Goal: Information Seeking & Learning: Learn about a topic

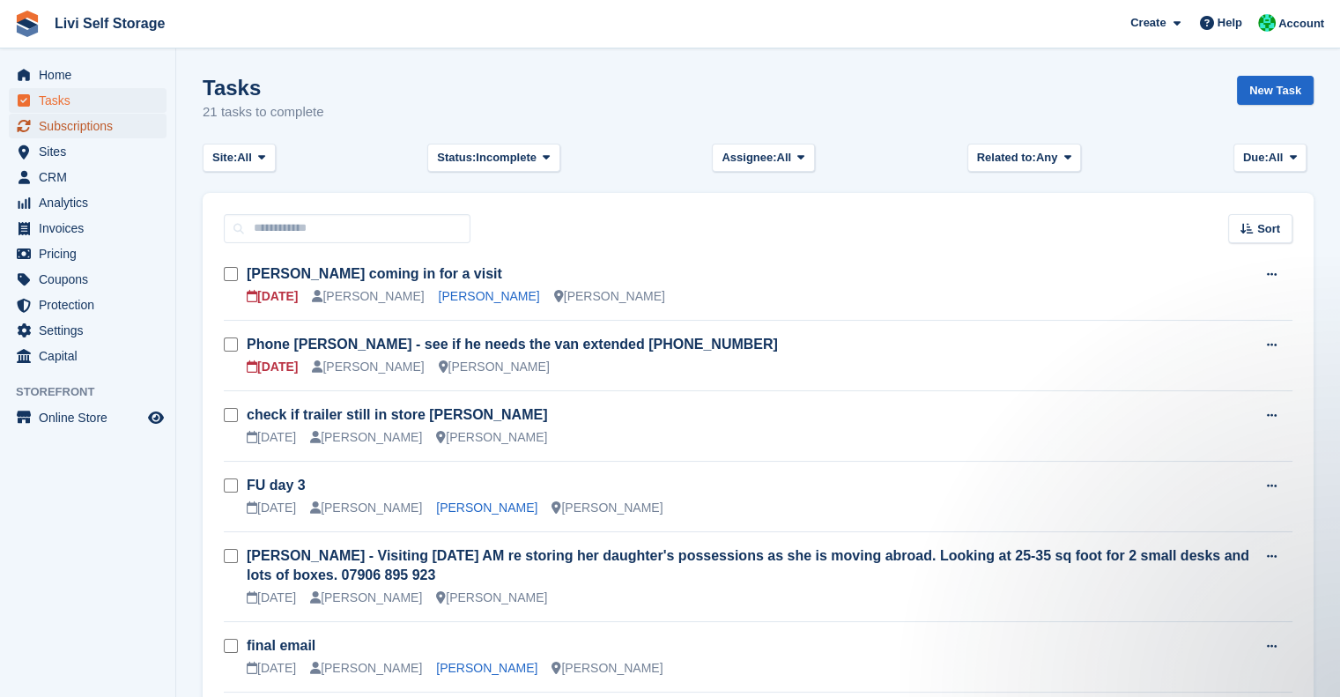
click at [56, 130] on span "Subscriptions" at bounding box center [92, 126] width 106 height 25
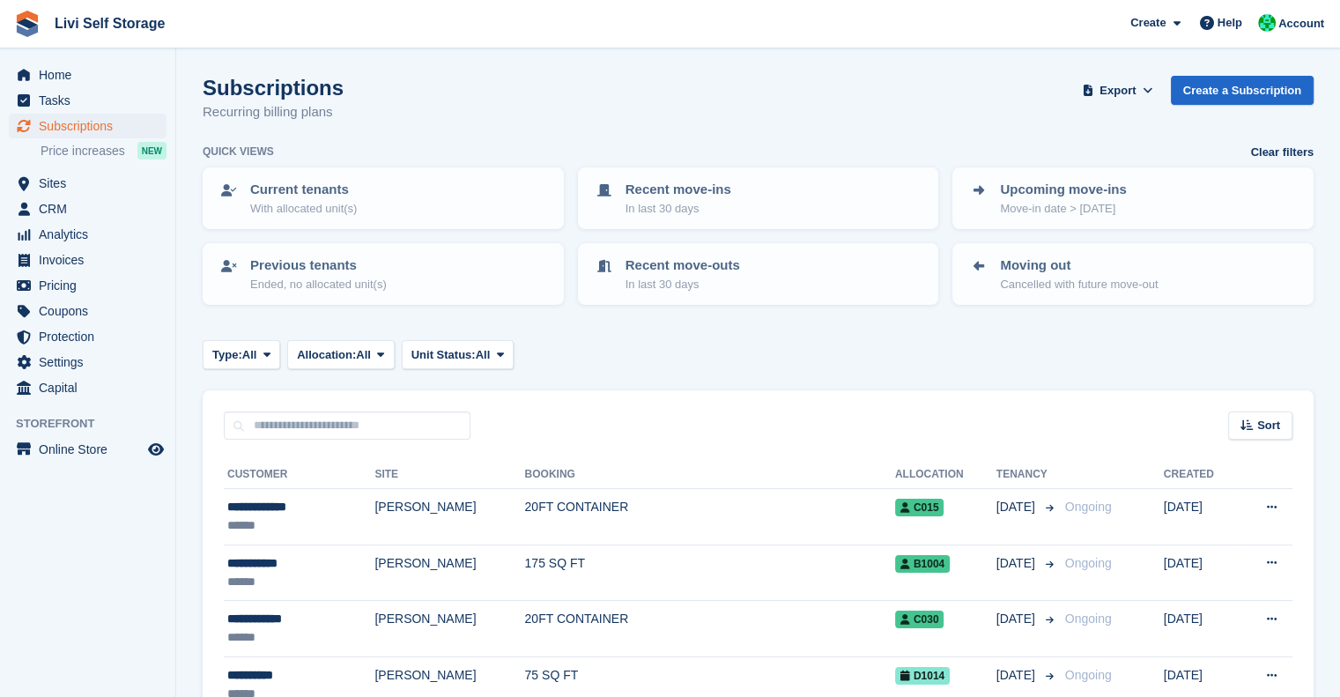
click at [56, 180] on span "Sites" at bounding box center [92, 183] width 106 height 25
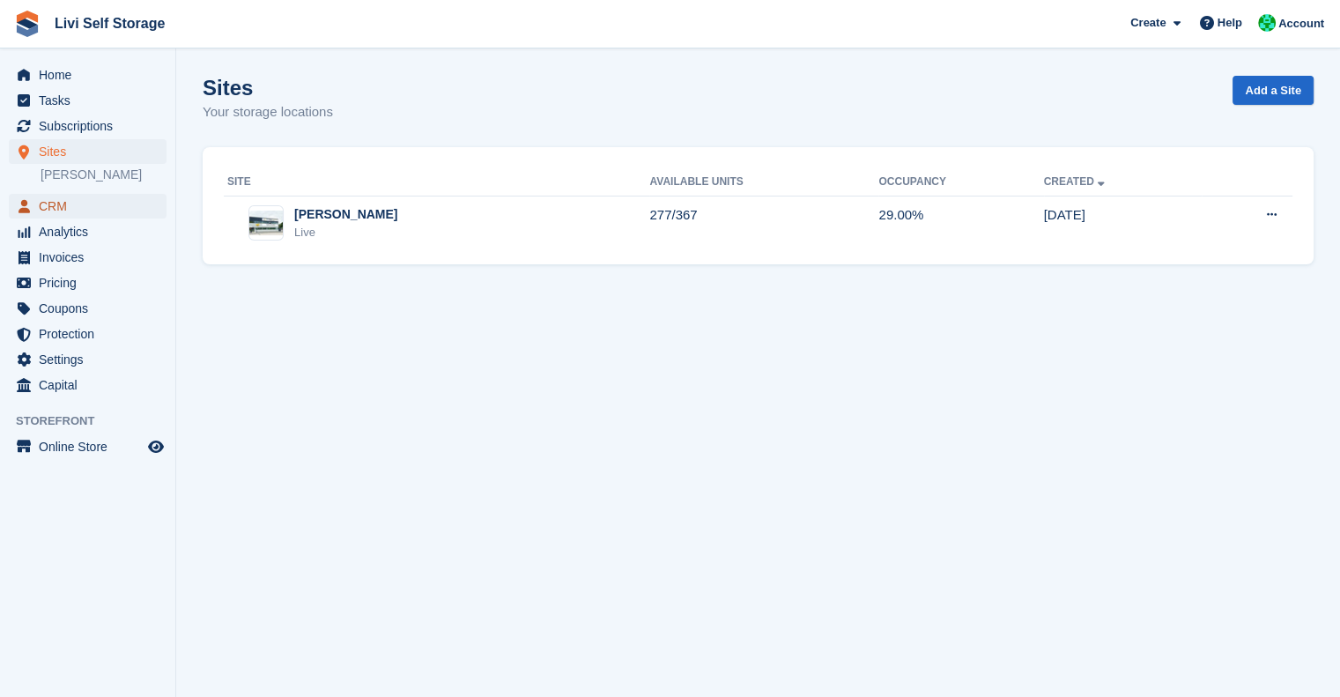
click at [55, 205] on span "CRM" at bounding box center [92, 206] width 106 height 25
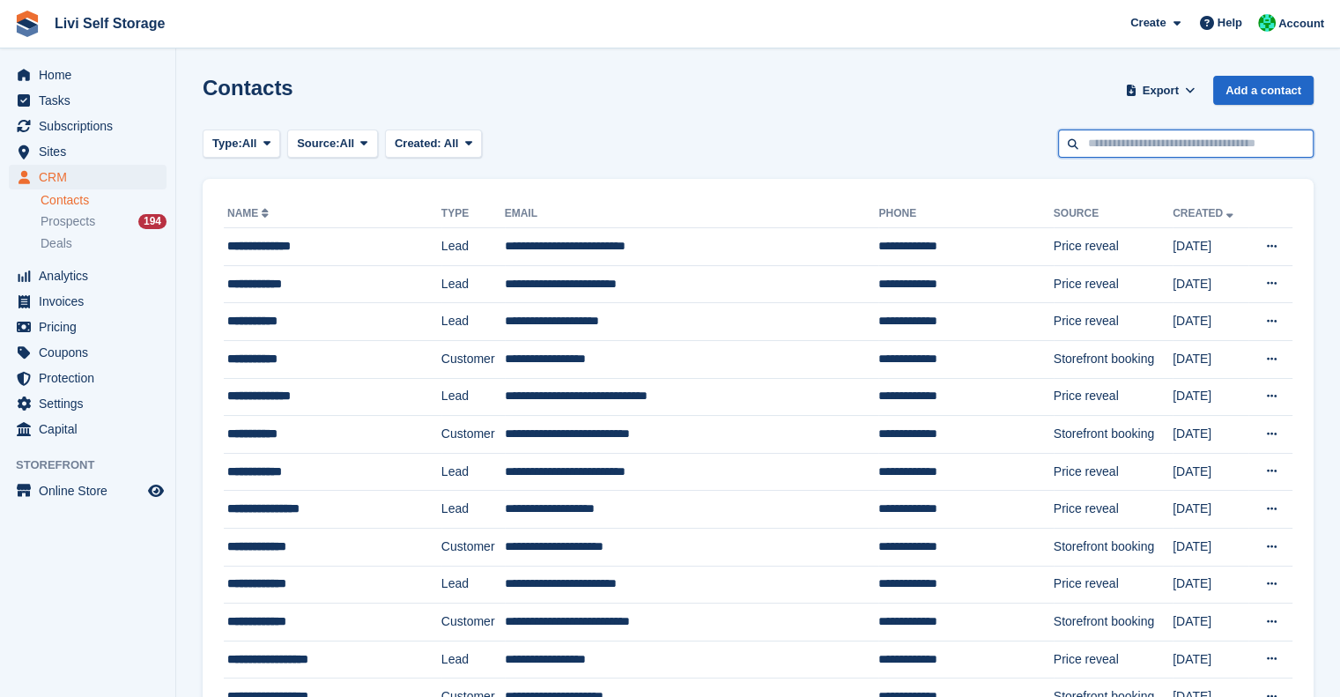
click at [1140, 140] on input "text" at bounding box center [1185, 143] width 255 height 29
type input "****"
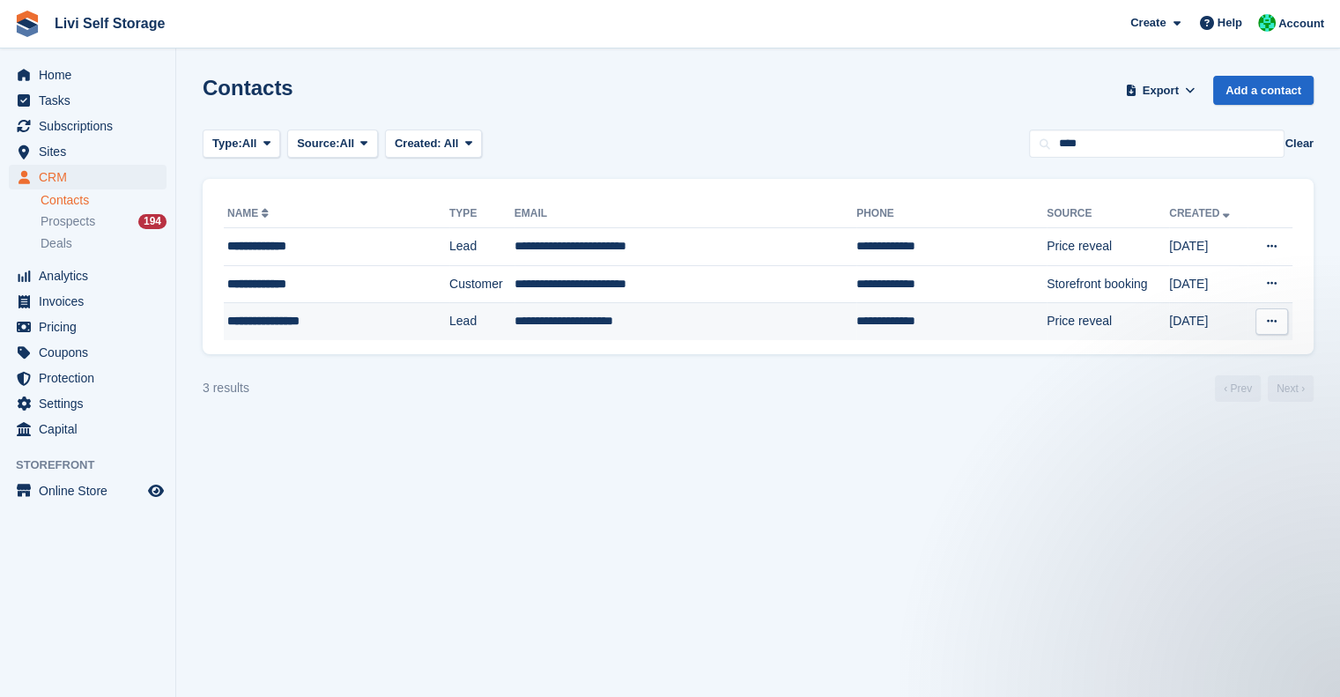
click at [288, 324] on div "**********" at bounding box center [318, 321] width 182 height 18
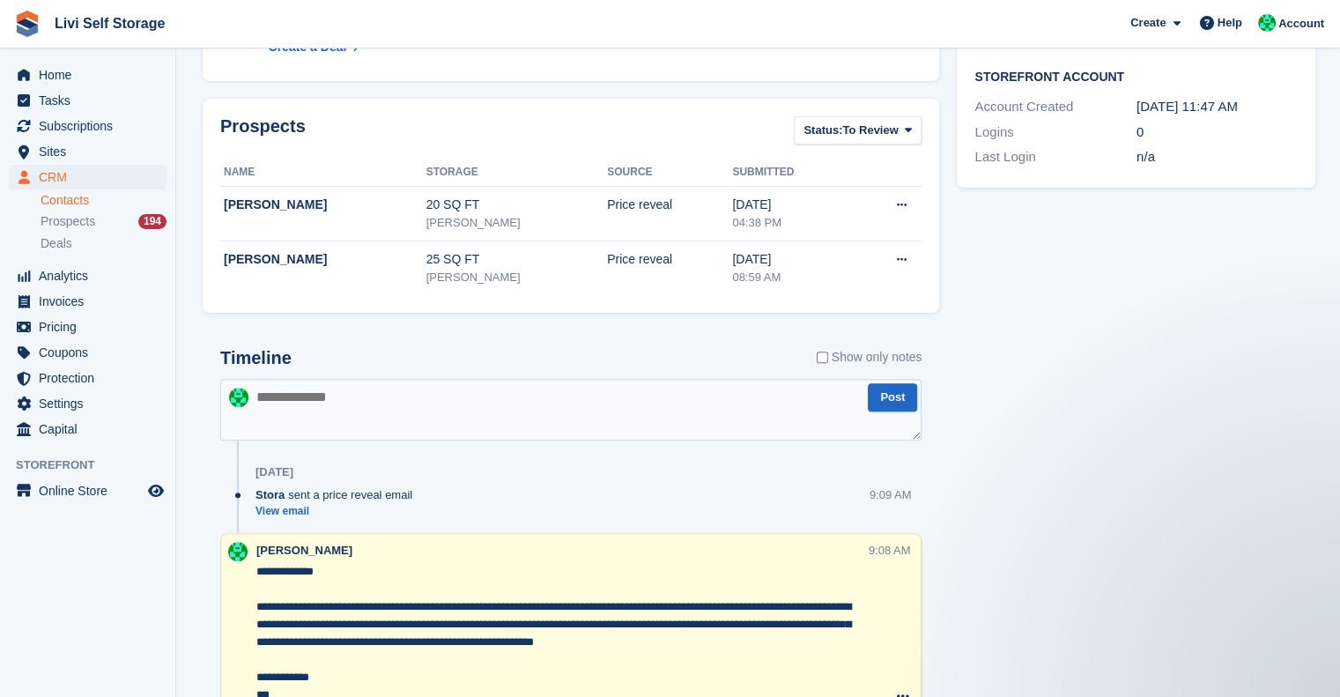
scroll to position [518, 0]
click at [348, 410] on textarea at bounding box center [570, 410] width 701 height 62
paste textarea "**********"
type textarea "**********"
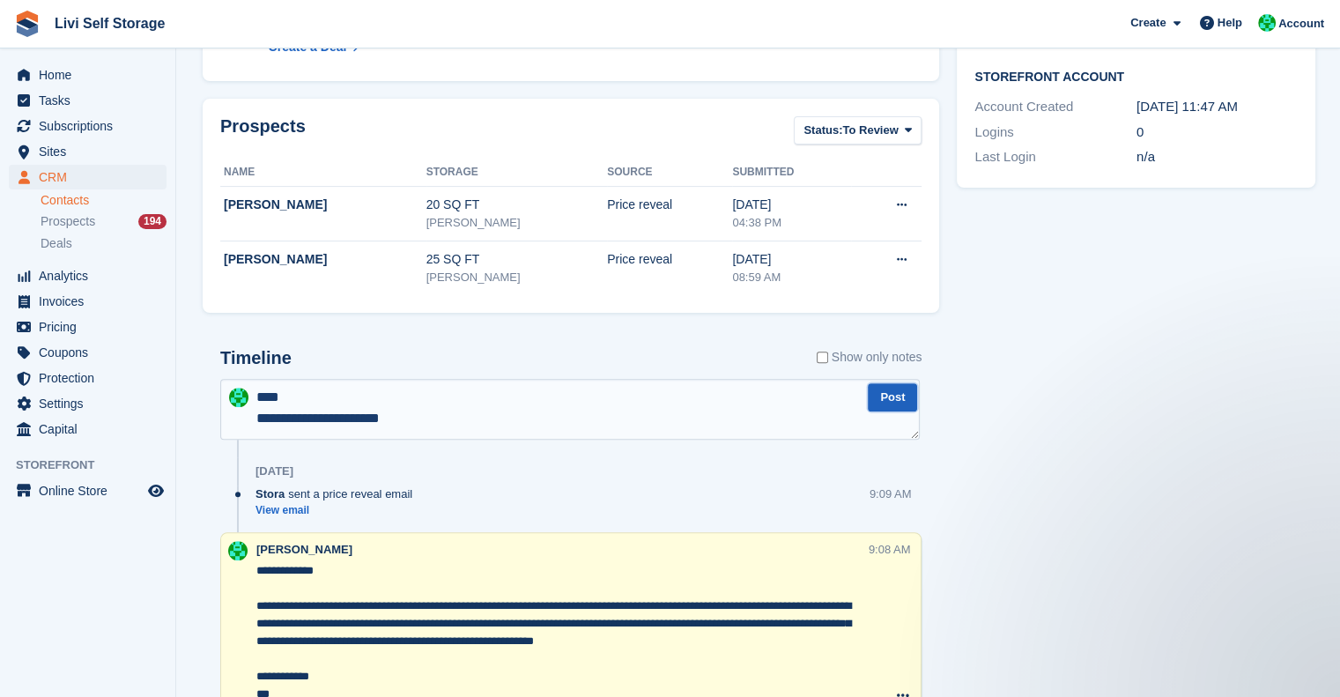
click at [902, 404] on button "Post" at bounding box center [892, 397] width 49 height 29
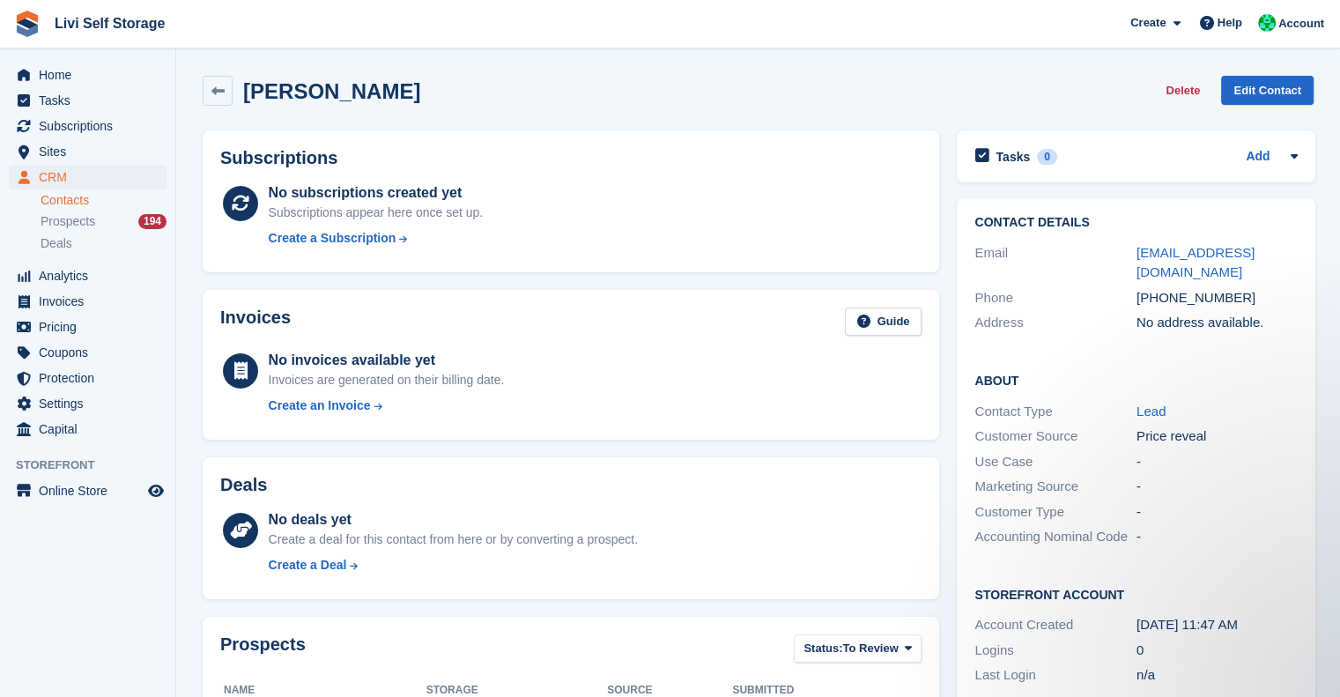
scroll to position [0, 0]
click at [73, 86] on span "Home" at bounding box center [92, 75] width 106 height 25
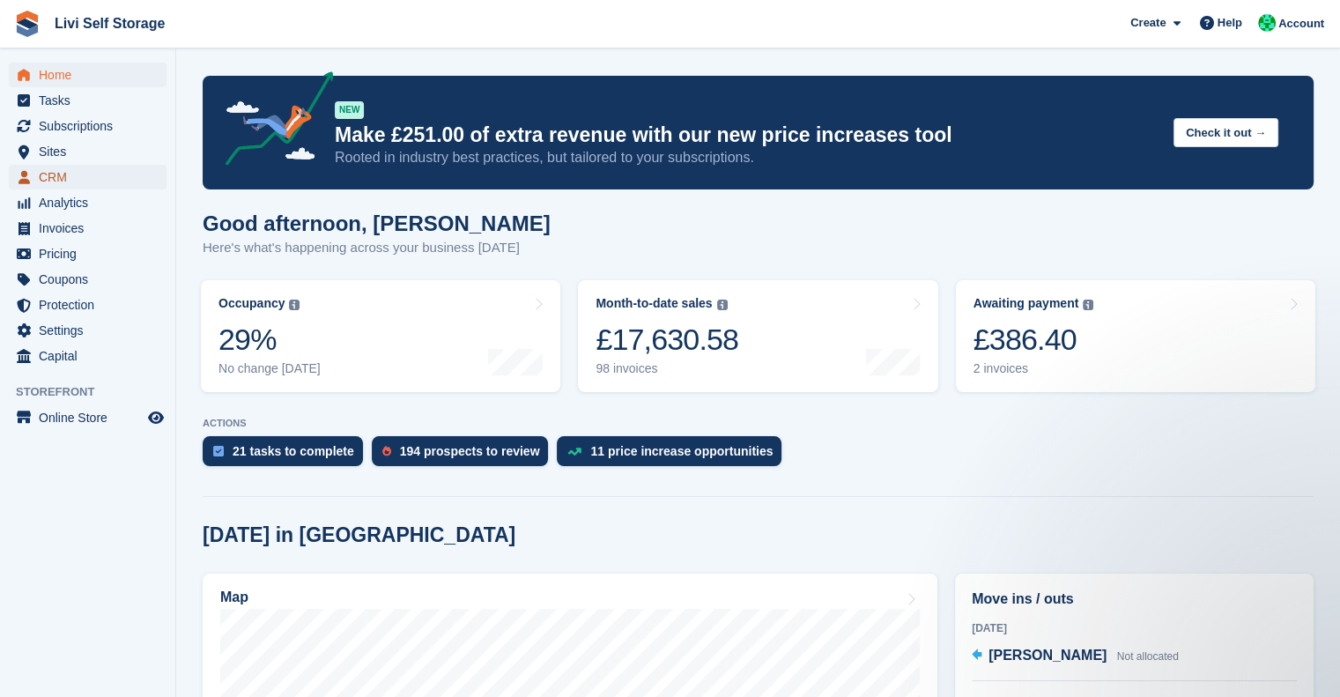
click at [78, 176] on span "CRM" at bounding box center [92, 177] width 106 height 25
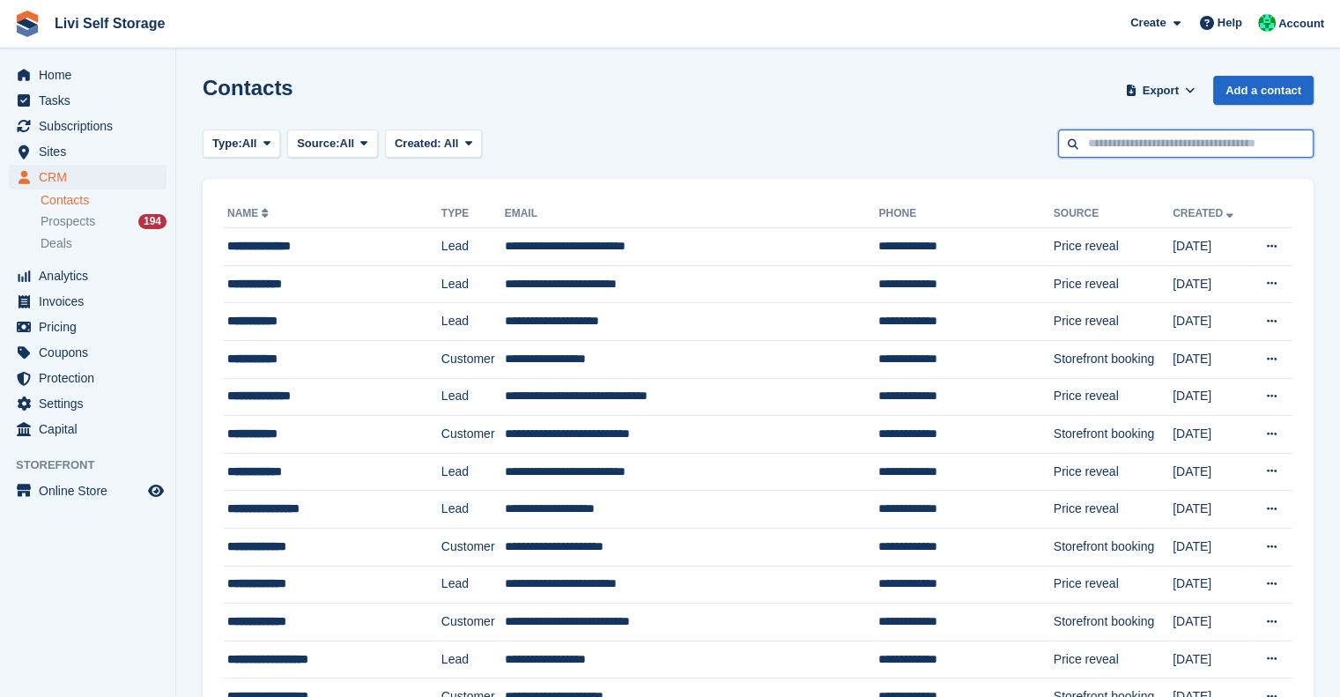
click at [1106, 137] on input "text" at bounding box center [1185, 143] width 255 height 29
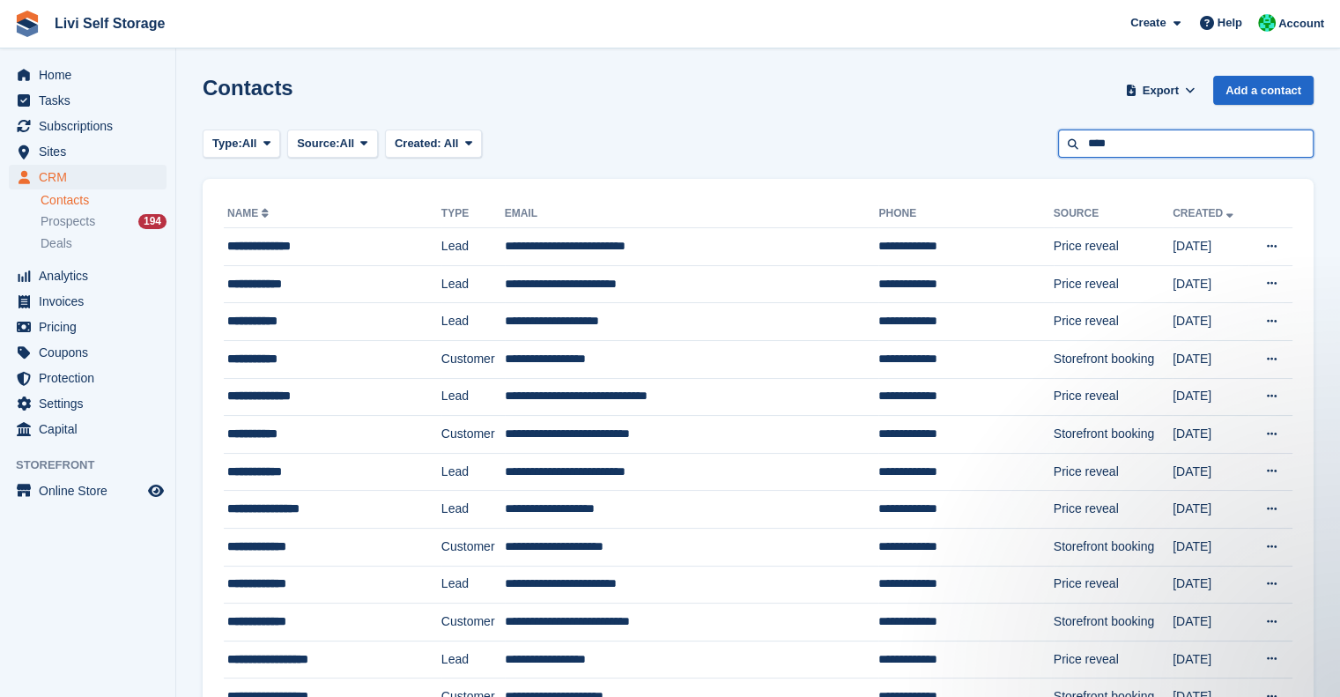
type input "****"
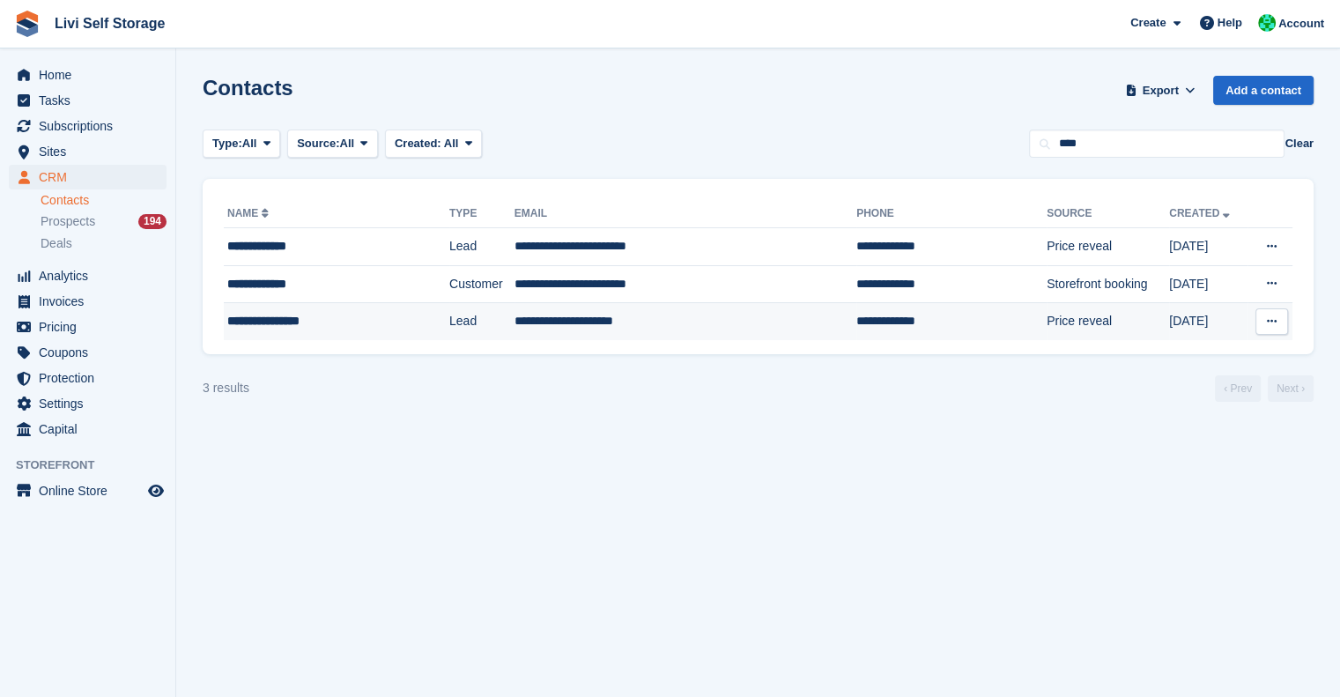
click at [325, 320] on div "**********" at bounding box center [318, 321] width 182 height 18
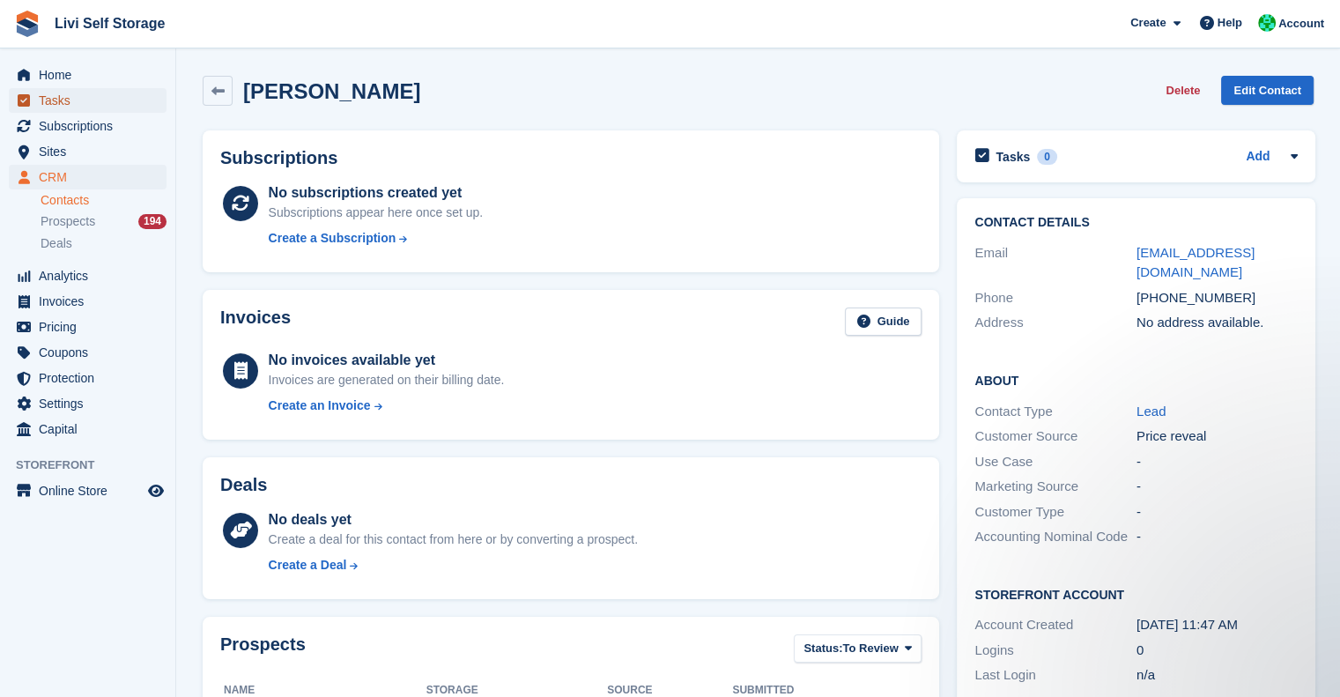
click at [64, 101] on span "Tasks" at bounding box center [92, 100] width 106 height 25
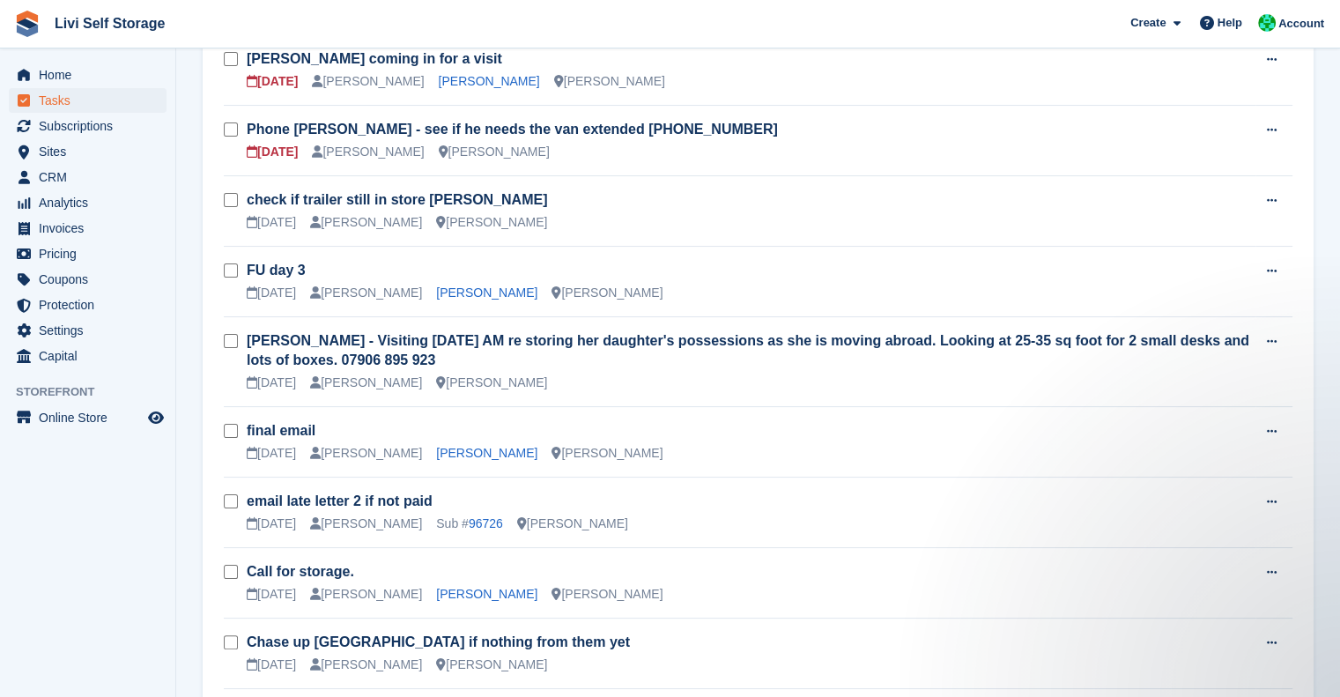
scroll to position [221, 0]
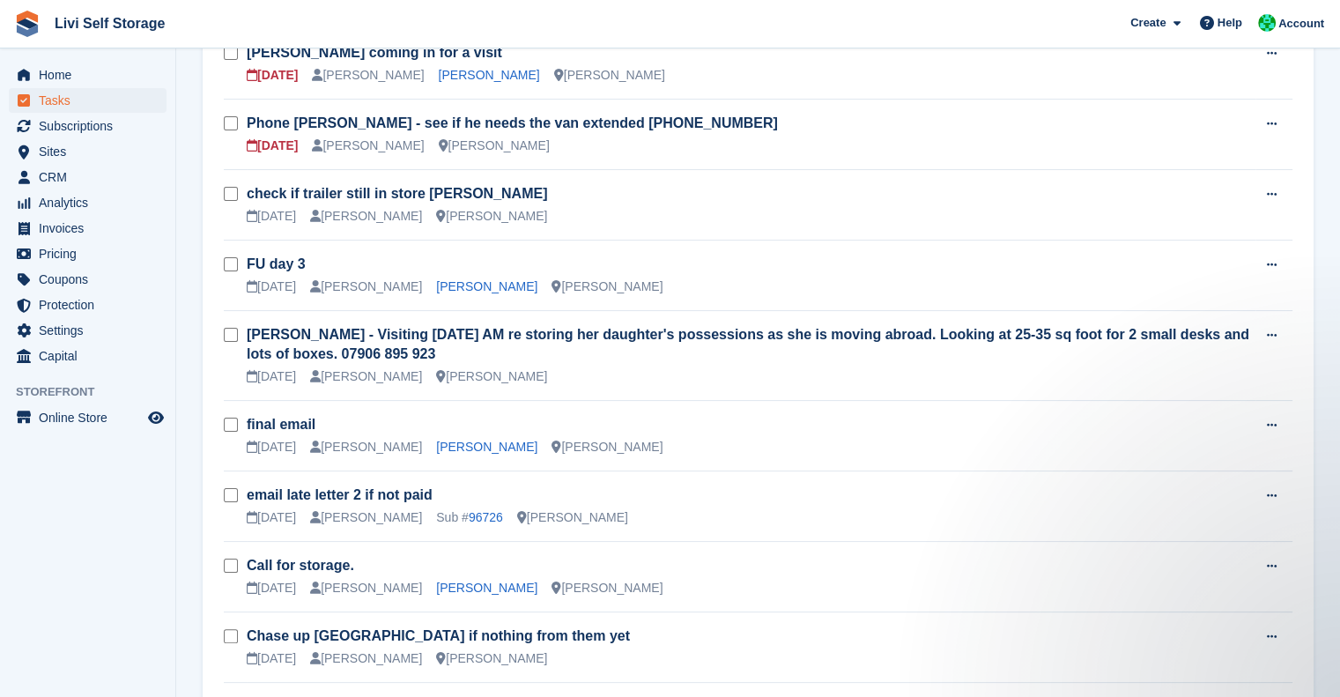
click at [736, 360] on h3 "Karen Holt - Visiting Wednesday AM re storing her daughter's possessions as she…" at bounding box center [751, 344] width 1009 height 39
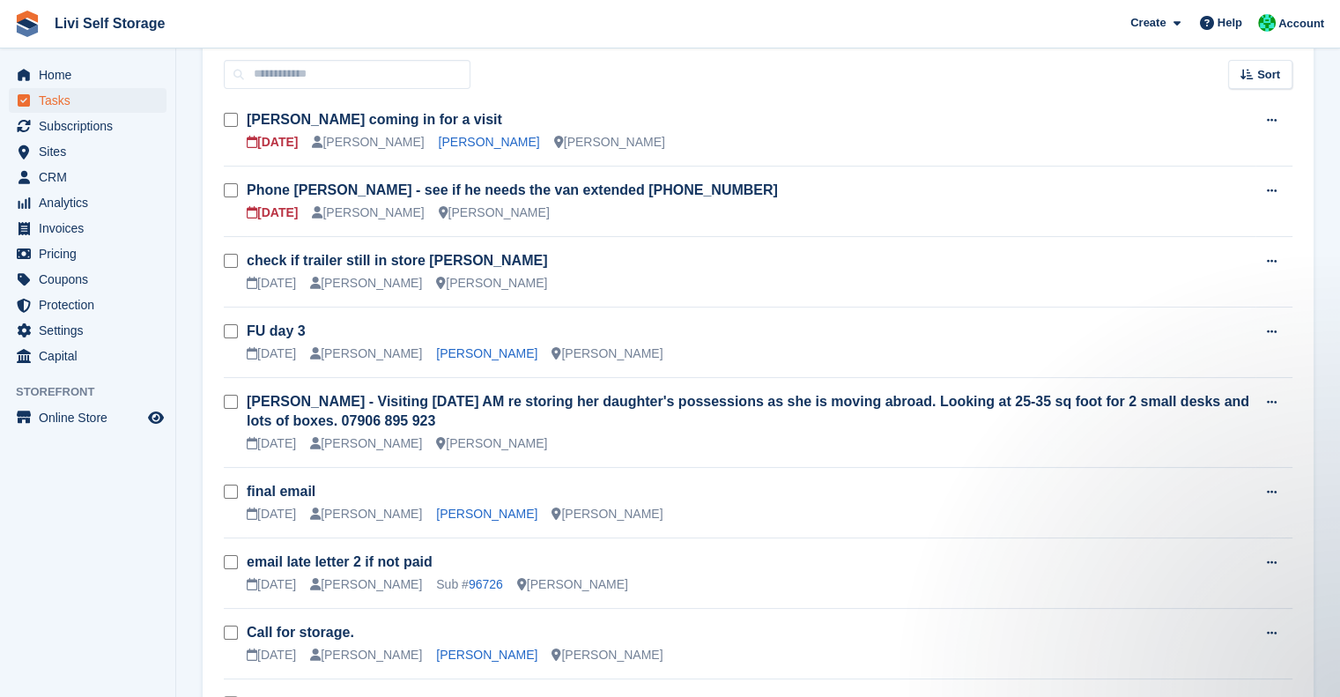
scroll to position [144, 0]
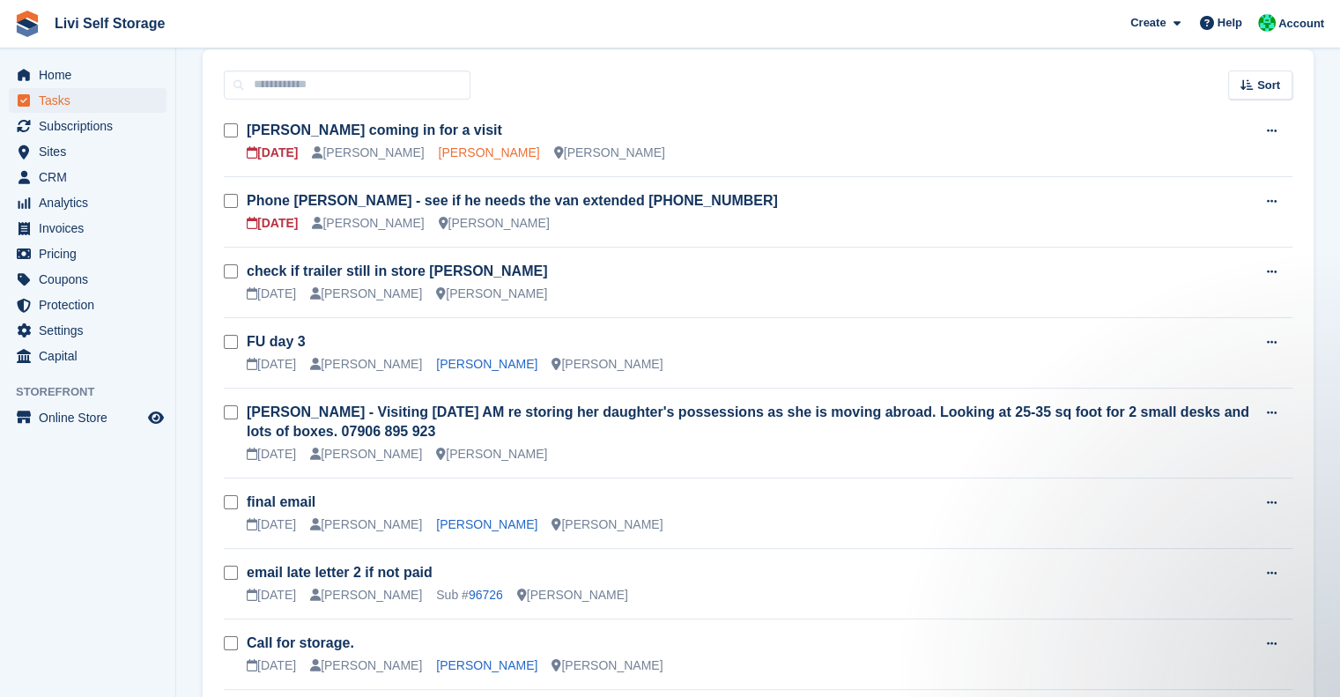
click at [473, 154] on link "Dave Taylor" at bounding box center [489, 152] width 101 height 14
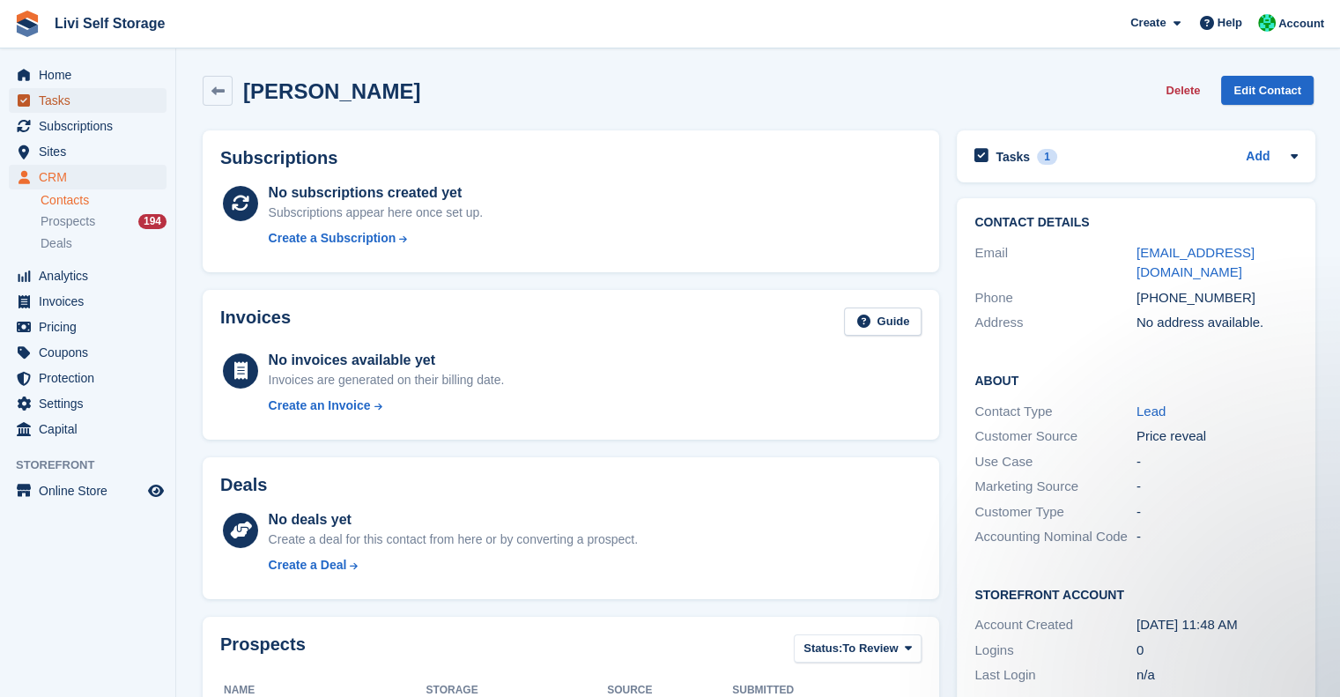
click at [59, 100] on span "Tasks" at bounding box center [92, 100] width 106 height 25
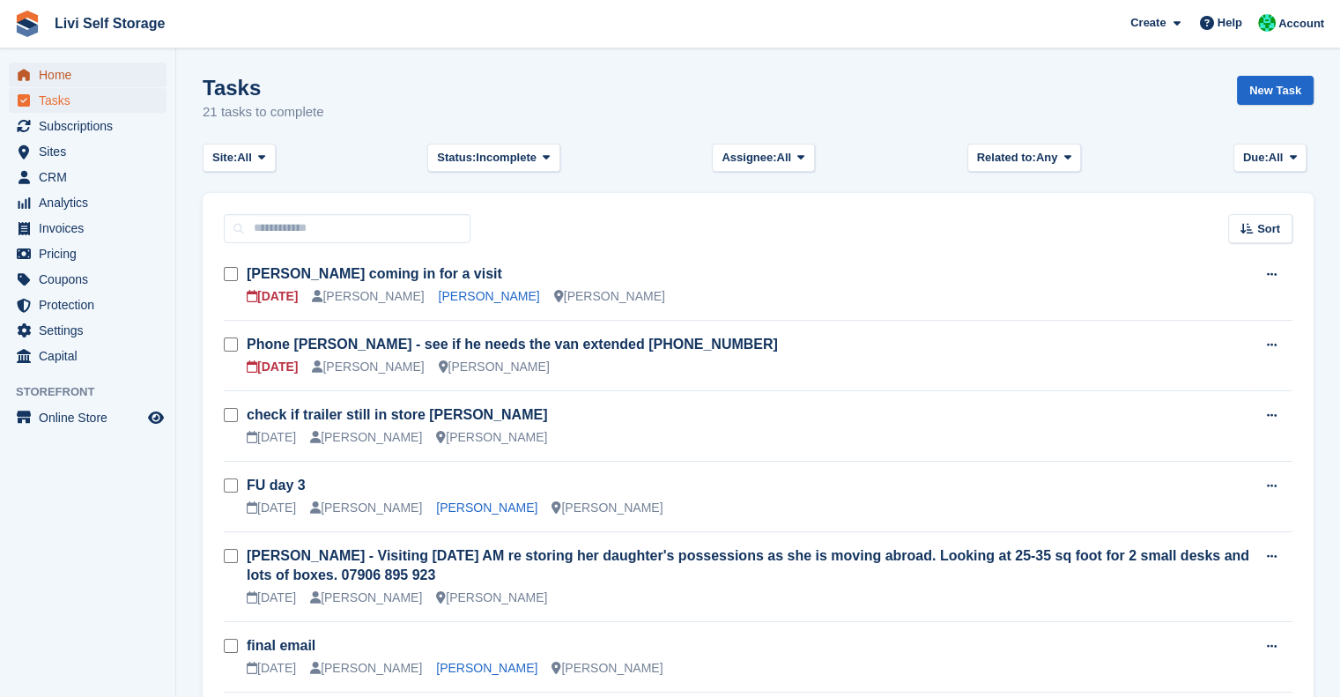
click at [47, 70] on span "Home" at bounding box center [92, 75] width 106 height 25
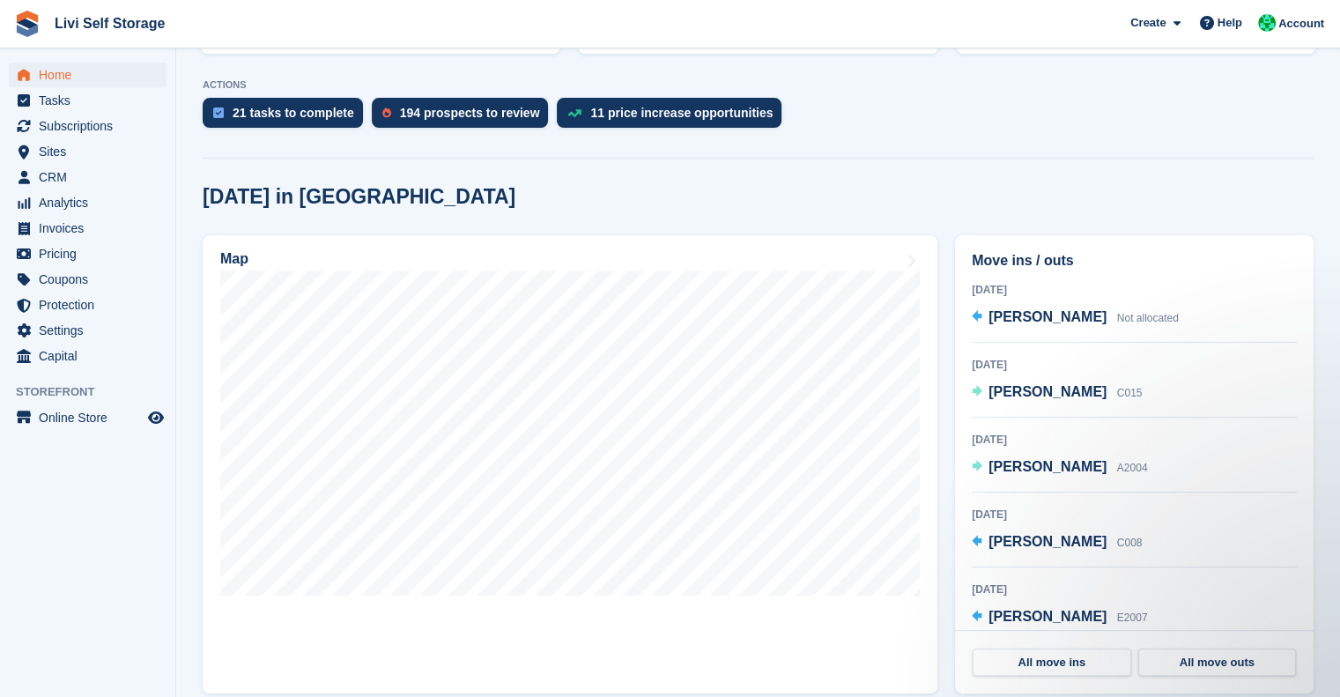
scroll to position [340, 0]
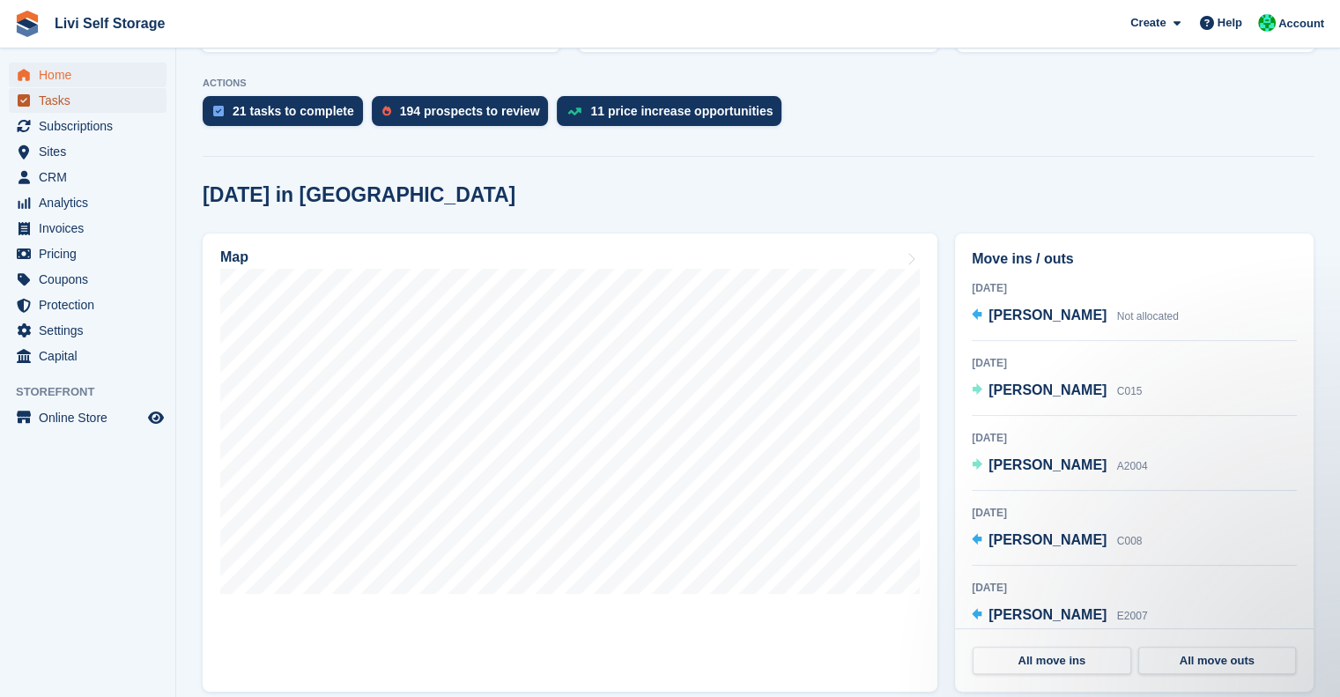
click at [58, 100] on span "Tasks" at bounding box center [92, 100] width 106 height 25
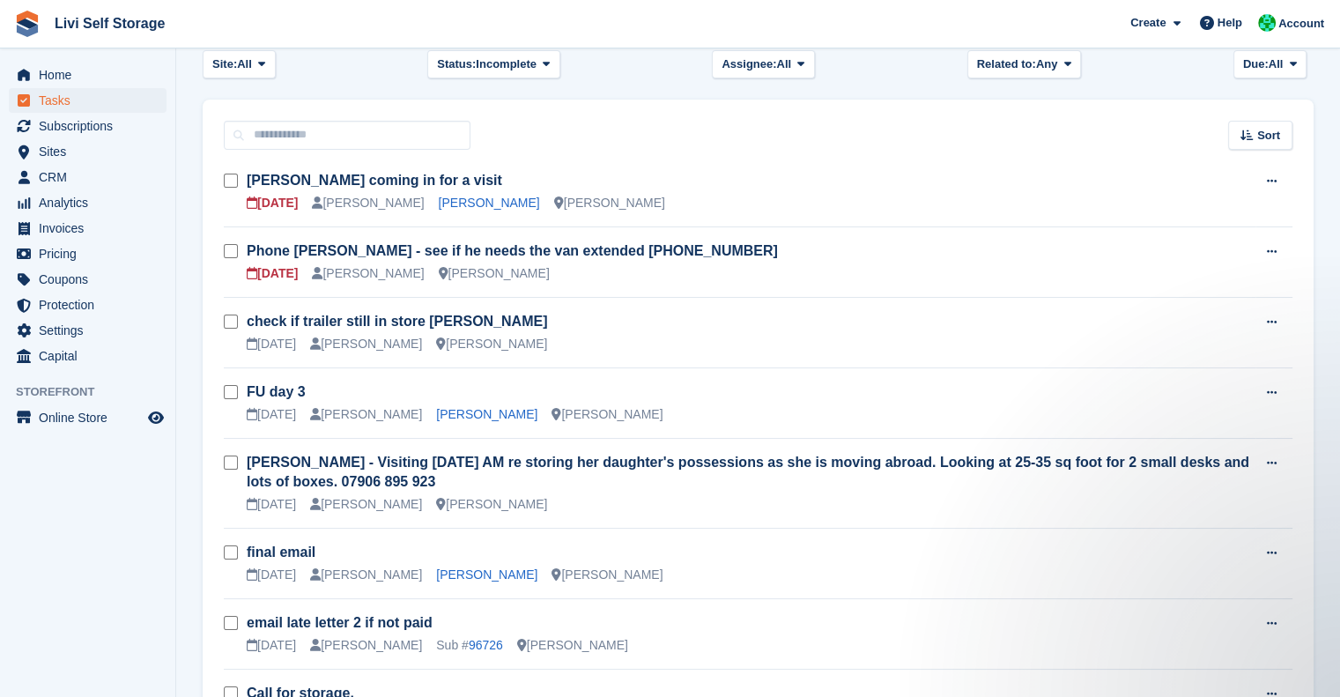
scroll to position [92, 0]
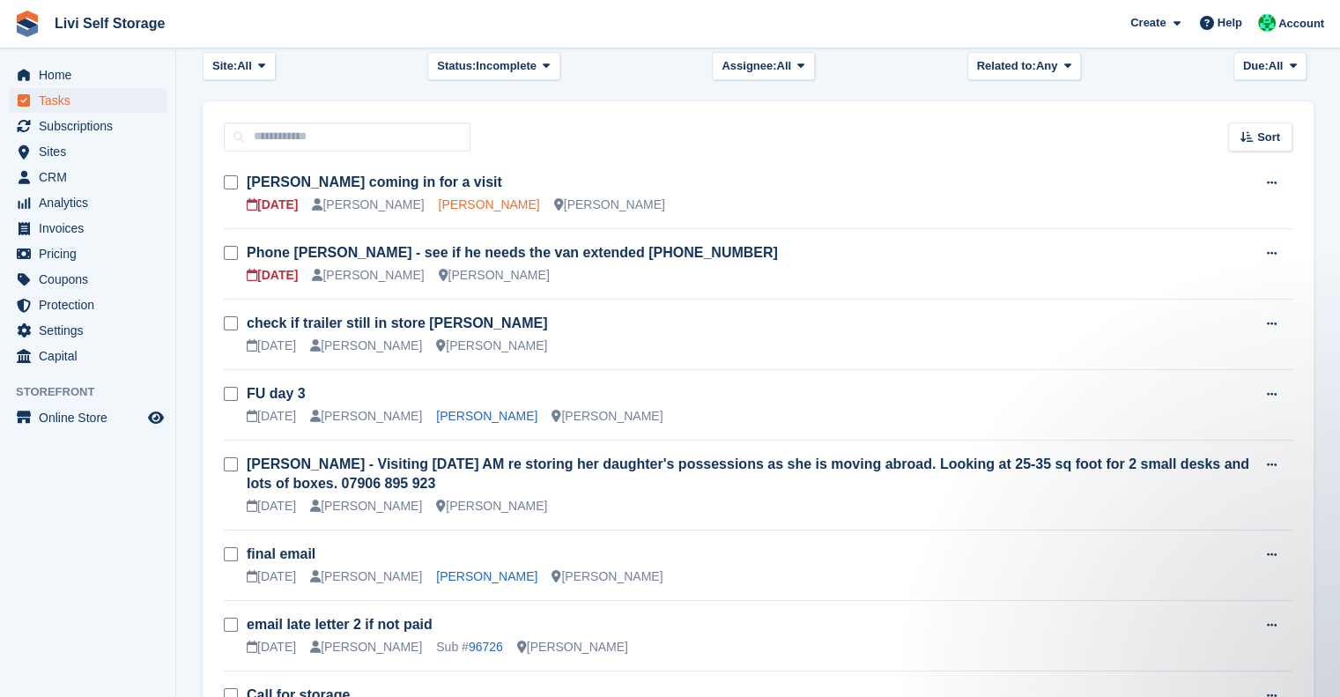
click at [466, 200] on link "Dave Taylor" at bounding box center [489, 204] width 101 height 14
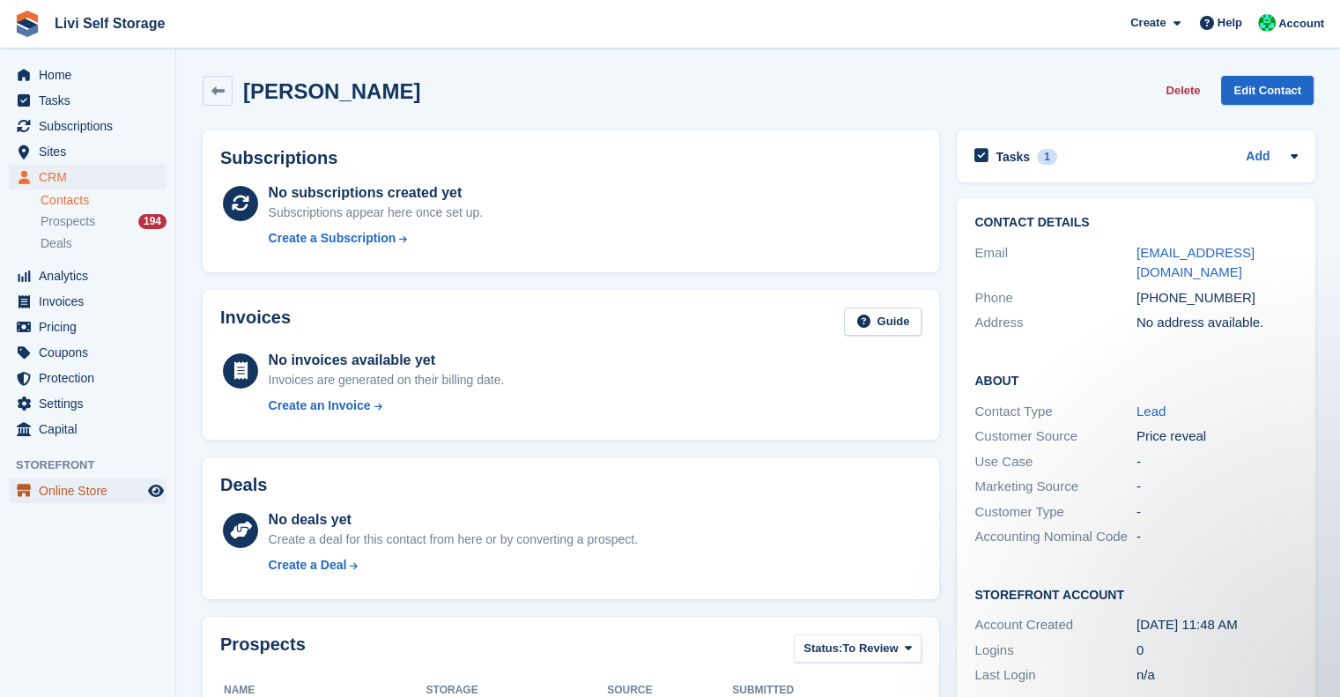
click at [93, 482] on span "Online Store" at bounding box center [92, 490] width 106 height 25
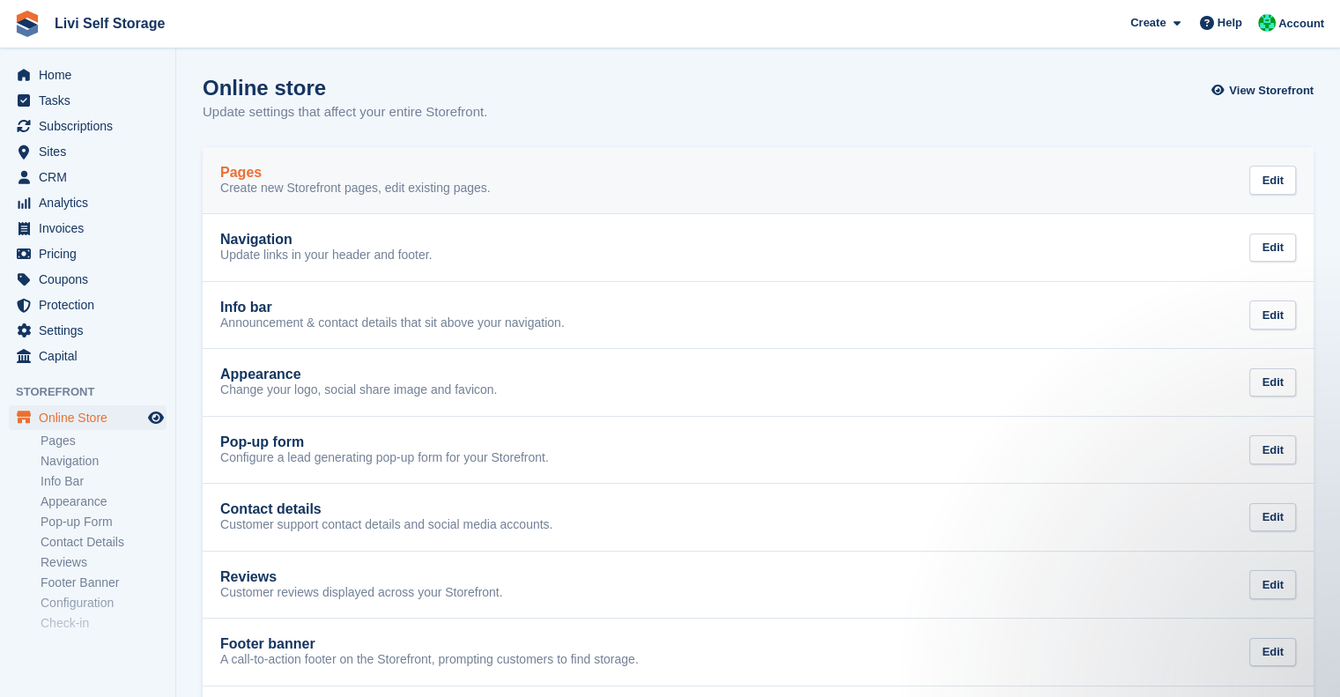
click at [351, 177] on div "Pages" at bounding box center [355, 173] width 270 height 16
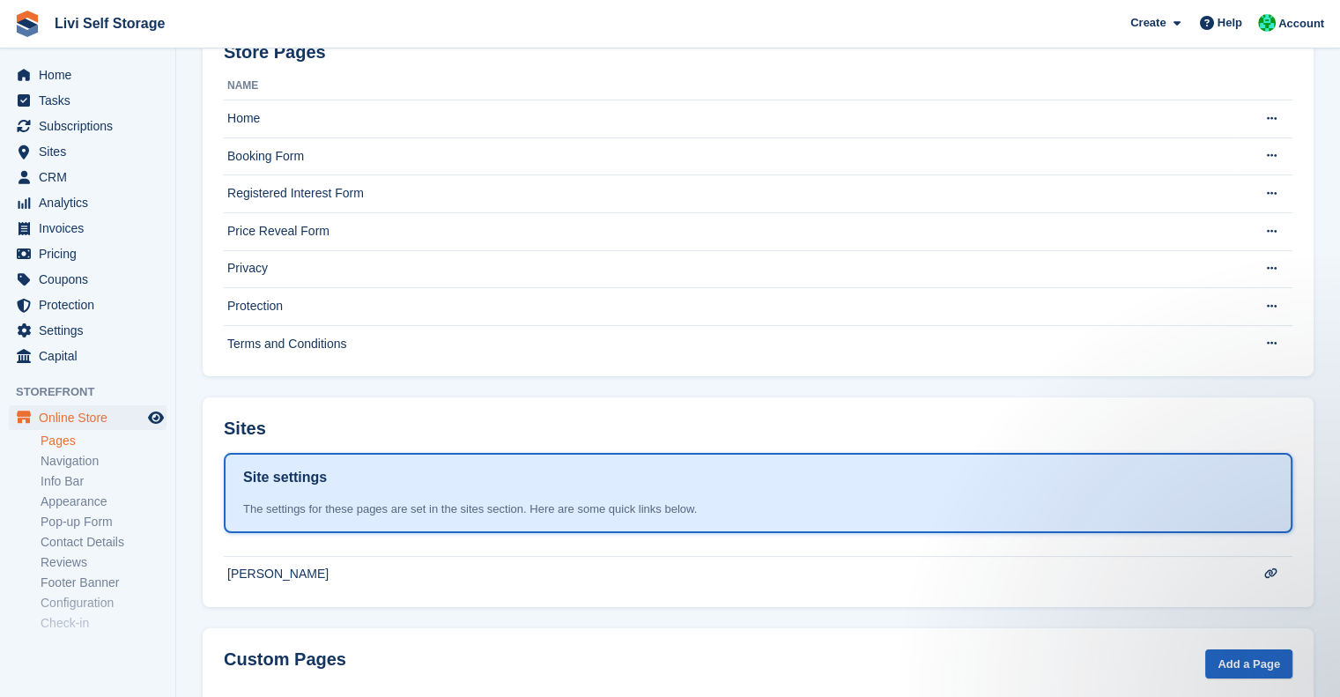
scroll to position [146, 0]
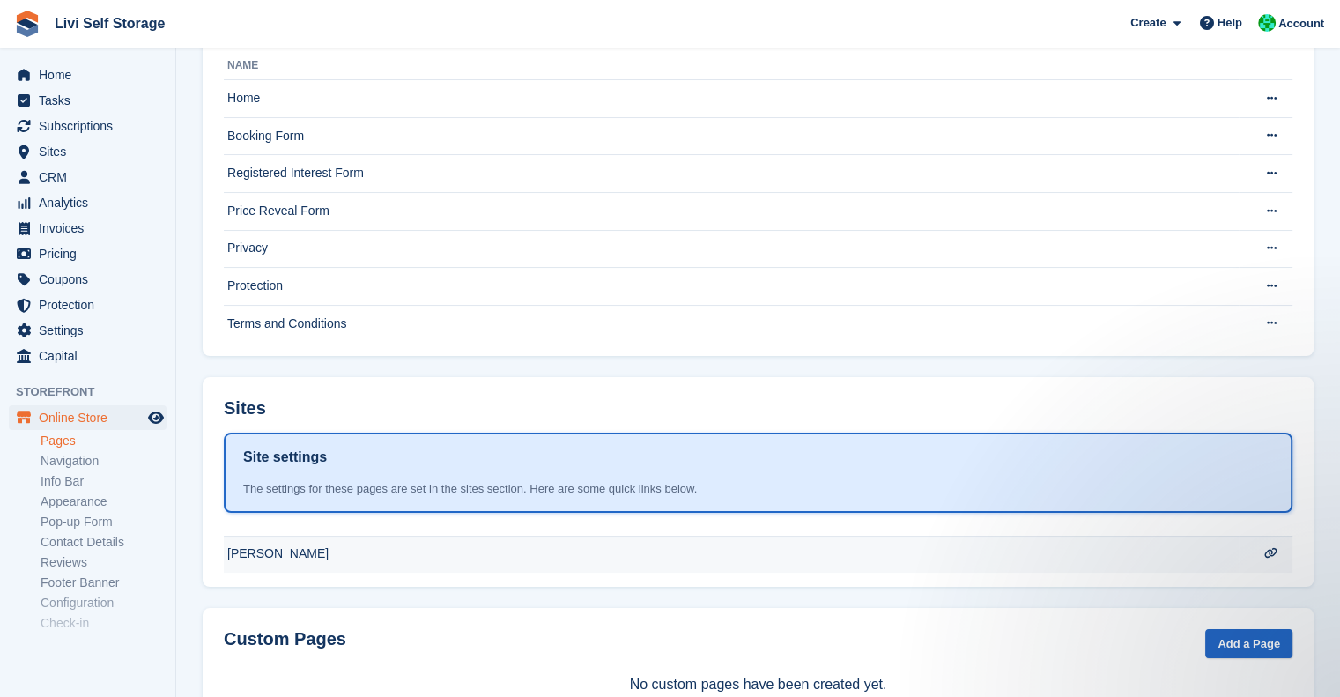
click at [740, 547] on td "[PERSON_NAME]" at bounding box center [731, 554] width 1015 height 37
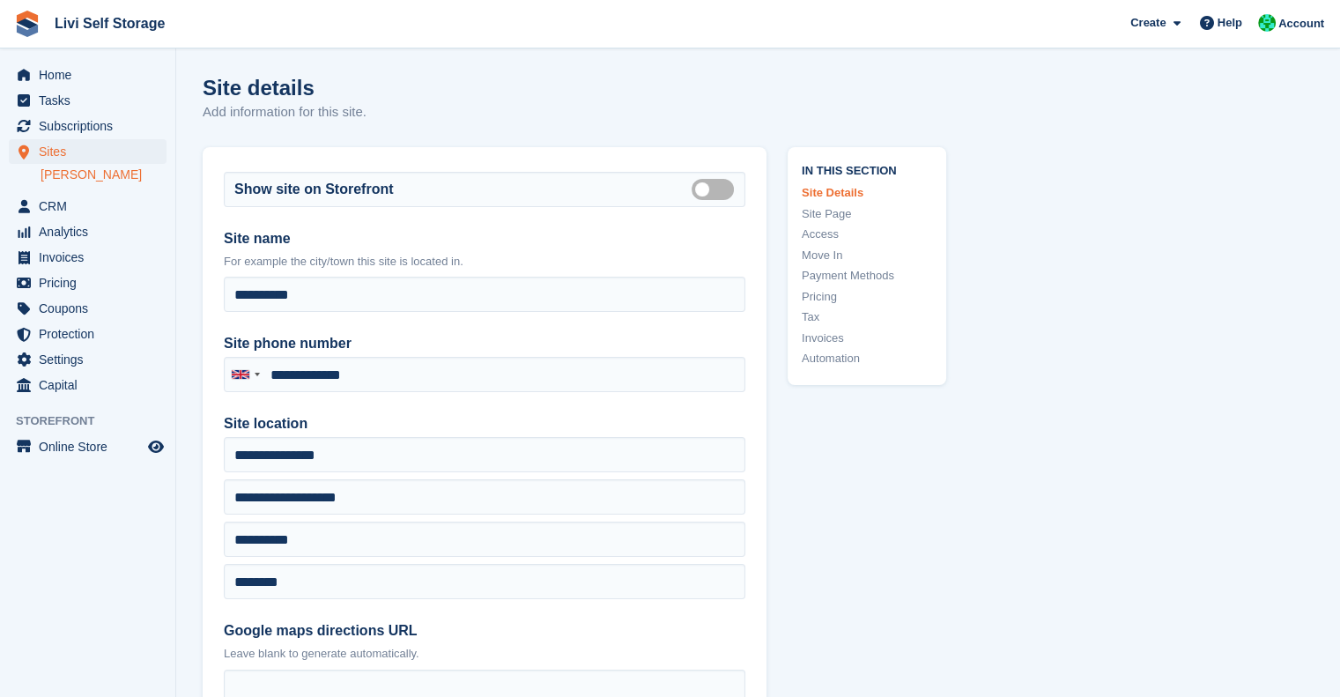
type input "**********"
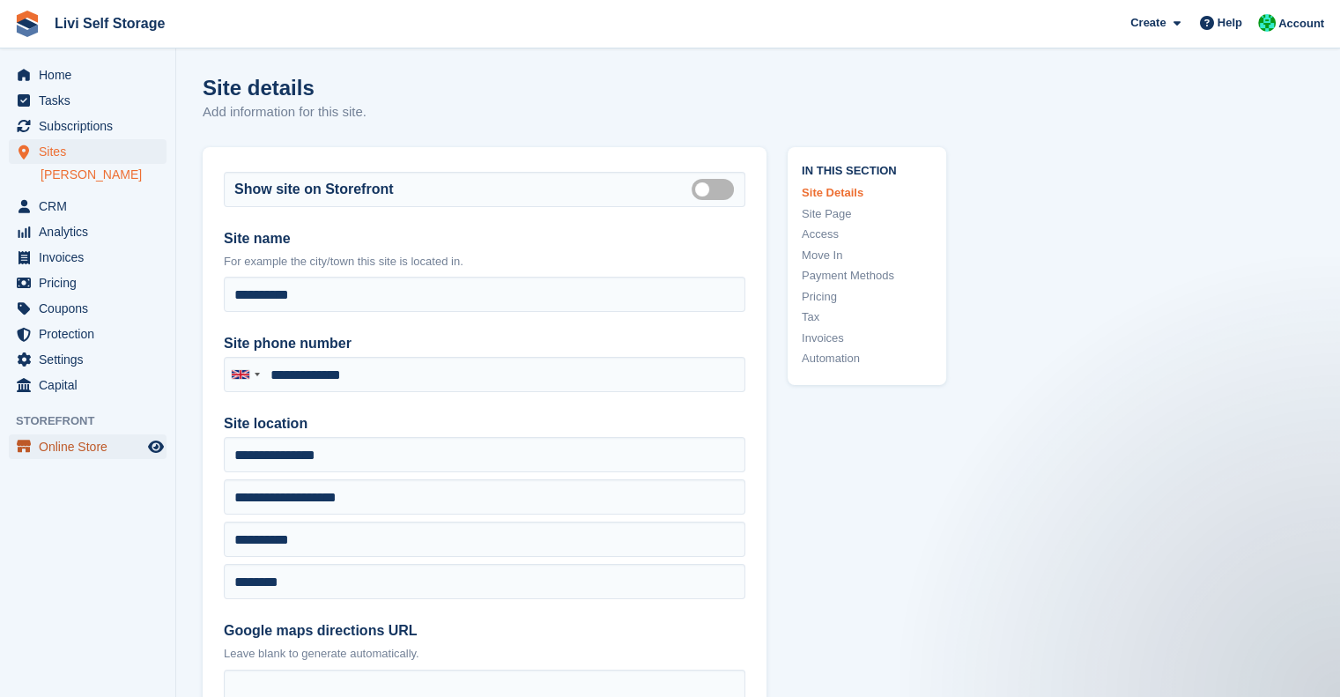
click at [63, 452] on span "Online Store" at bounding box center [92, 446] width 106 height 25
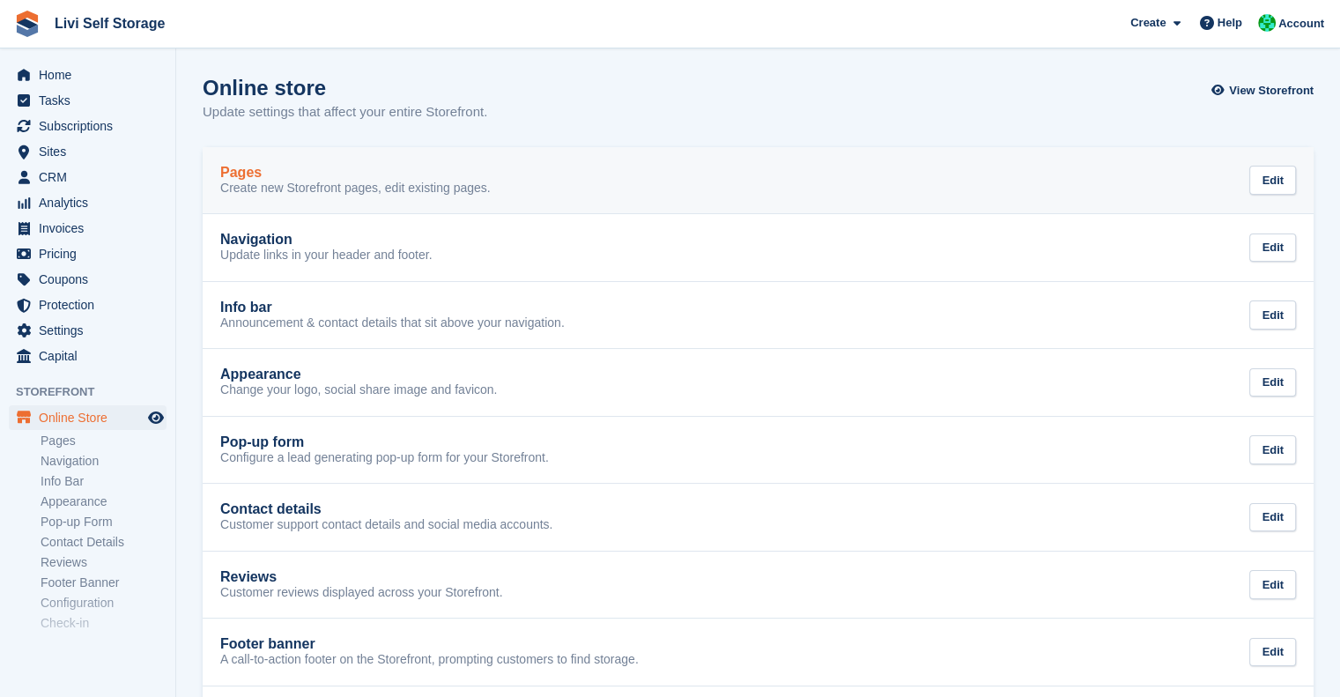
click at [260, 204] on link "Pages Create new Storefront pages, edit existing pages. Edit" at bounding box center [758, 180] width 1111 height 67
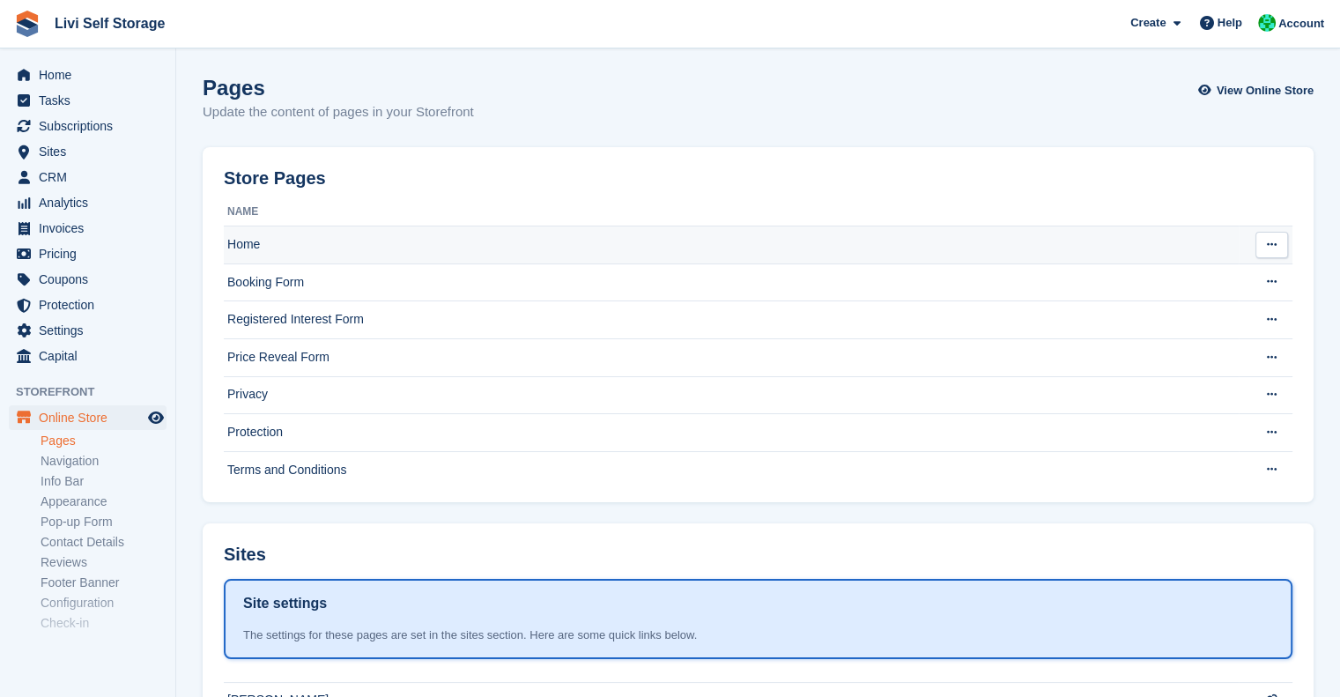
click at [255, 241] on td "Home" at bounding box center [731, 245] width 1015 height 38
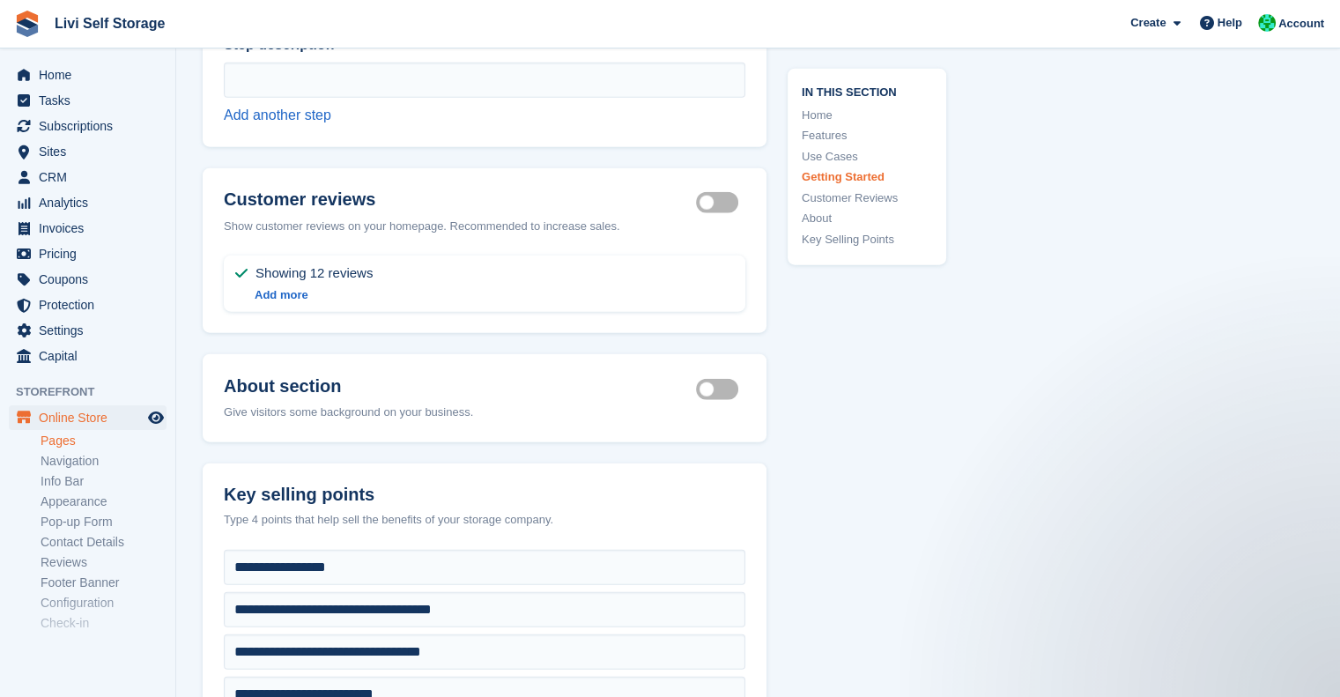
scroll to position [4294, 0]
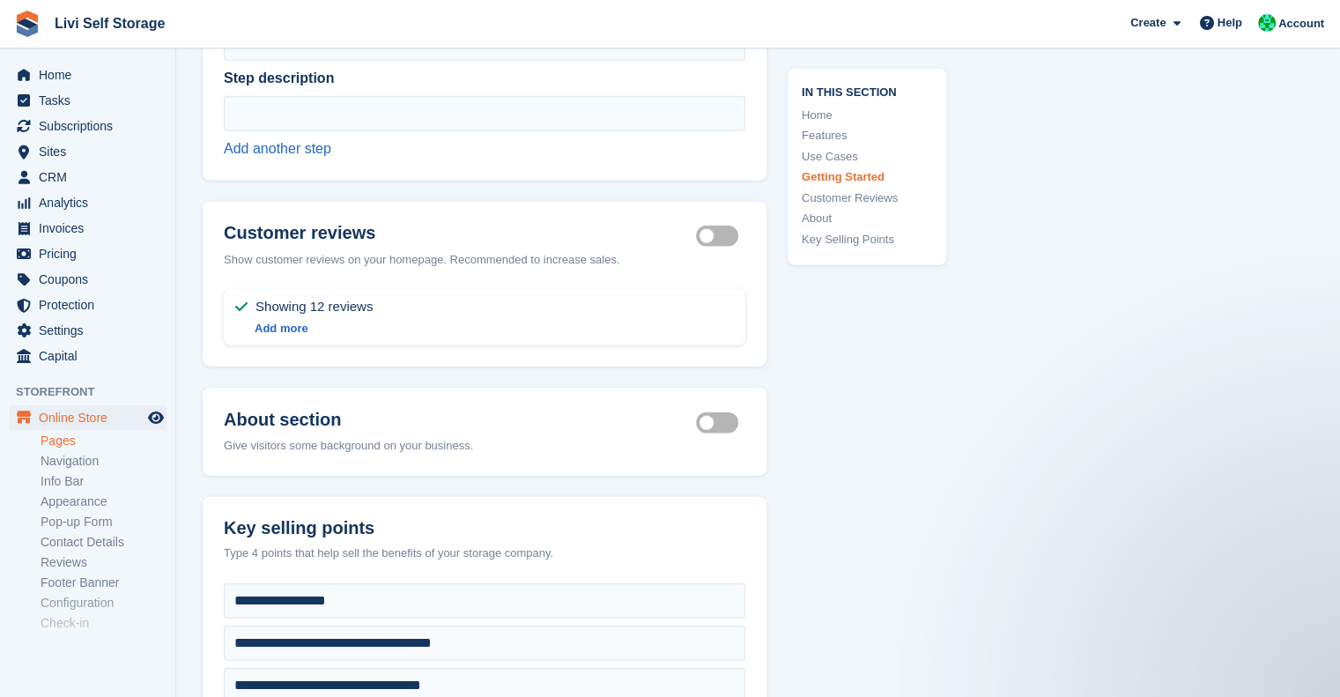
click at [328, 296] on span "Showing 12 reviews" at bounding box center [313, 306] width 117 height 21
click at [275, 329] on link "Add more" at bounding box center [282, 328] width 54 height 13
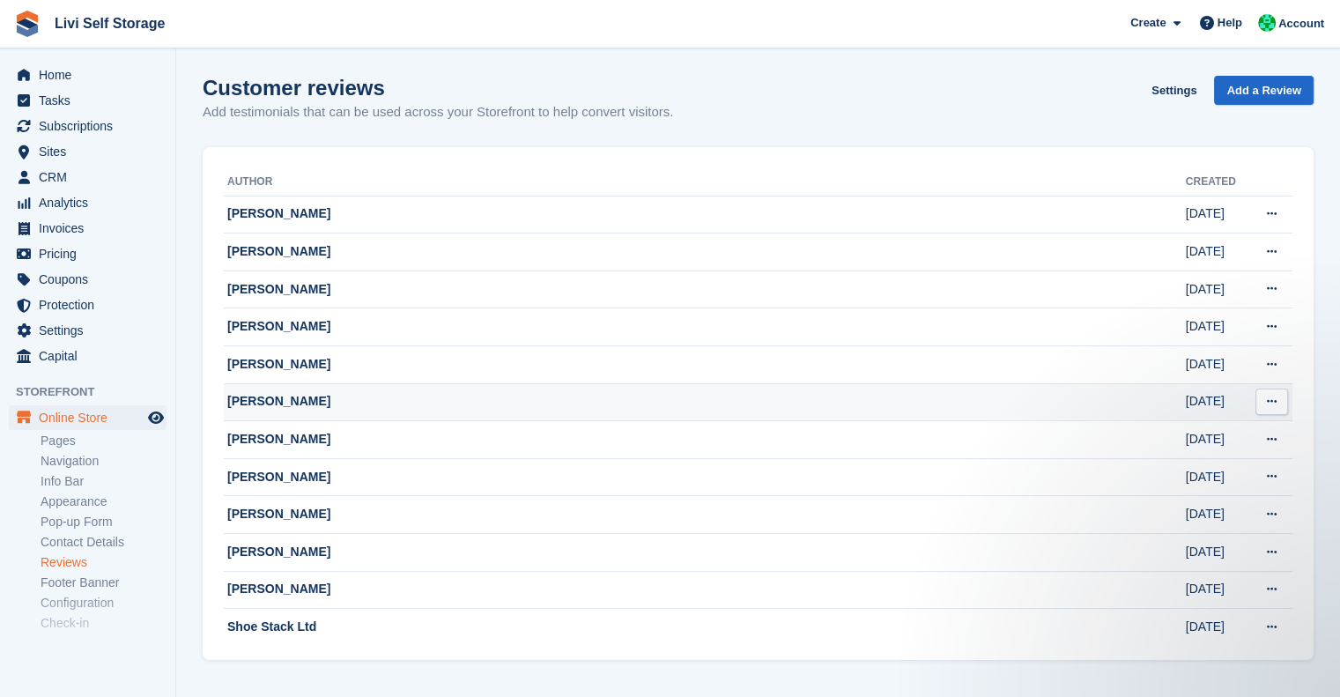
click at [270, 396] on td "[PERSON_NAME]" at bounding box center [705, 402] width 962 height 38
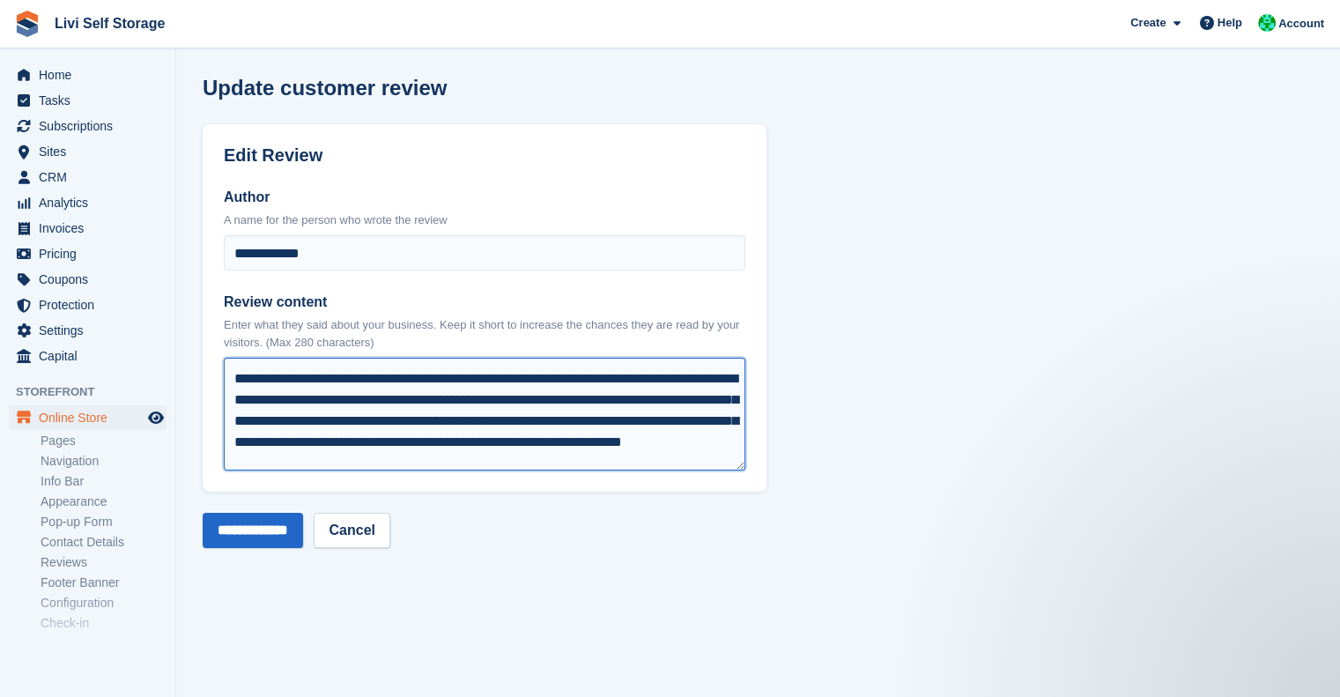
drag, startPoint x: 266, startPoint y: 411, endPoint x: 564, endPoint y: 396, distance: 298.2
click at [564, 396] on textarea "**********" at bounding box center [484, 414] width 521 height 113
type textarea "**********"
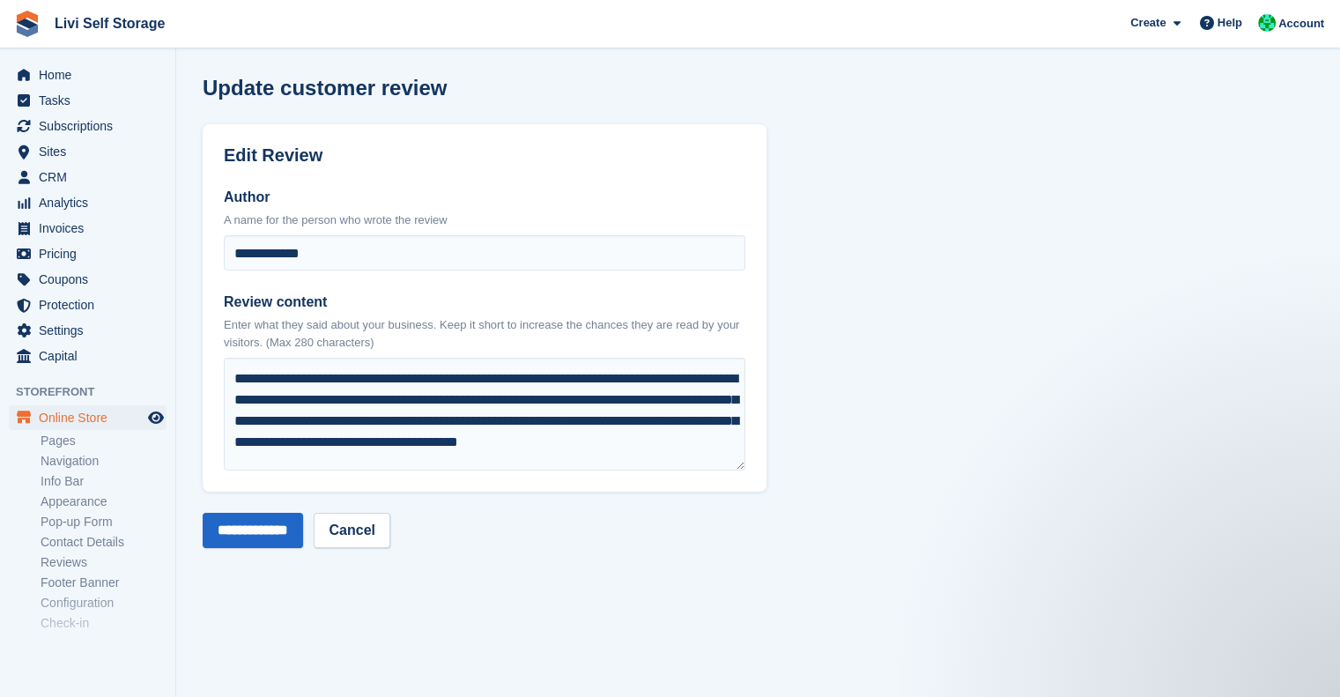
click at [289, 507] on form "**********" at bounding box center [485, 336] width 564 height 424
click at [276, 529] on input "**********" at bounding box center [253, 530] width 100 height 35
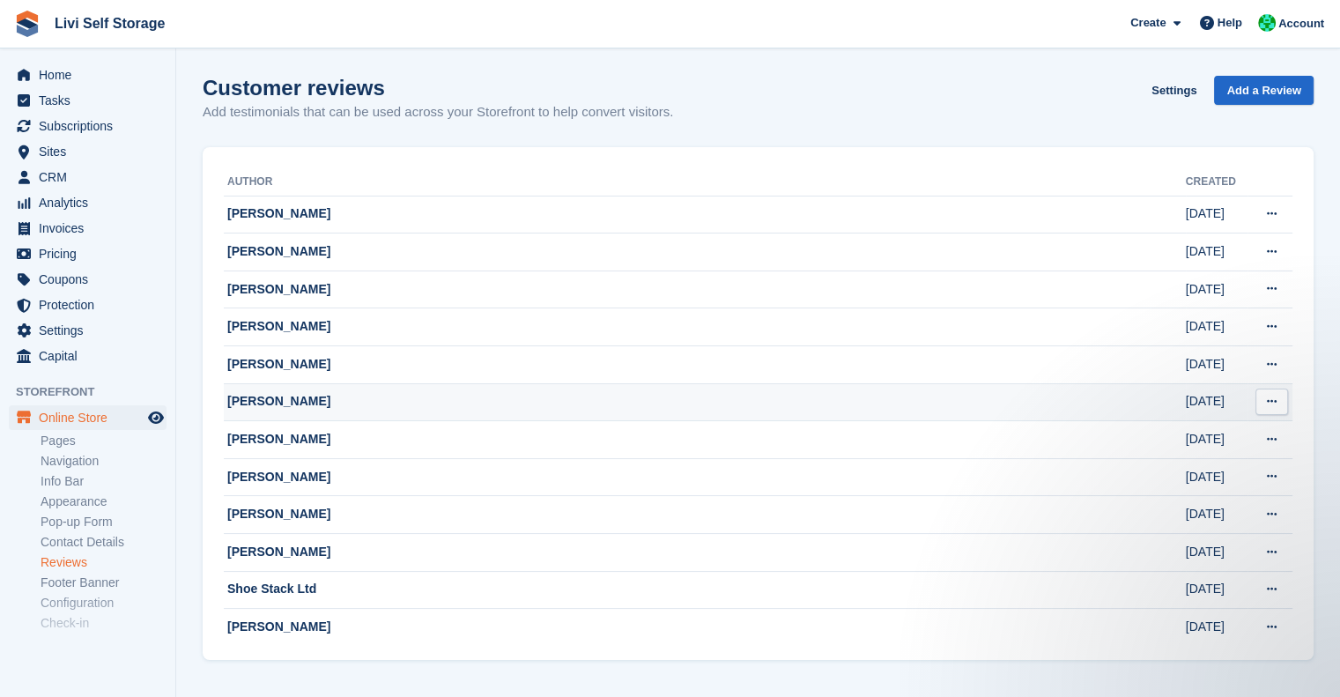
click at [1281, 398] on button at bounding box center [1271, 401] width 33 height 26
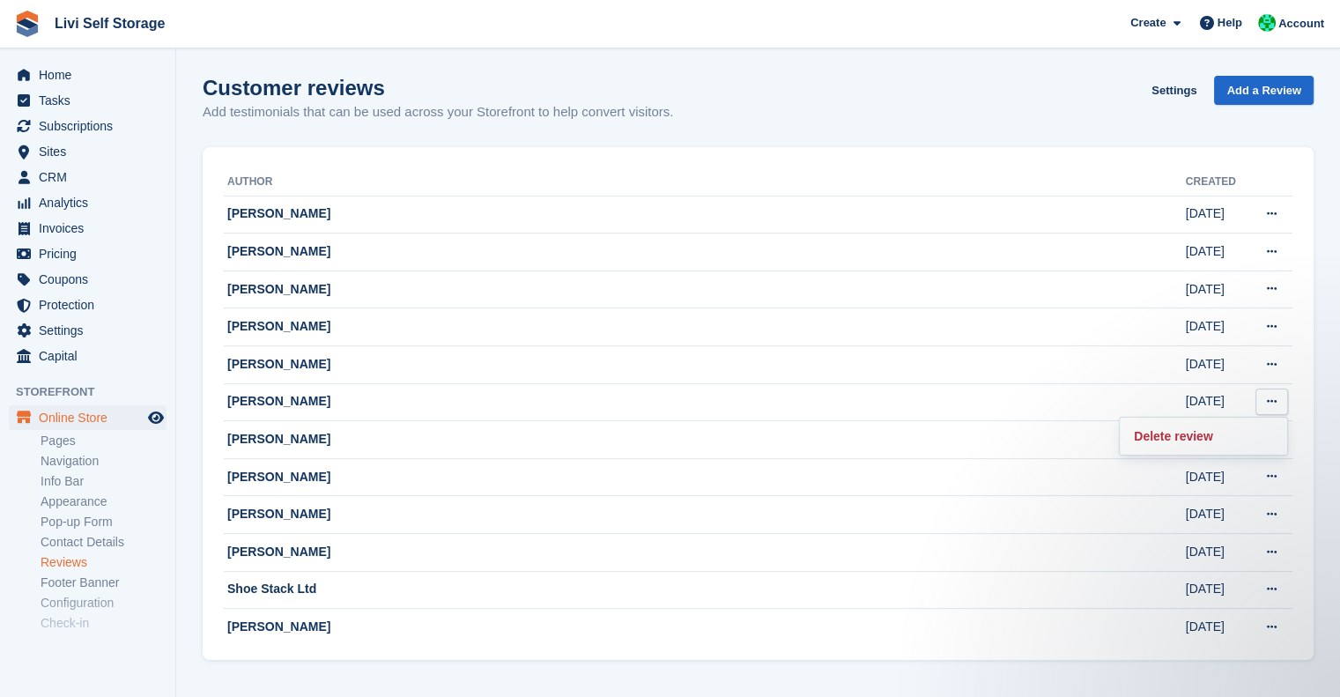
click at [912, 96] on div "Customer reviews Add testimonials that can be used across your Storefront to he…" at bounding box center [758, 110] width 1111 height 68
click at [46, 93] on span "Tasks" at bounding box center [92, 100] width 106 height 25
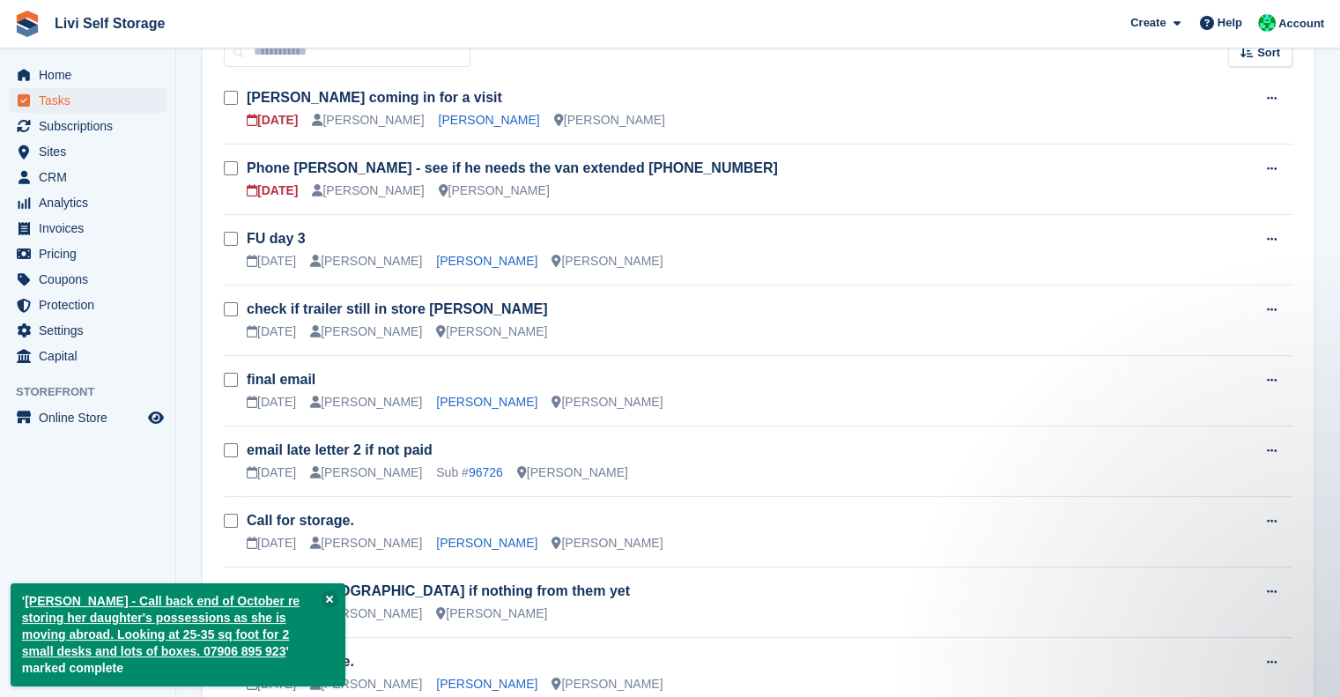
scroll to position [165, 0]
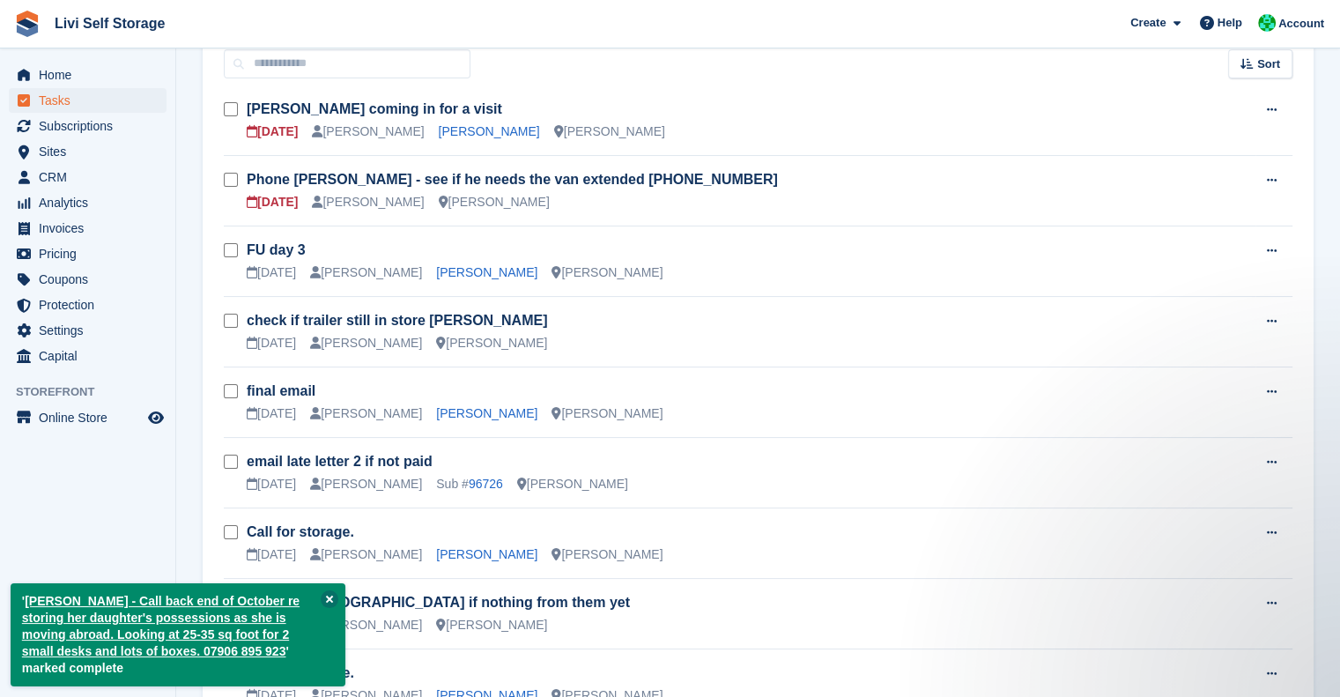
click at [332, 598] on button at bounding box center [330, 599] width 18 height 18
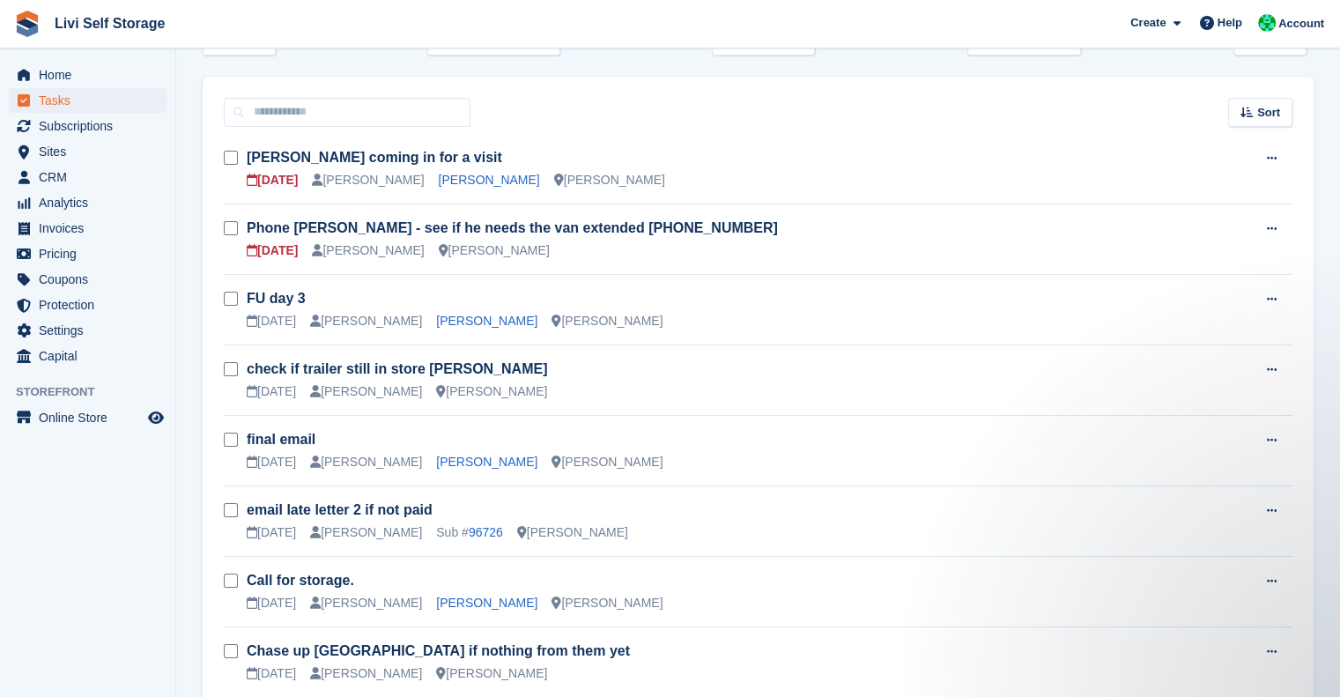
scroll to position [109, 0]
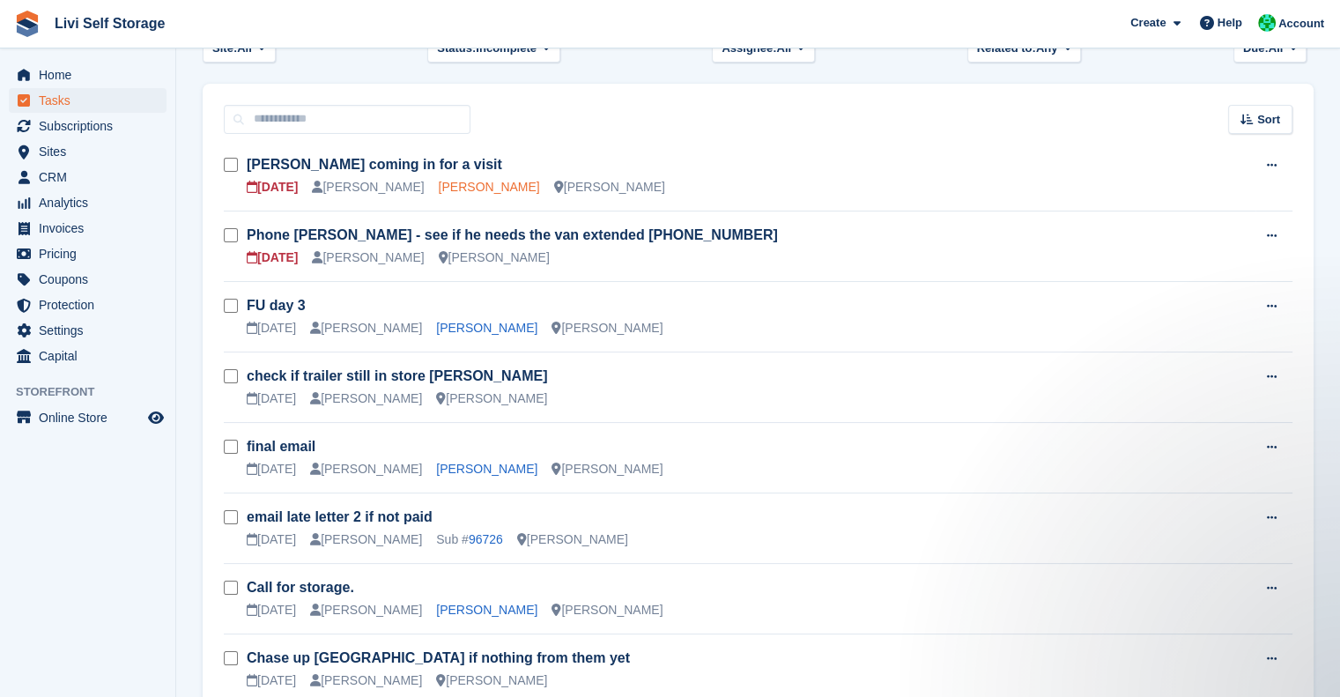
click at [465, 189] on link "[PERSON_NAME]" at bounding box center [489, 187] width 101 height 14
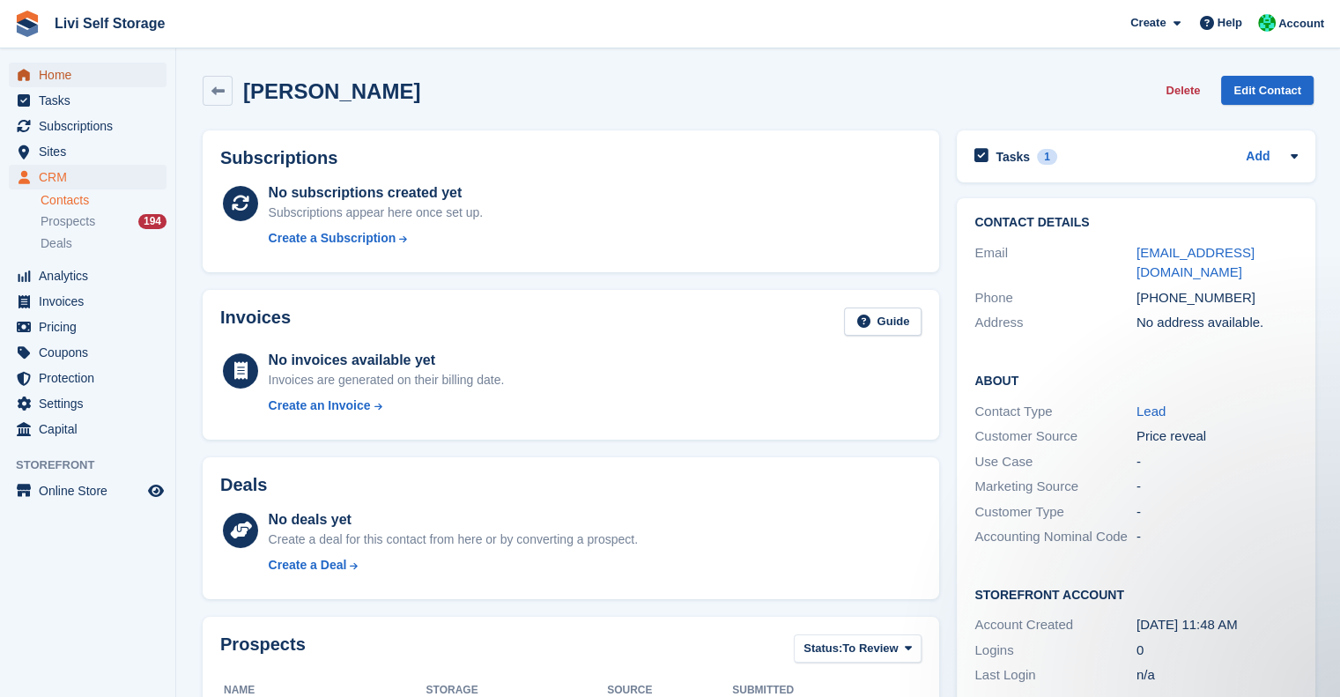
click at [67, 73] on span "Home" at bounding box center [92, 75] width 106 height 25
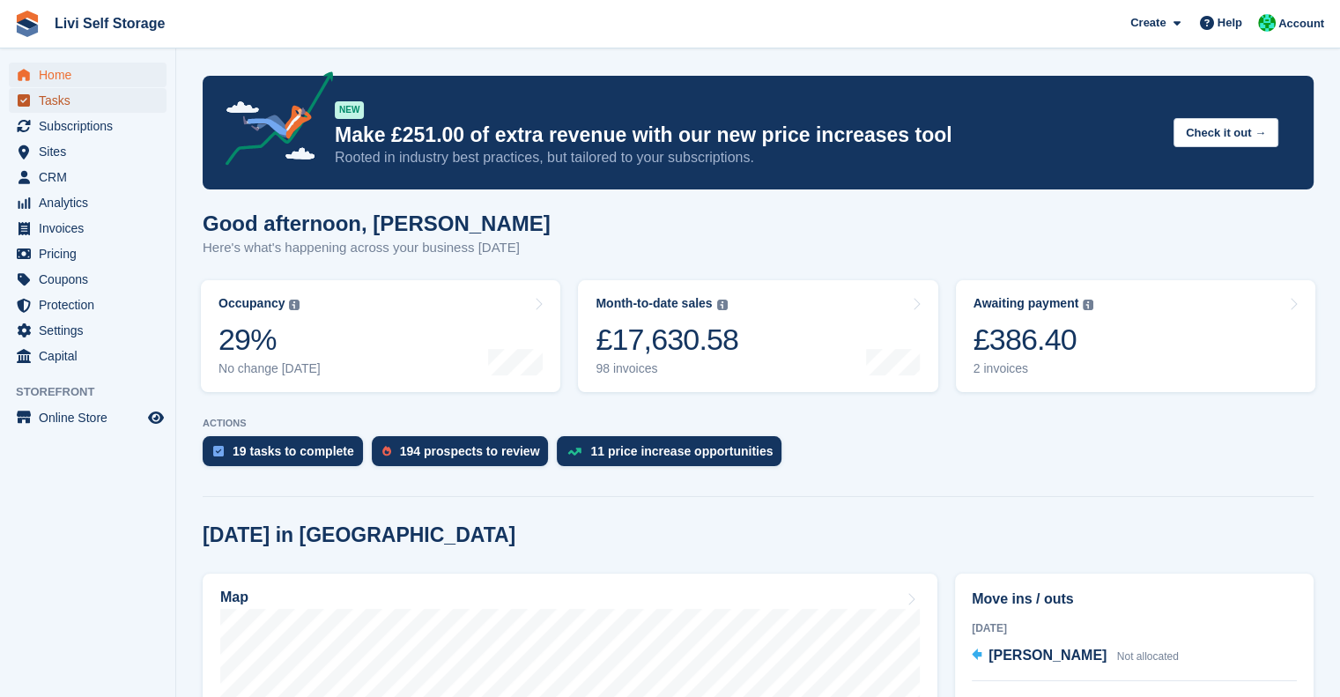
click at [62, 108] on span "Tasks" at bounding box center [92, 100] width 106 height 25
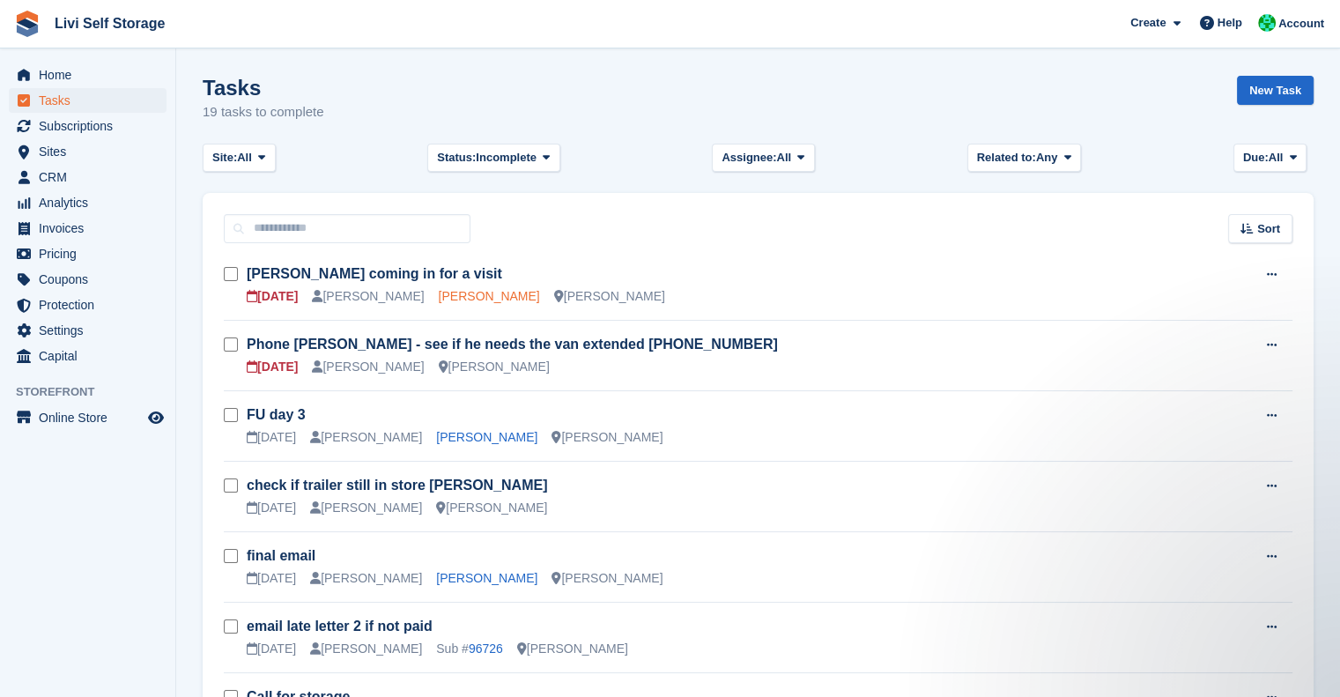
click at [444, 299] on link "[PERSON_NAME]" at bounding box center [489, 296] width 101 height 14
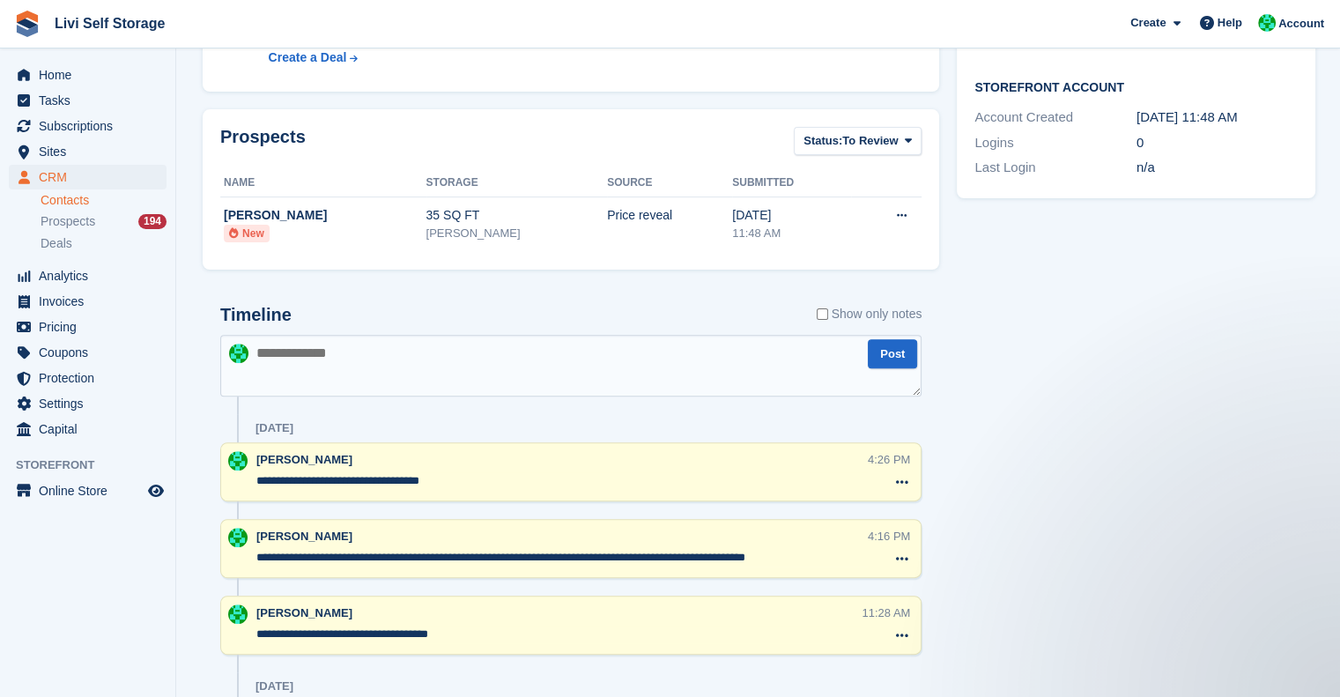
scroll to position [508, 0]
click at [414, 374] on textarea at bounding box center [570, 365] width 701 height 62
type textarea "**********"
click at [888, 350] on button "Post" at bounding box center [892, 352] width 49 height 29
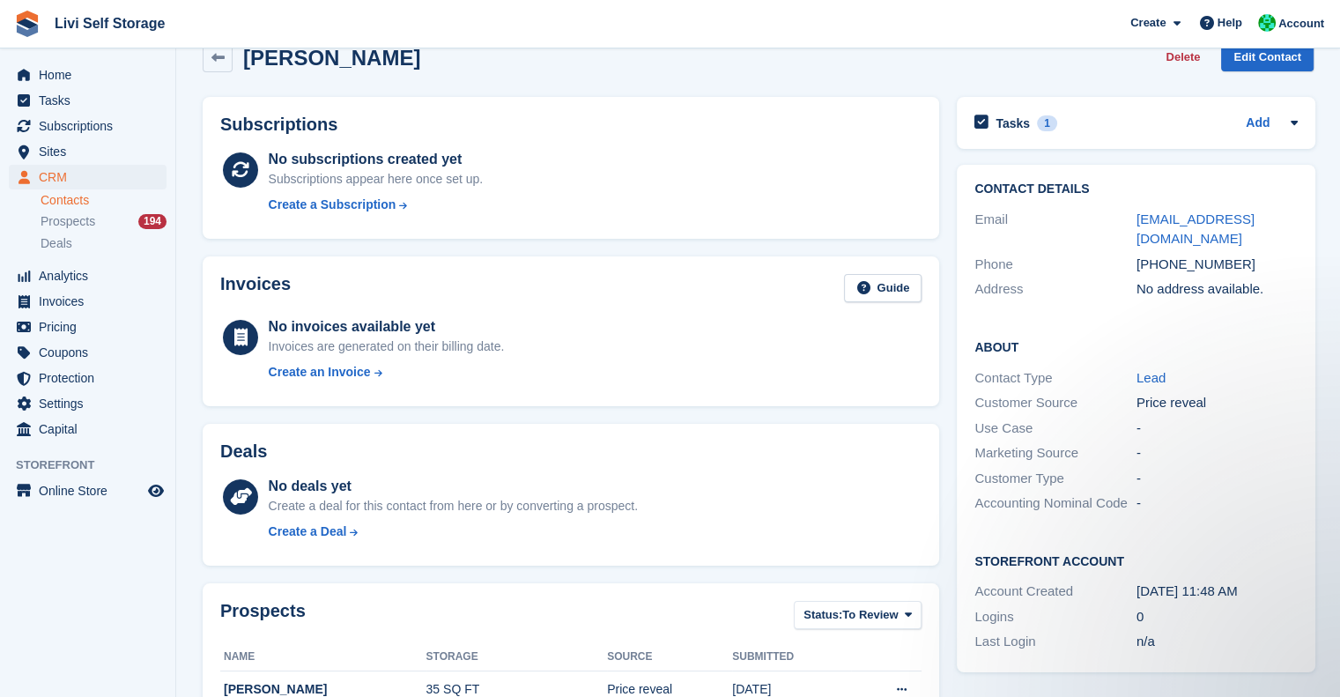
scroll to position [0, 0]
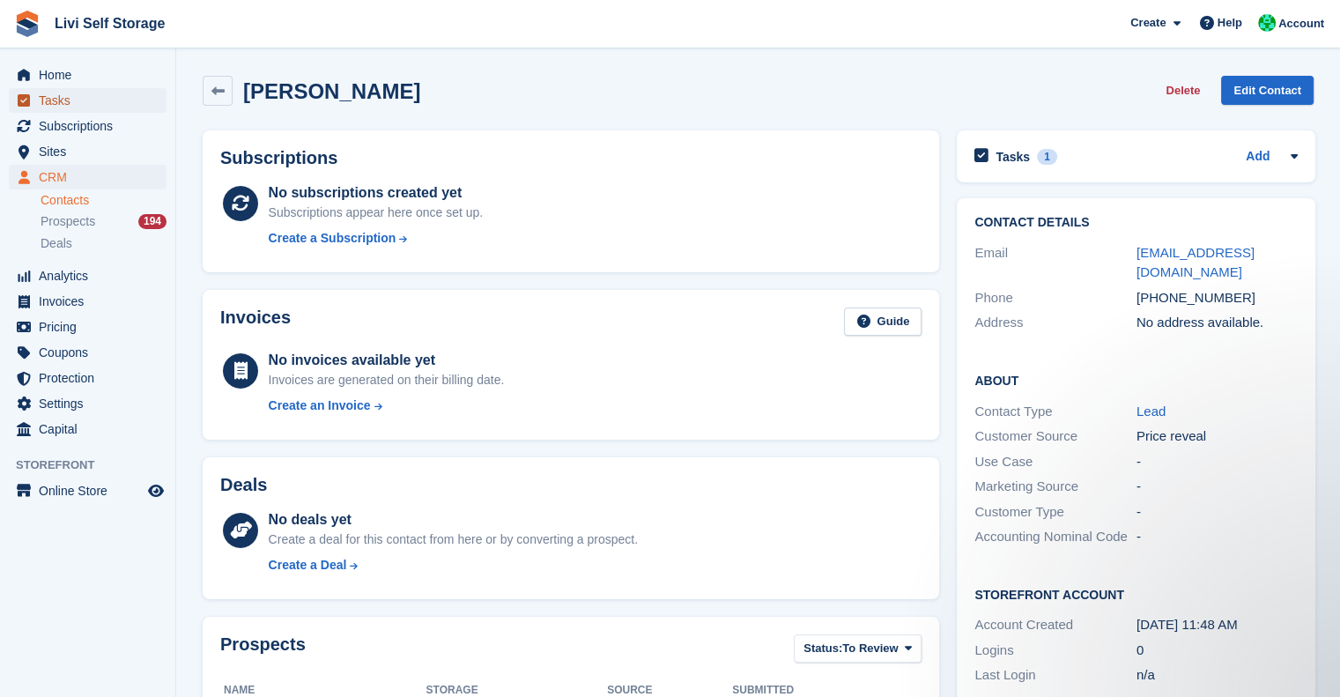
click at [55, 96] on span "Tasks" at bounding box center [92, 100] width 106 height 25
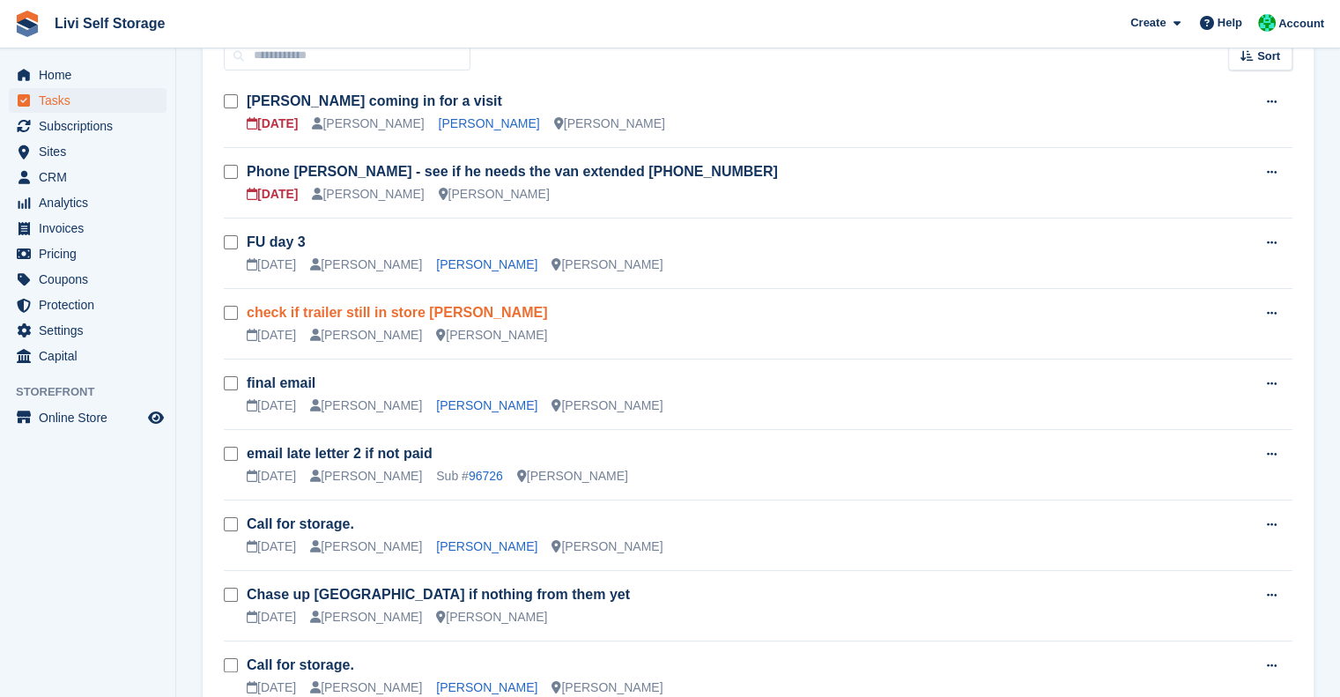
scroll to position [178, 0]
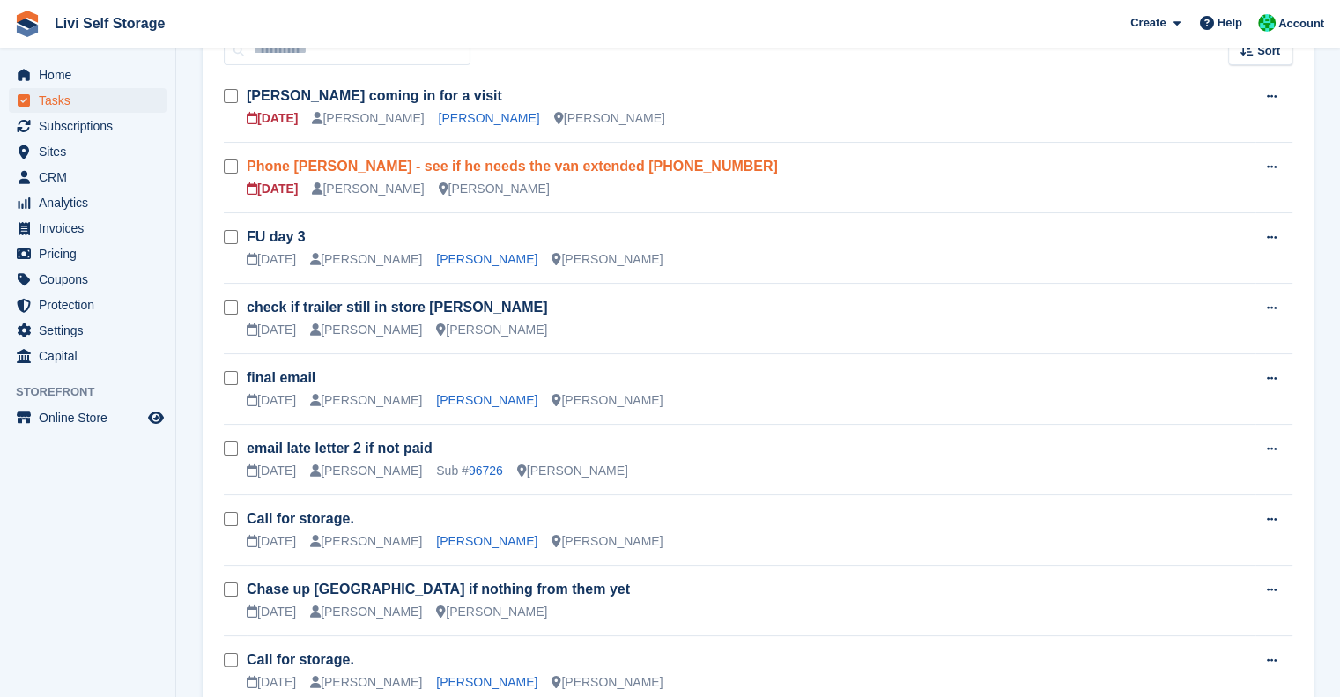
click at [377, 163] on link "Phone [PERSON_NAME] - see if he needs the van extended [PHONE_NUMBER]" at bounding box center [512, 166] width 531 height 15
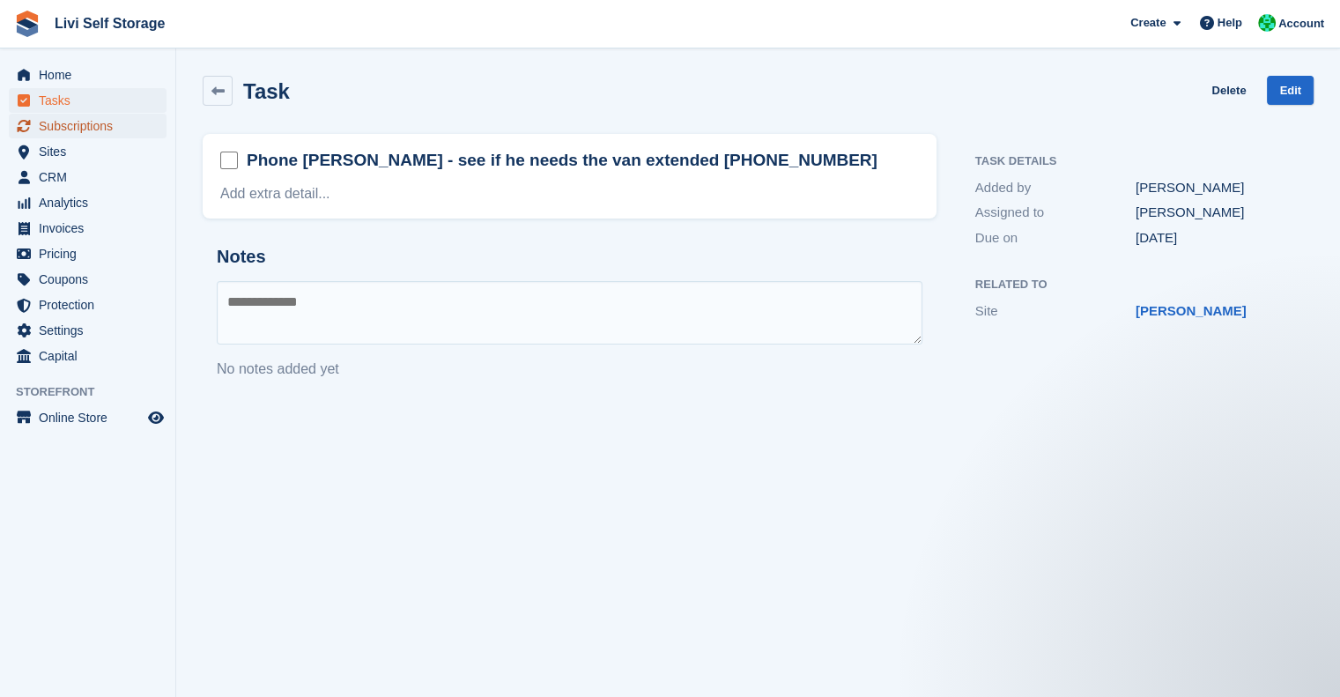
click at [67, 127] on span "Subscriptions" at bounding box center [92, 126] width 106 height 25
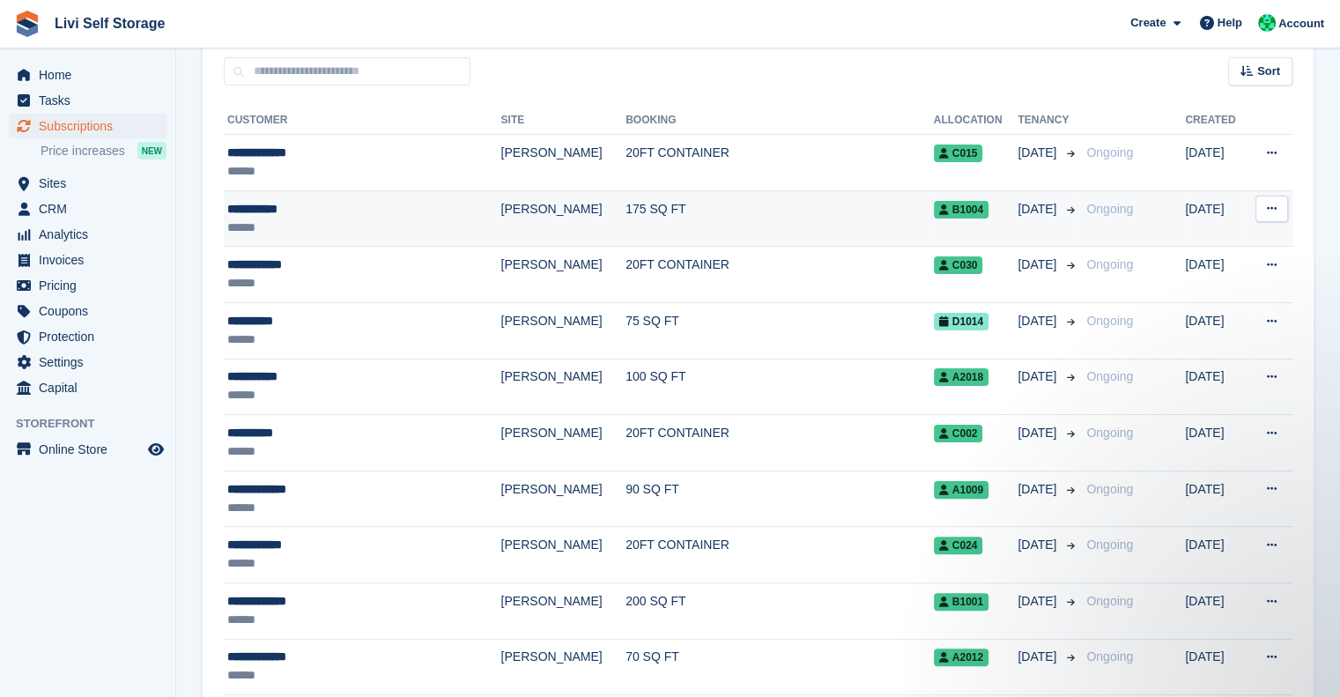
scroll to position [356, 0]
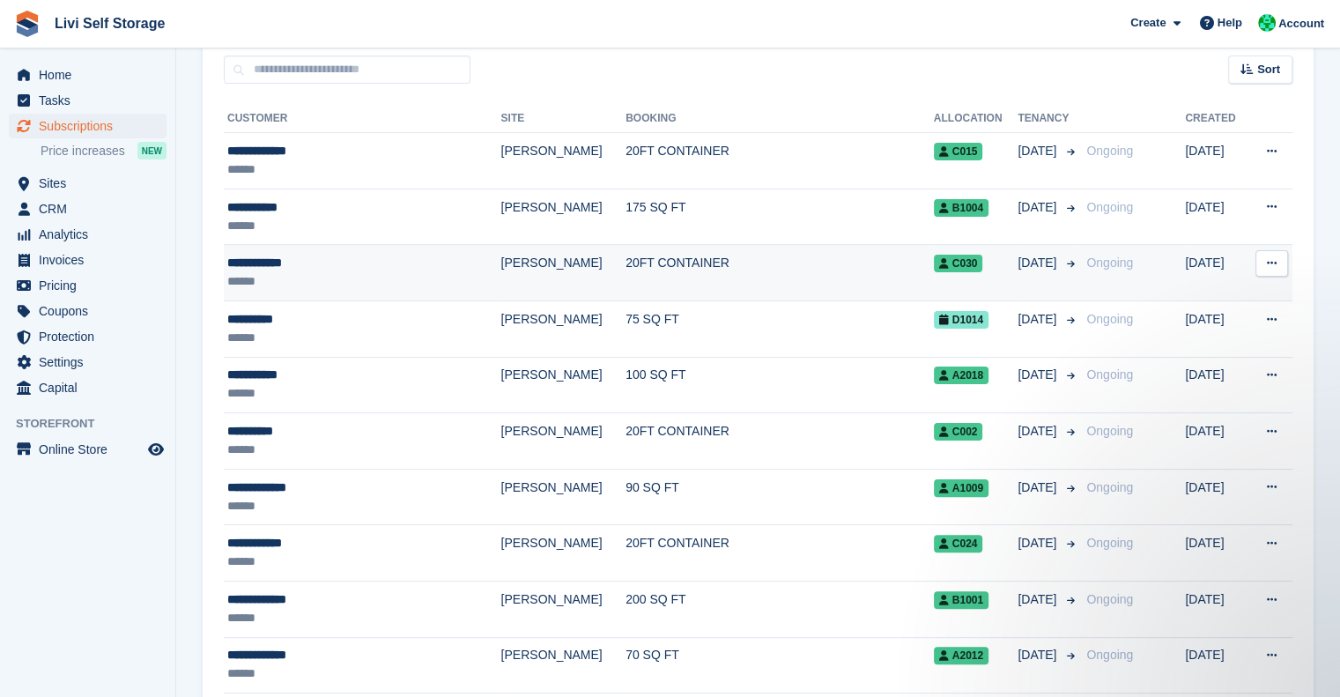
click at [264, 259] on div "**********" at bounding box center [338, 263] width 222 height 18
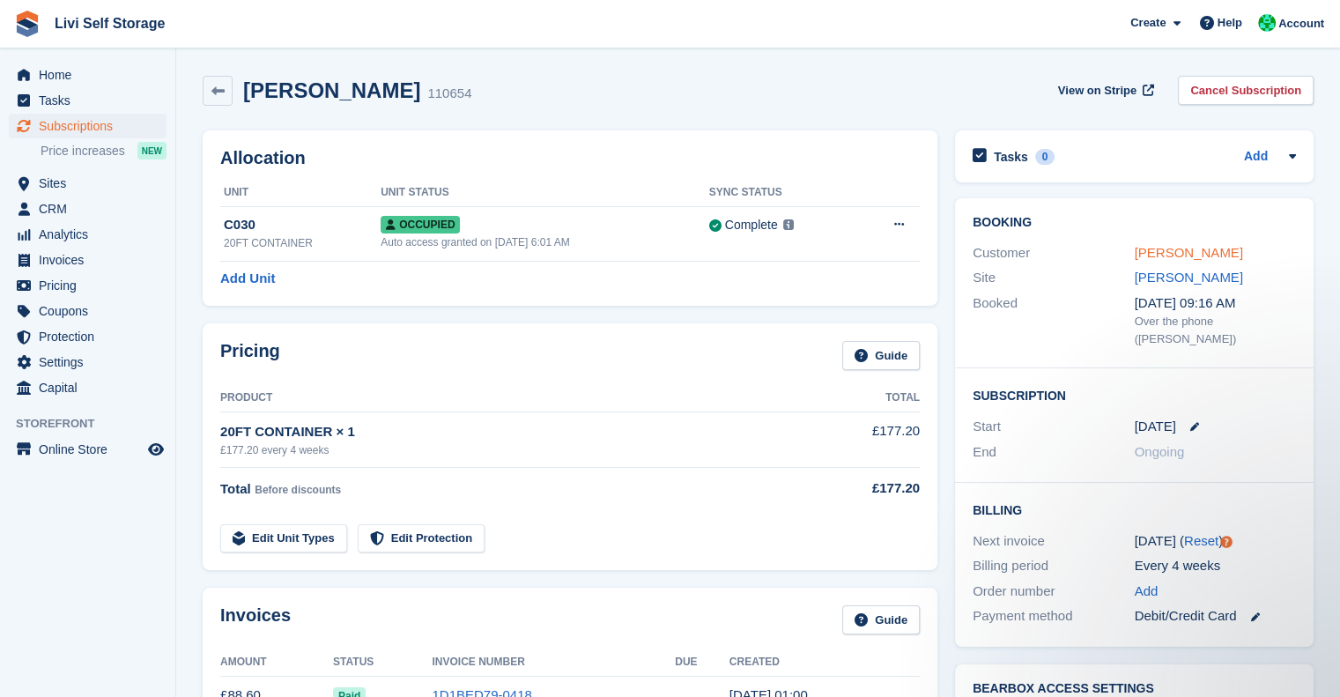
click at [1147, 258] on link "[PERSON_NAME]" at bounding box center [1189, 252] width 108 height 15
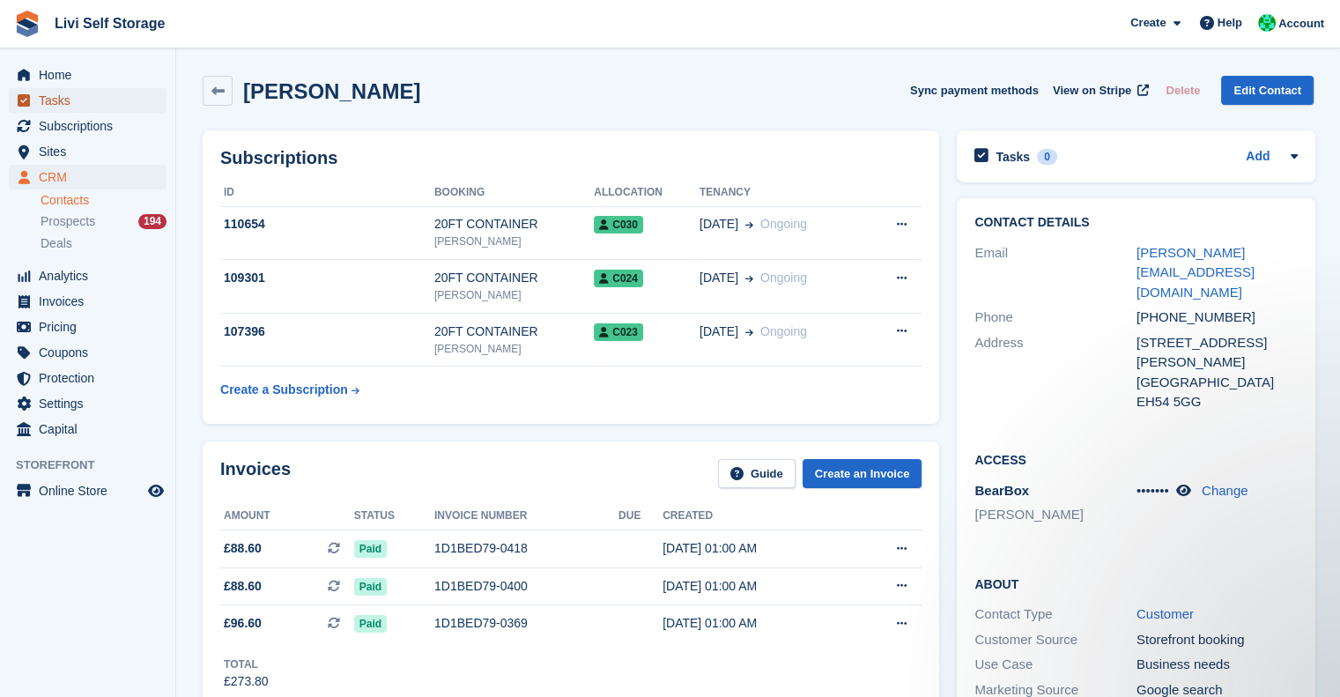
click at [39, 111] on span "Tasks" at bounding box center [92, 100] width 106 height 25
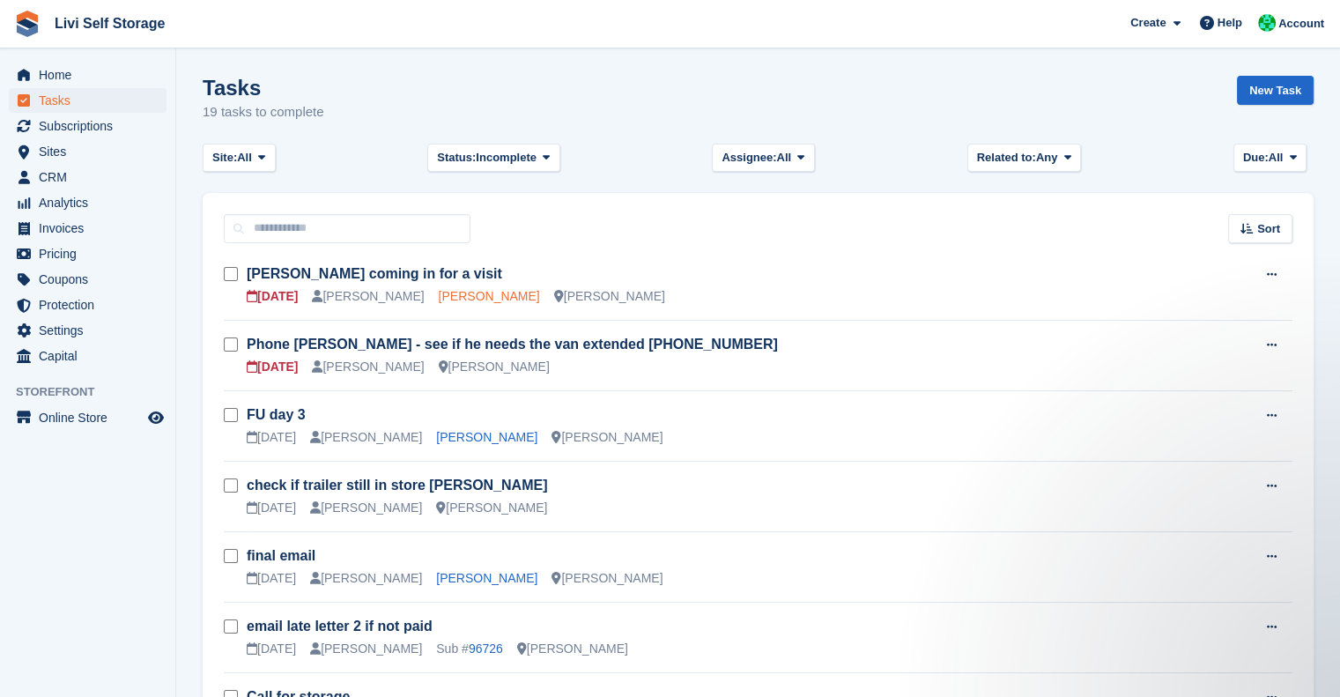
click at [460, 295] on link "[PERSON_NAME]" at bounding box center [489, 296] width 101 height 14
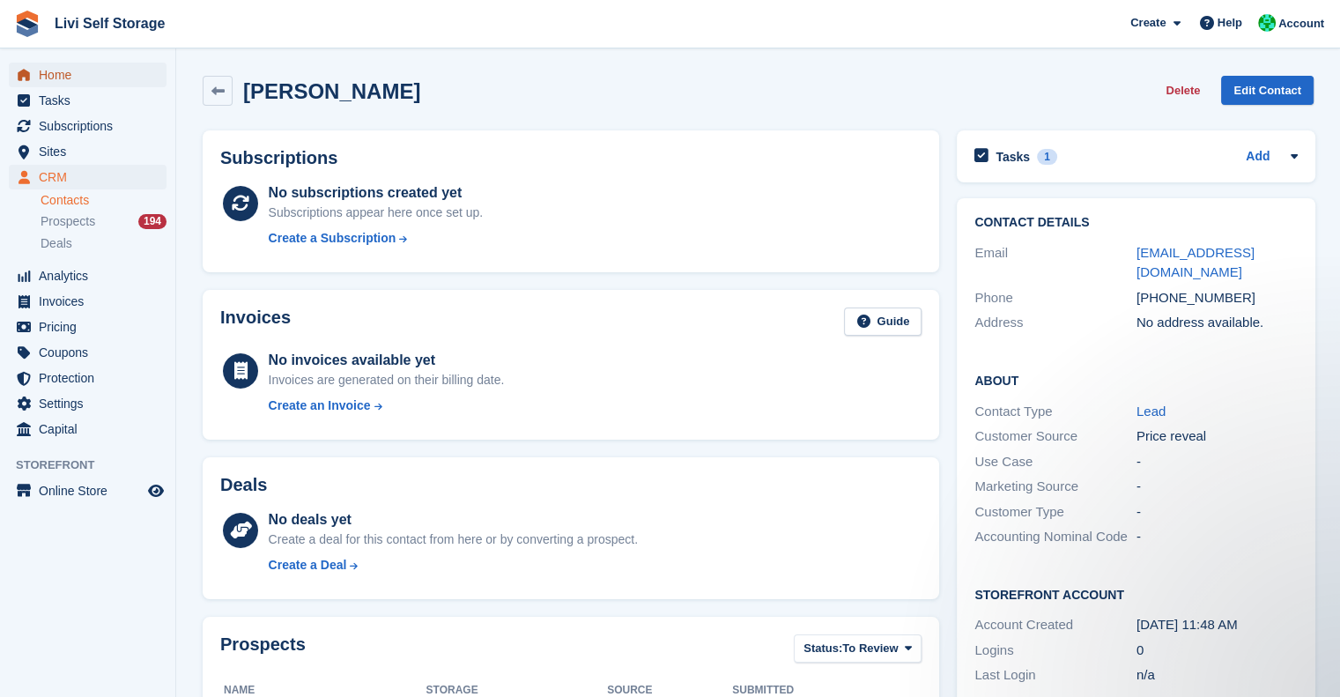
click at [48, 70] on span "Home" at bounding box center [92, 75] width 106 height 25
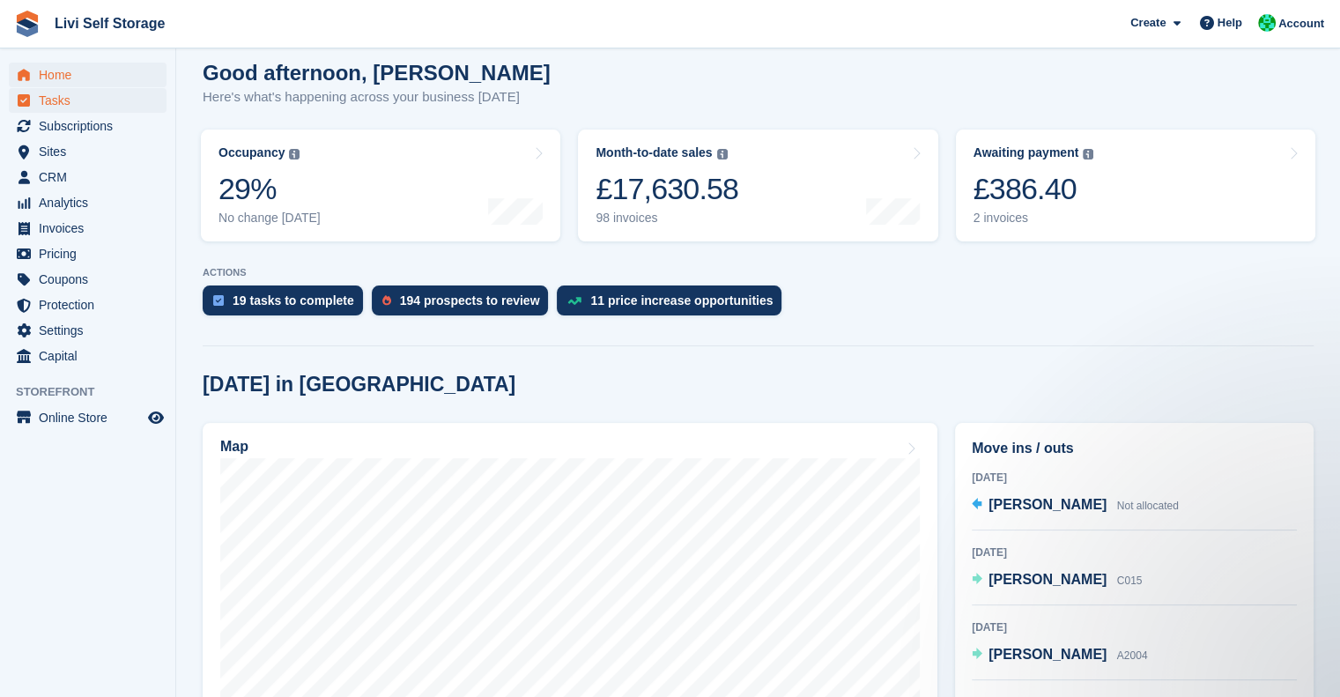
scroll to position [133, 0]
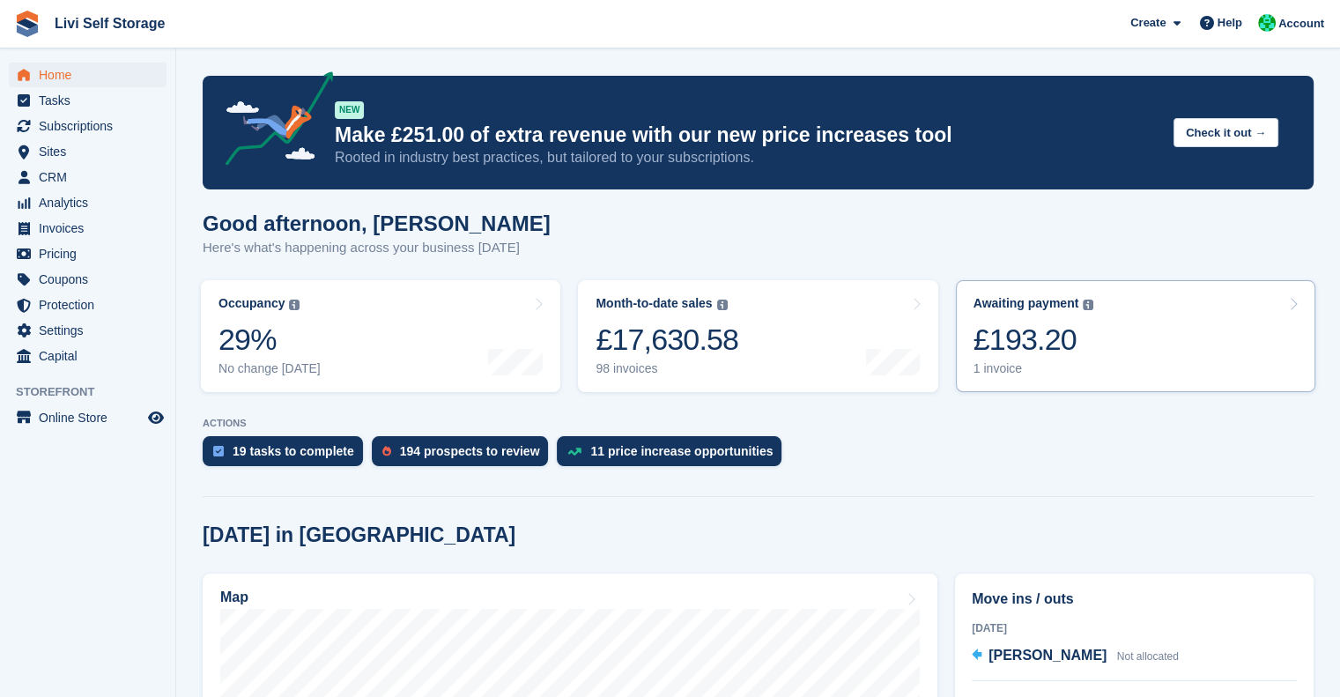
click at [1025, 349] on div "£193.20" at bounding box center [1033, 340] width 121 height 36
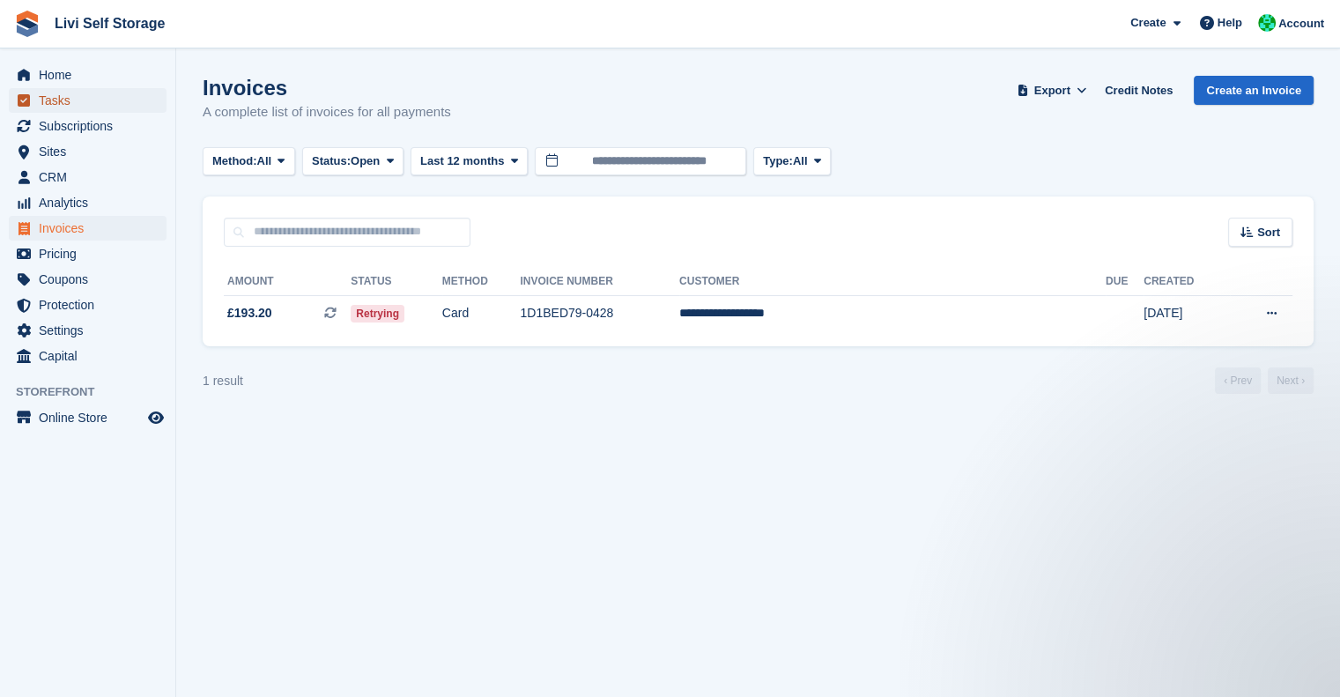
click at [50, 90] on span "Tasks" at bounding box center [92, 100] width 106 height 25
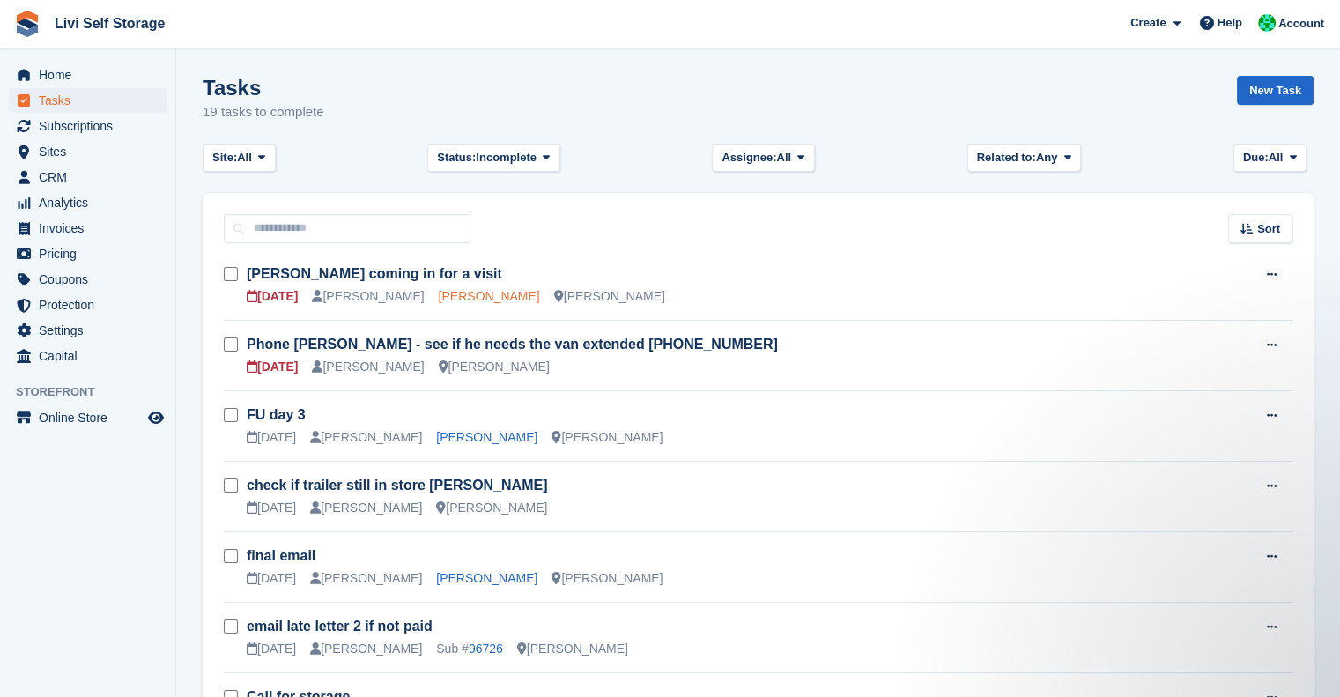
click at [468, 297] on link "Dave Taylor" at bounding box center [489, 296] width 101 height 14
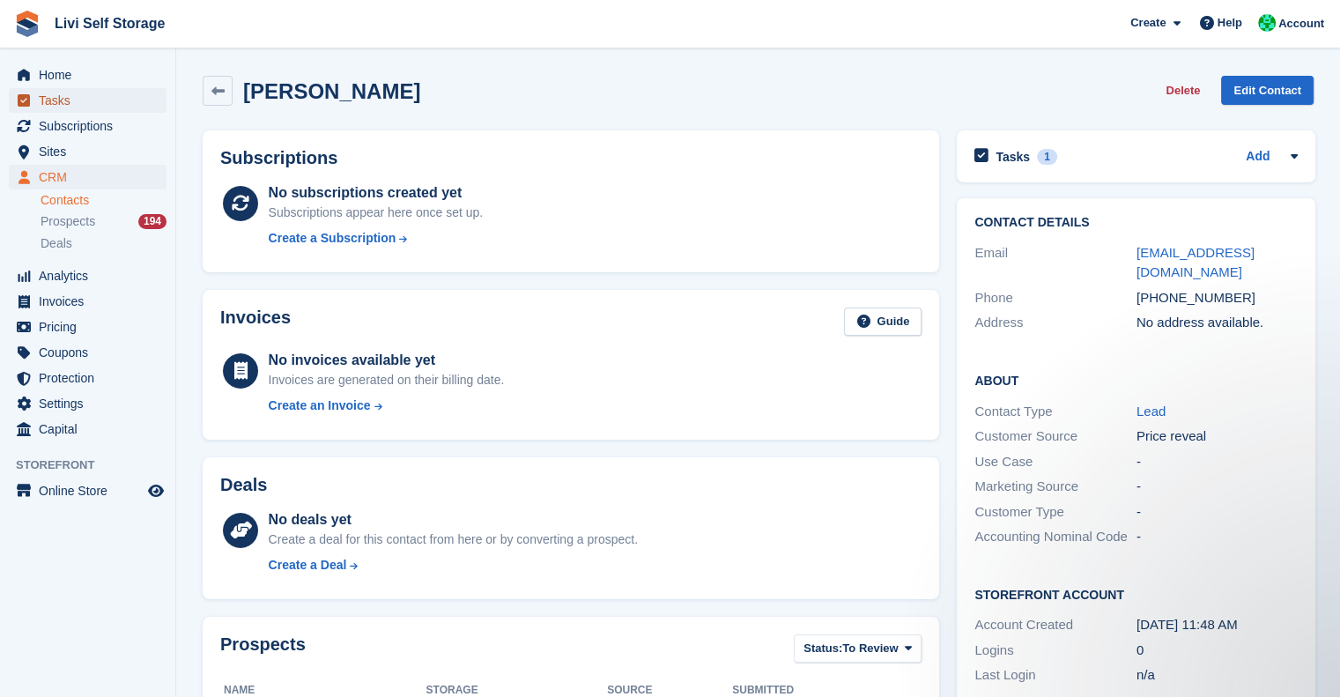
click at [37, 92] on link "Tasks" at bounding box center [88, 100] width 158 height 25
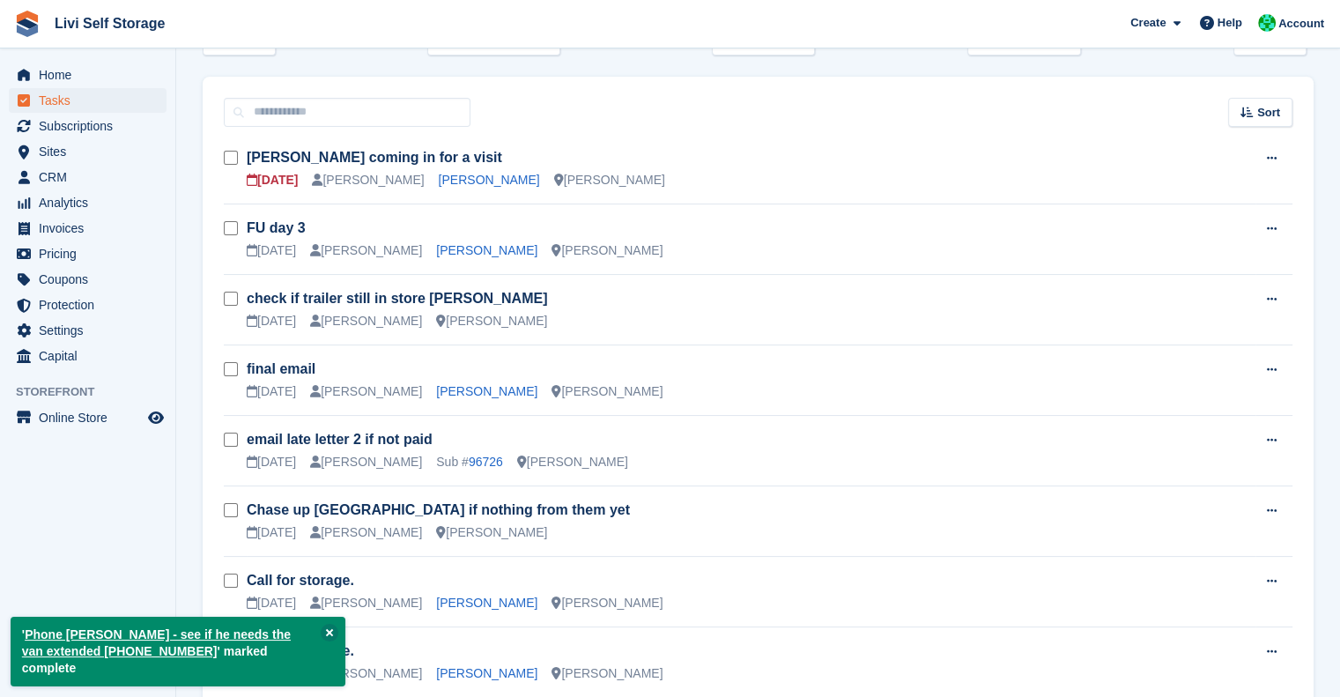
scroll to position [127, 0]
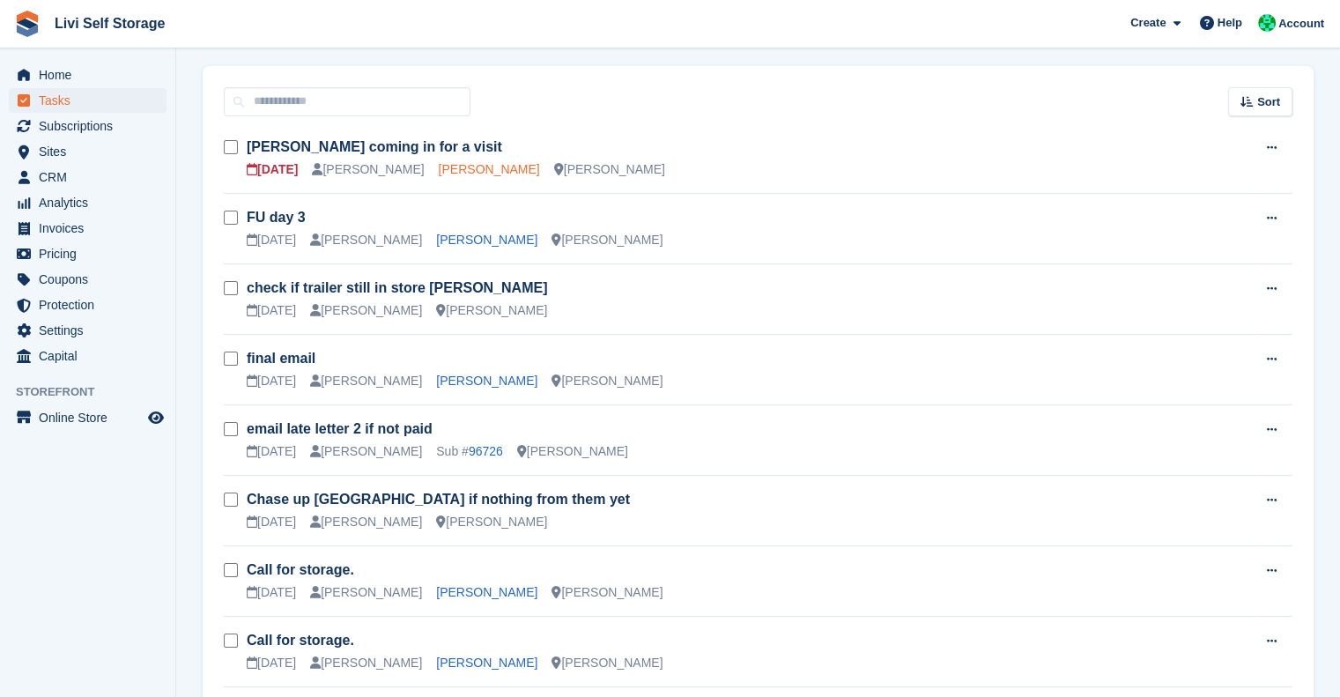
click at [470, 172] on link "Dave Taylor" at bounding box center [489, 169] width 101 height 14
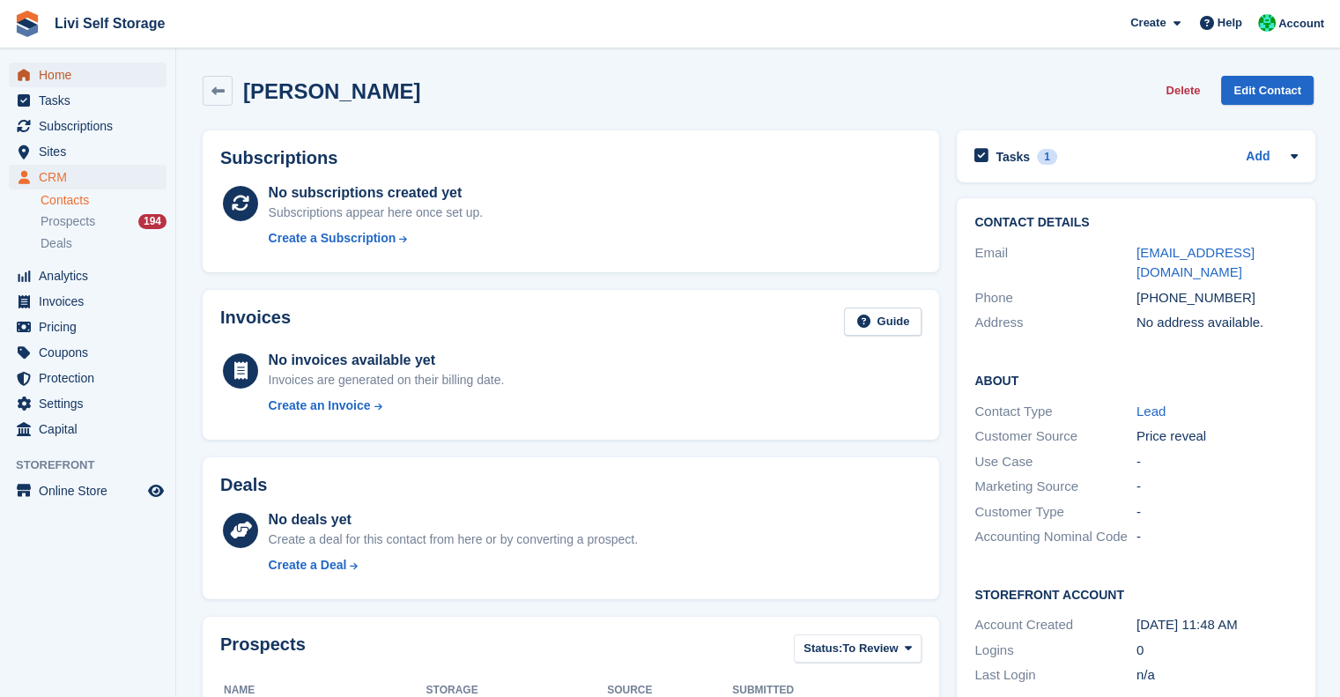
click at [103, 70] on span "Home" at bounding box center [92, 75] width 106 height 25
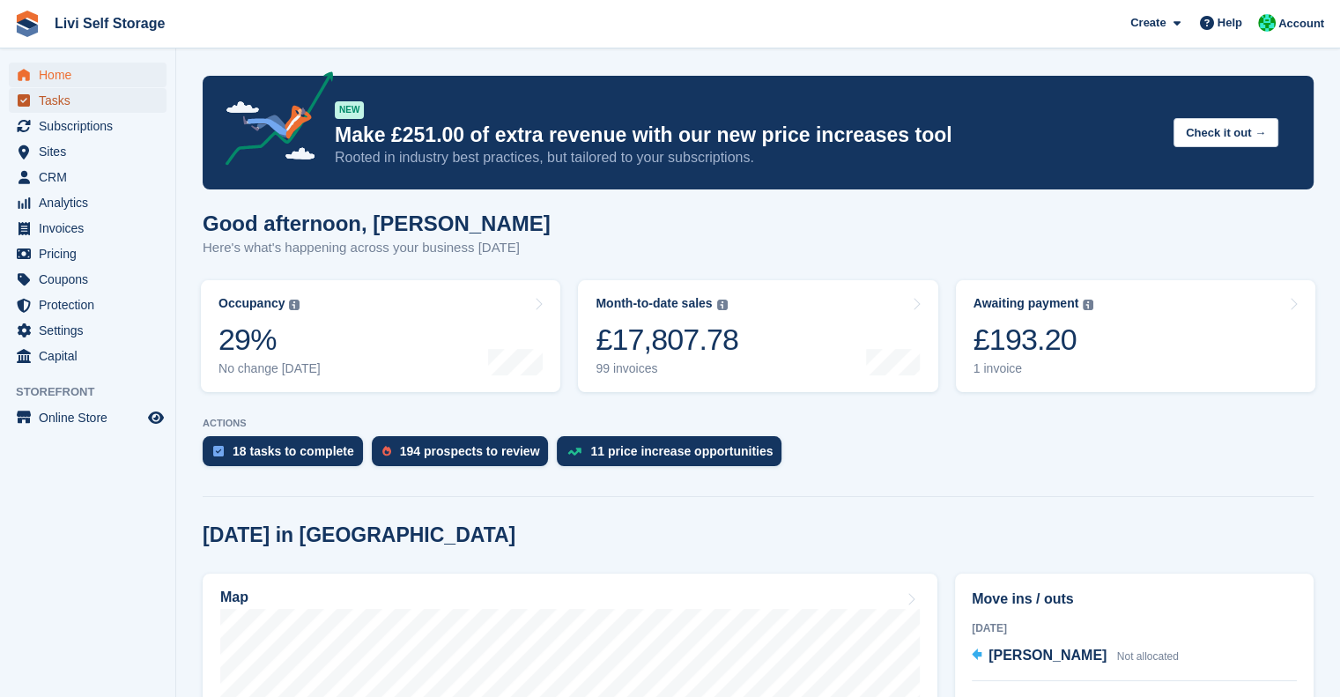
click at [57, 105] on span "Tasks" at bounding box center [92, 100] width 106 height 25
click at [65, 105] on span "Tasks" at bounding box center [92, 100] width 106 height 25
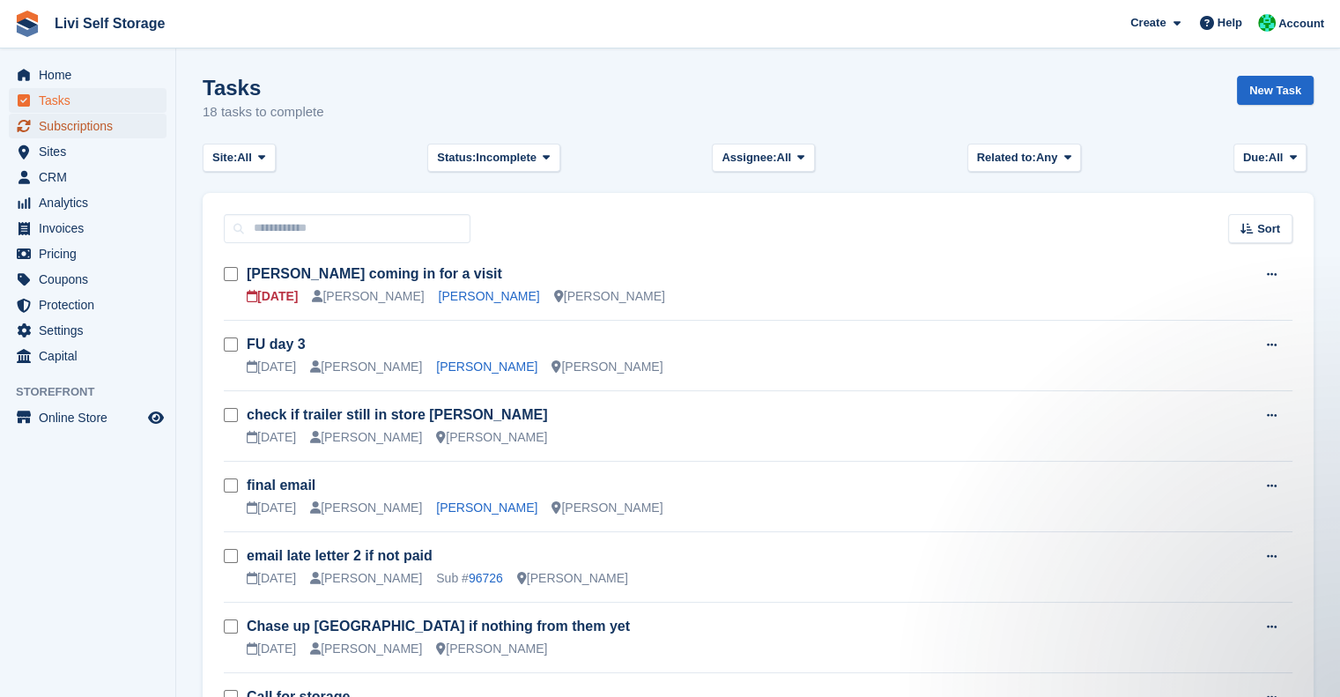
click at [95, 122] on span "Subscriptions" at bounding box center [92, 126] width 106 height 25
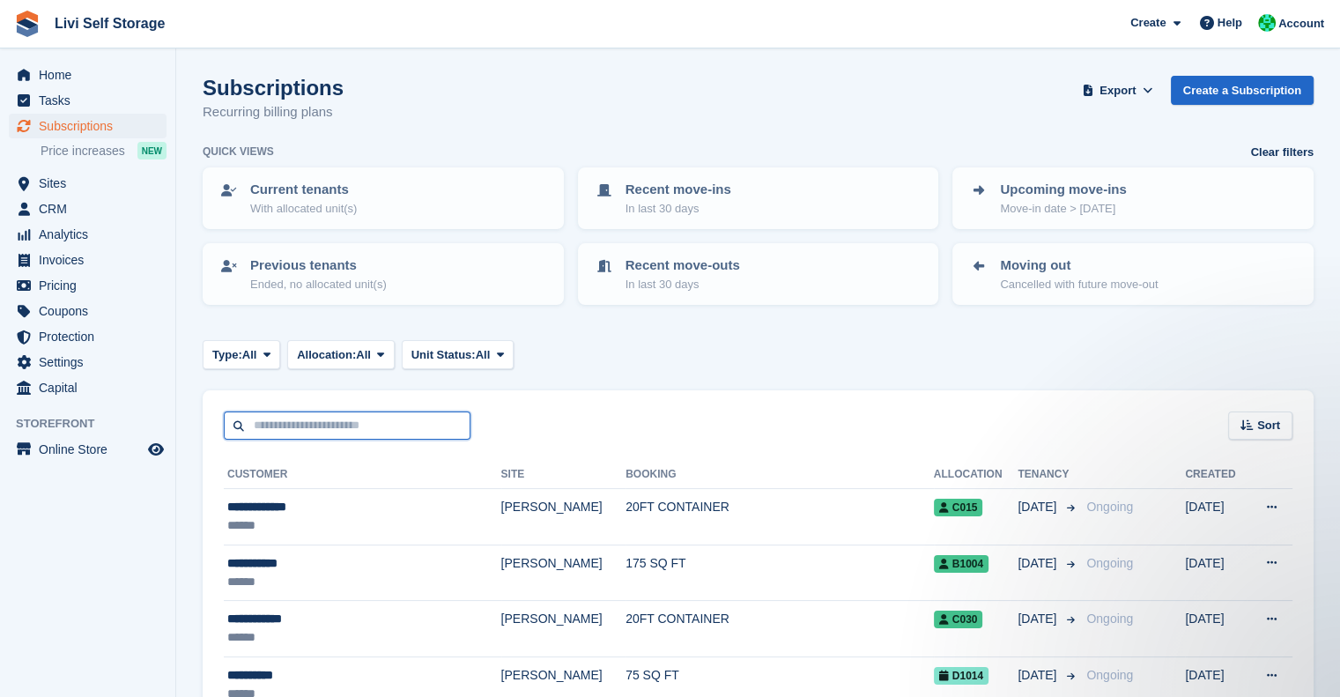
click at [338, 414] on input "text" at bounding box center [347, 425] width 247 height 29
click at [308, 430] on input "text" at bounding box center [347, 425] width 247 height 29
click at [628, 366] on div "Type: All All Upcoming Previous Active Ending Allocation: All All Allocated Una…" at bounding box center [758, 354] width 1111 height 29
click at [260, 429] on input "text" at bounding box center [347, 425] width 247 height 29
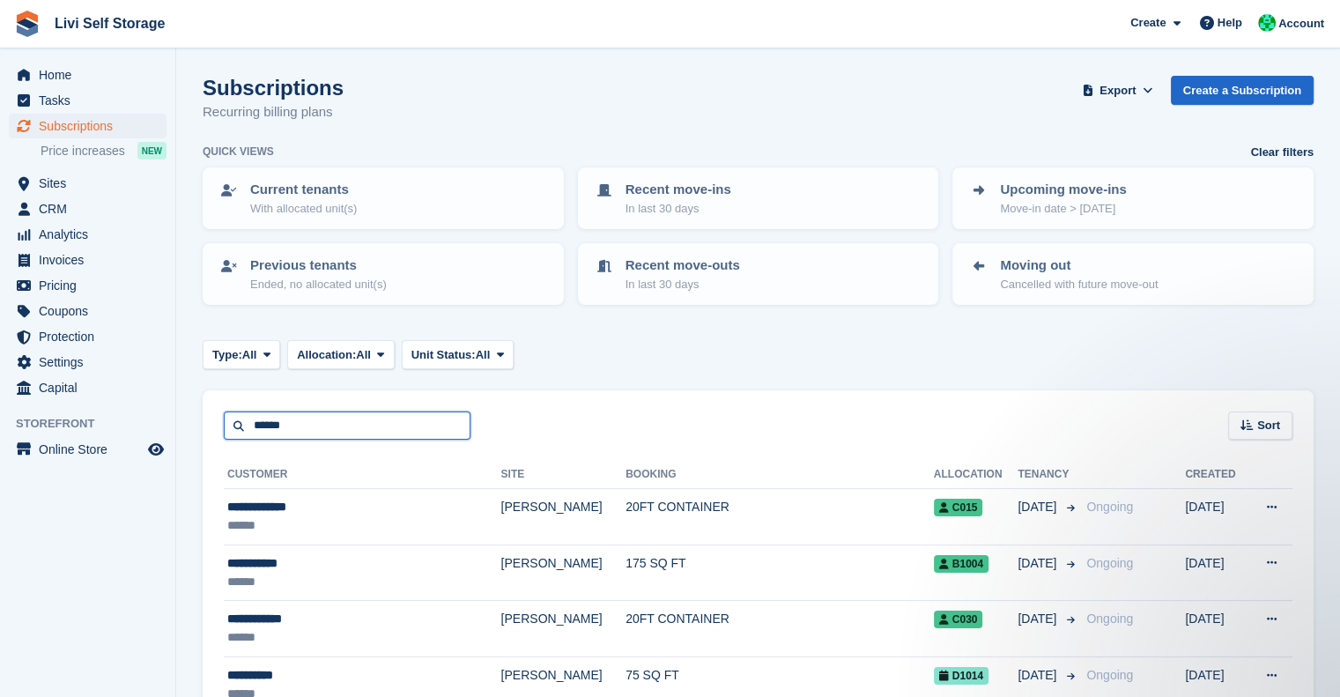
type input "******"
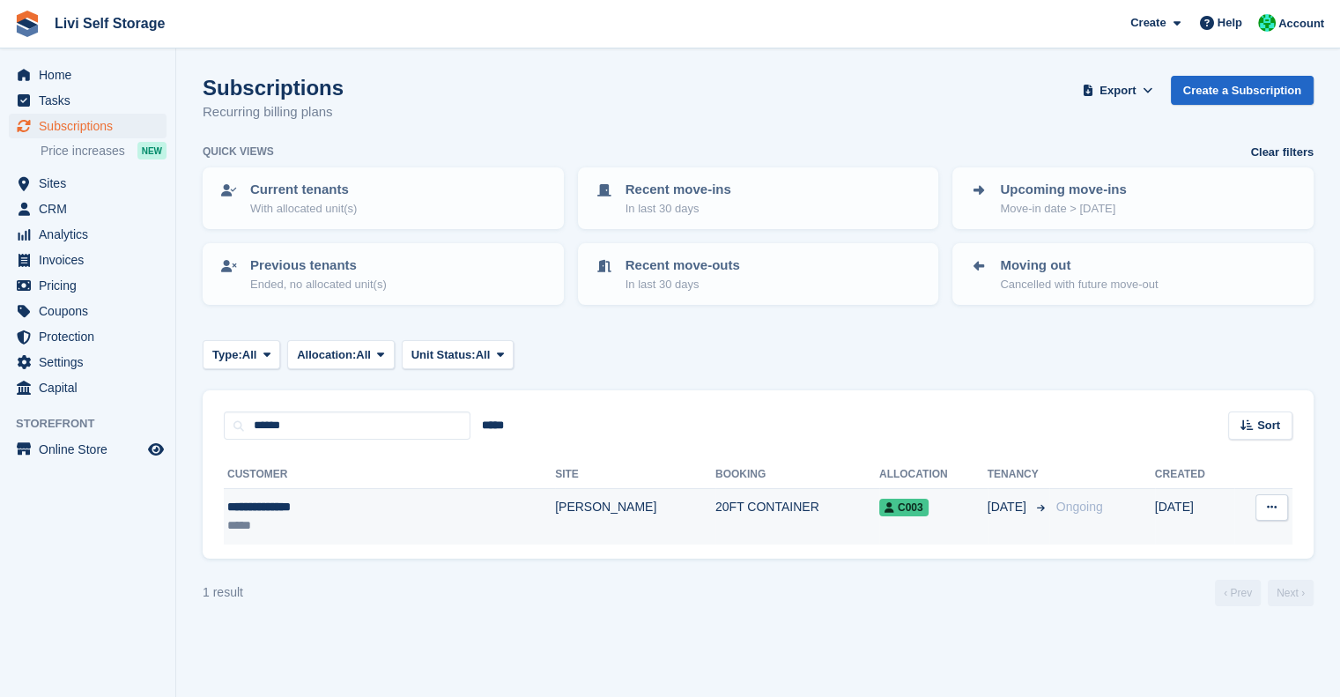
click at [303, 528] on div "*****" at bounding box center [330, 525] width 206 height 18
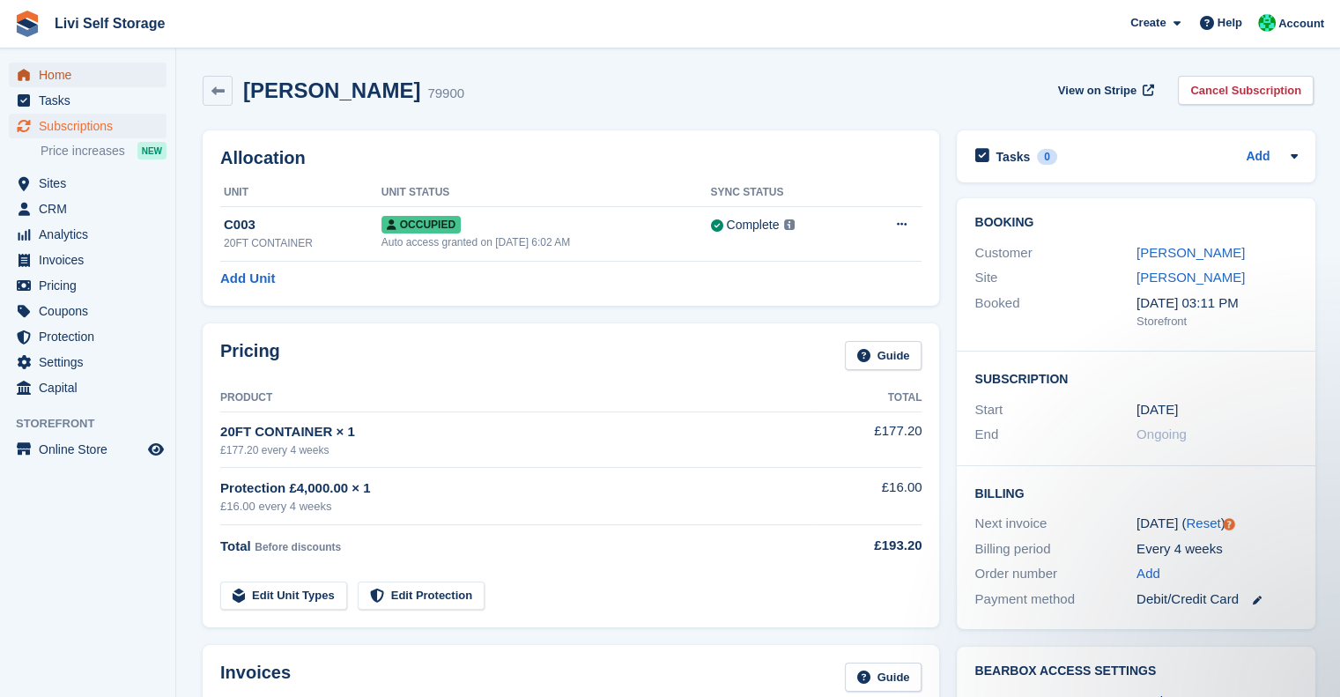
click at [55, 68] on span "Home" at bounding box center [92, 75] width 106 height 25
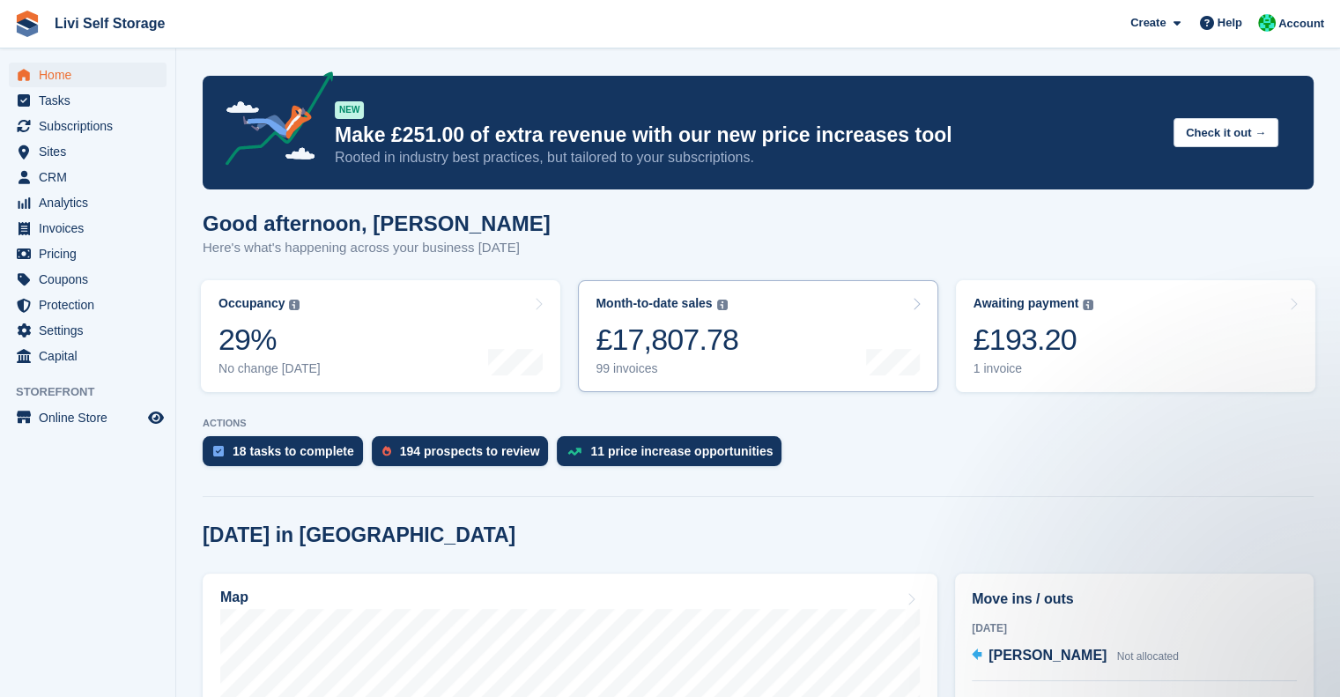
click at [694, 338] on div "£17,807.78" at bounding box center [666, 340] width 143 height 36
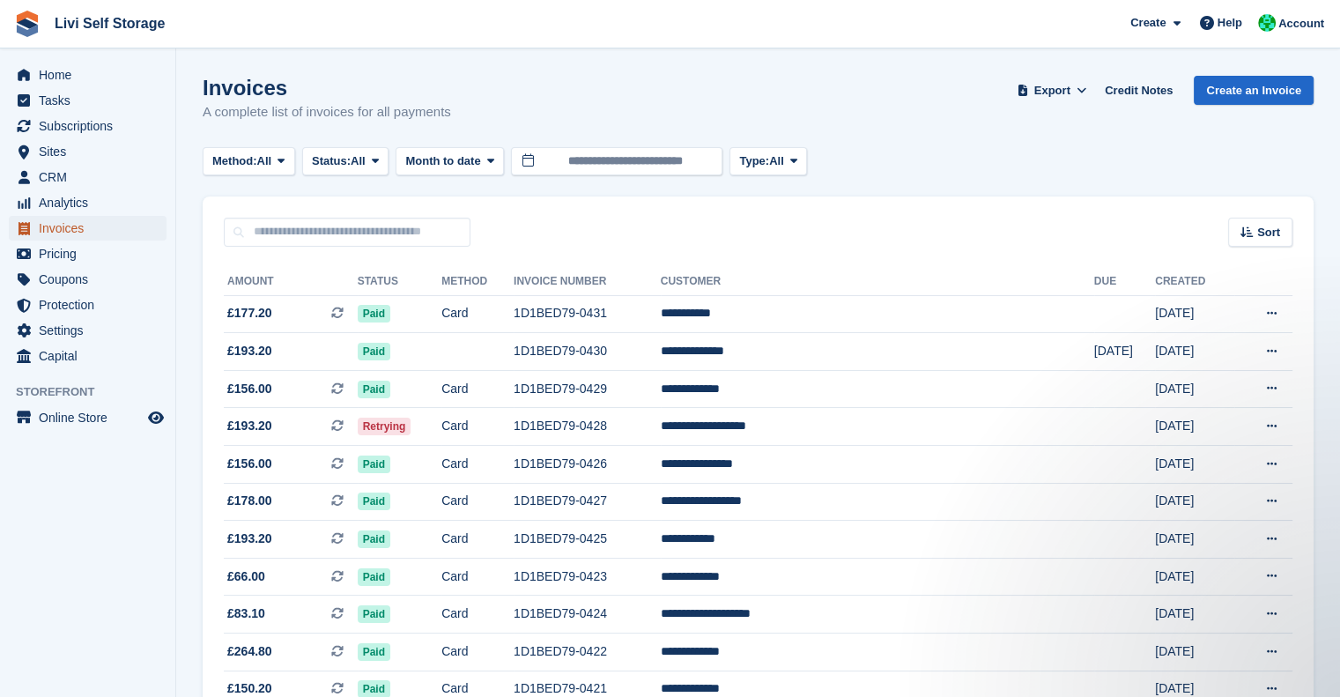
click at [64, 231] on span "Invoices" at bounding box center [92, 228] width 106 height 25
click at [77, 227] on span "Invoices" at bounding box center [92, 228] width 106 height 25
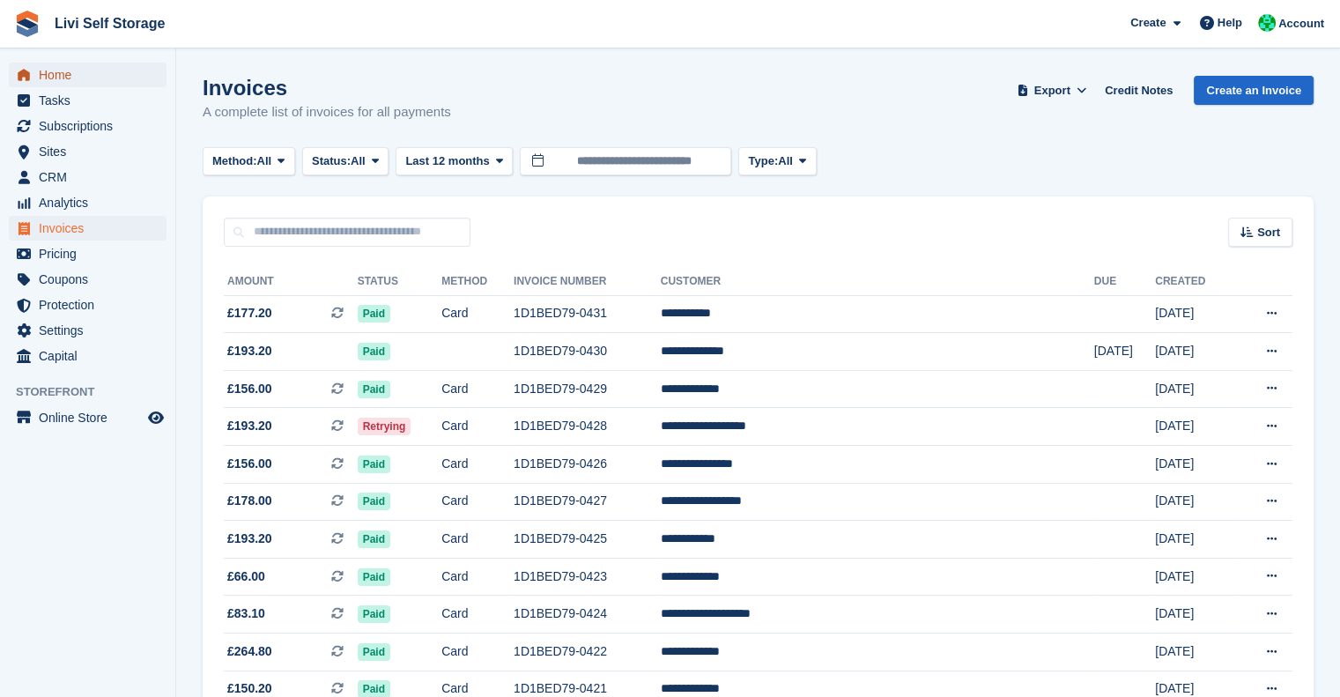
click at [63, 77] on span "Home" at bounding box center [92, 75] width 106 height 25
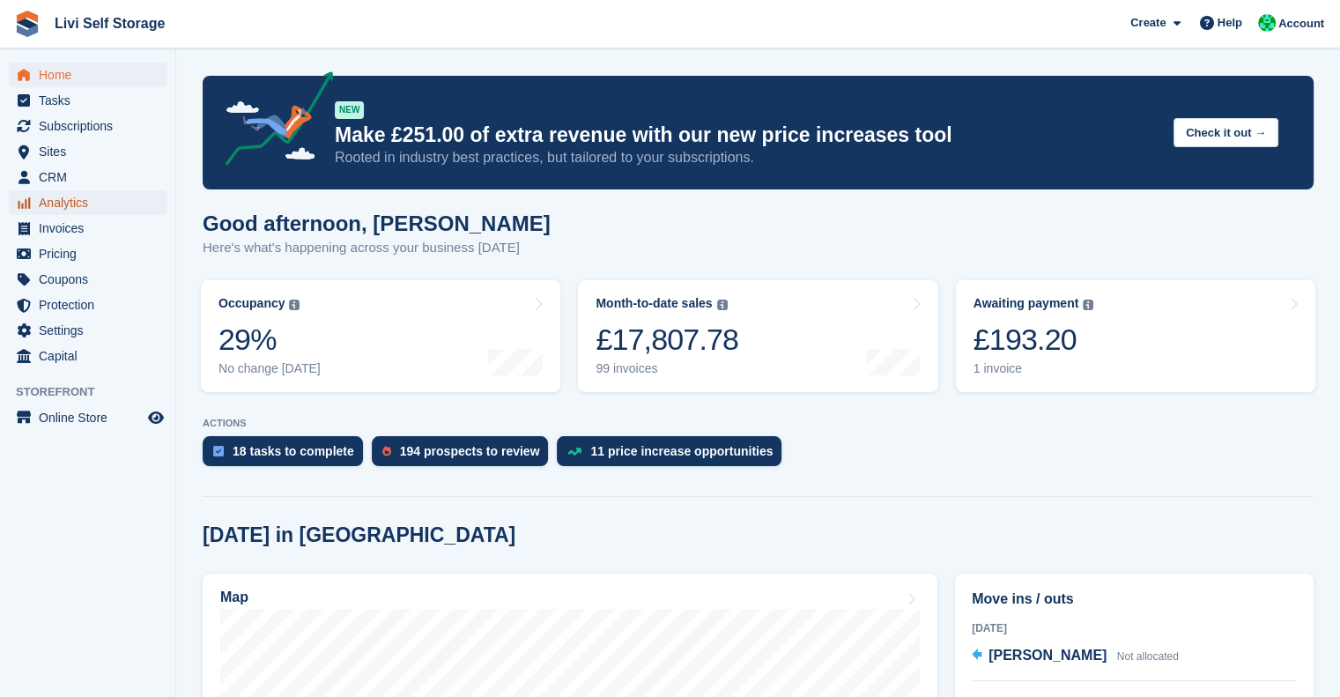
click at [55, 198] on span "Analytics" at bounding box center [92, 202] width 106 height 25
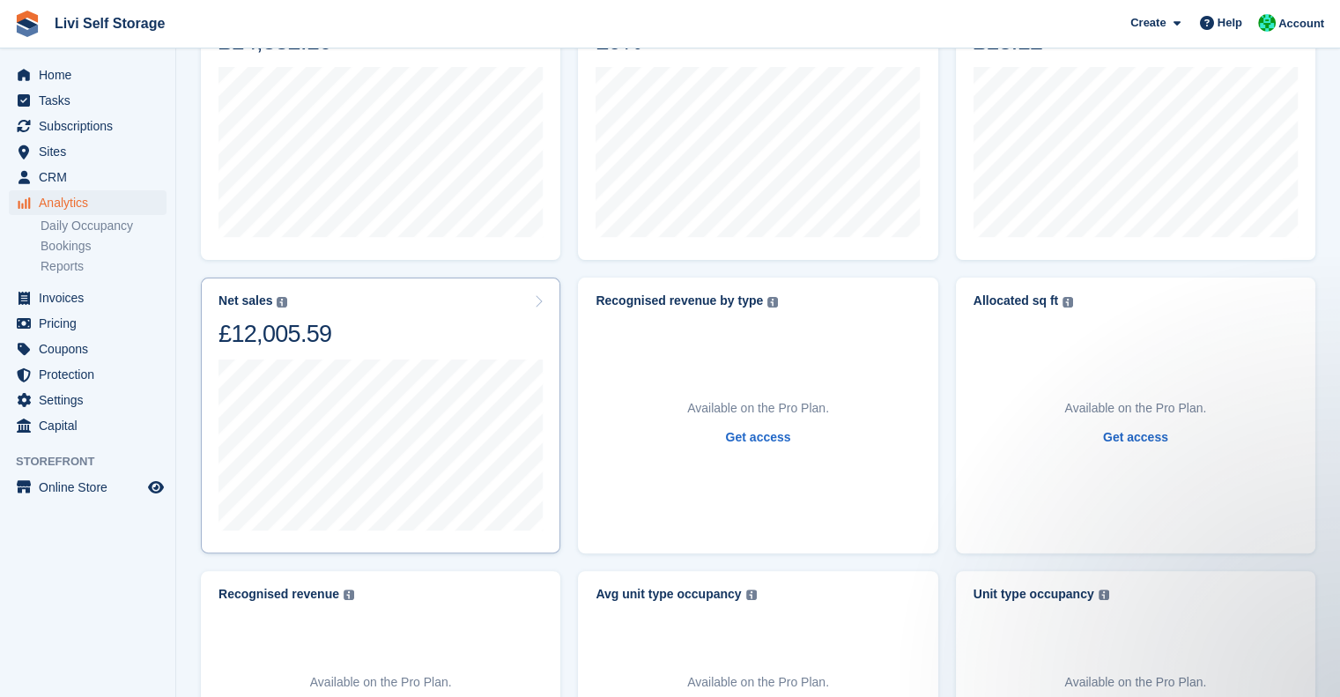
scroll to position [314, 0]
click at [538, 292] on icon at bounding box center [538, 298] width 9 height 14
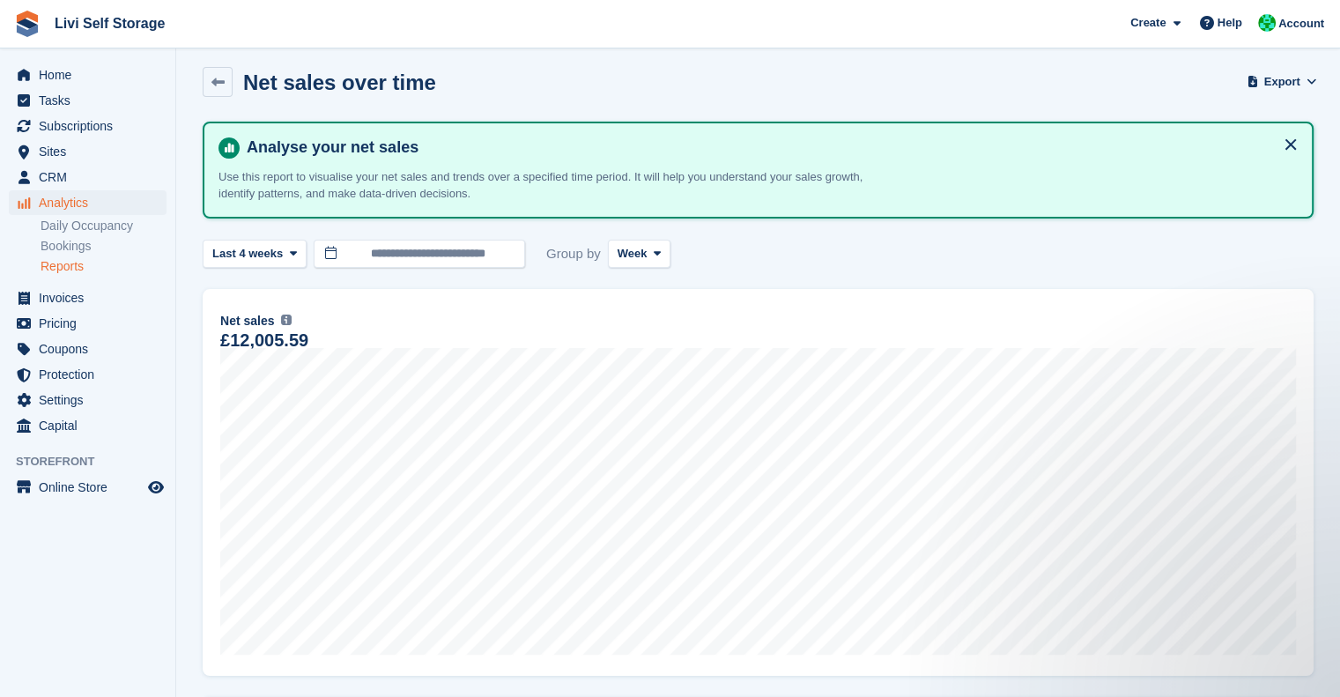
scroll to position [4, 0]
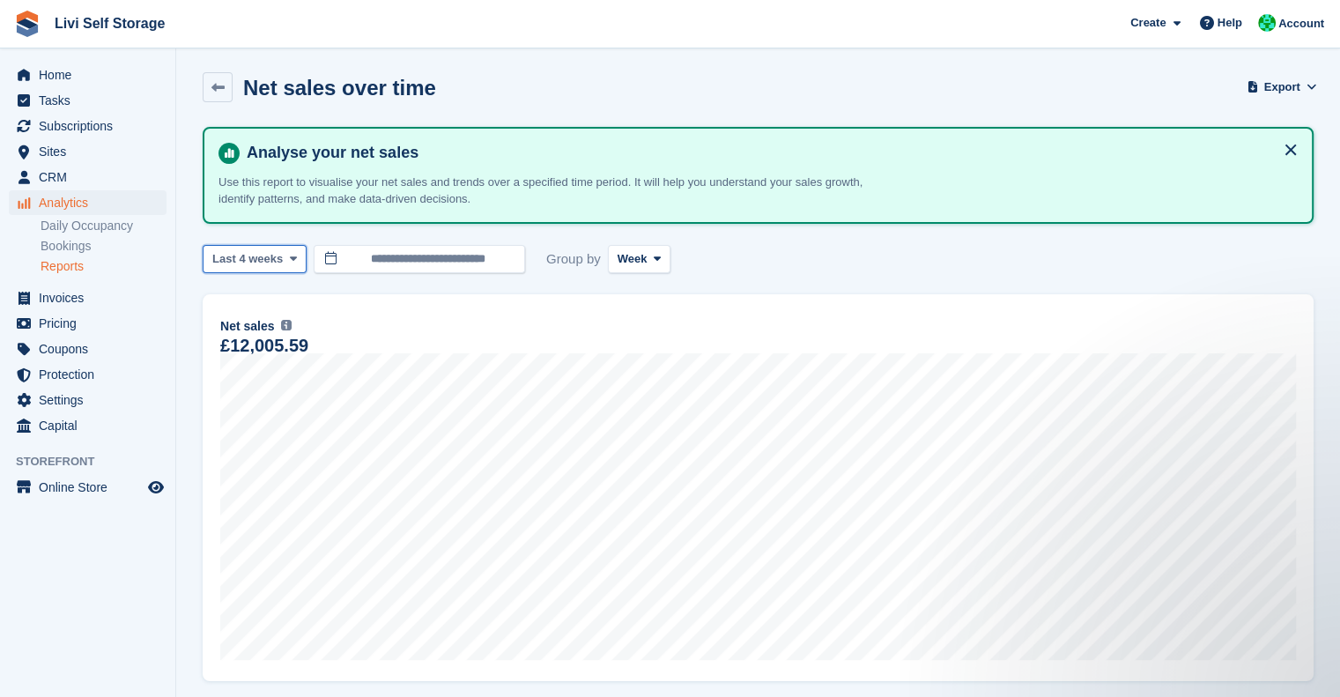
click at [268, 247] on button "Last 4 weeks" at bounding box center [255, 259] width 104 height 29
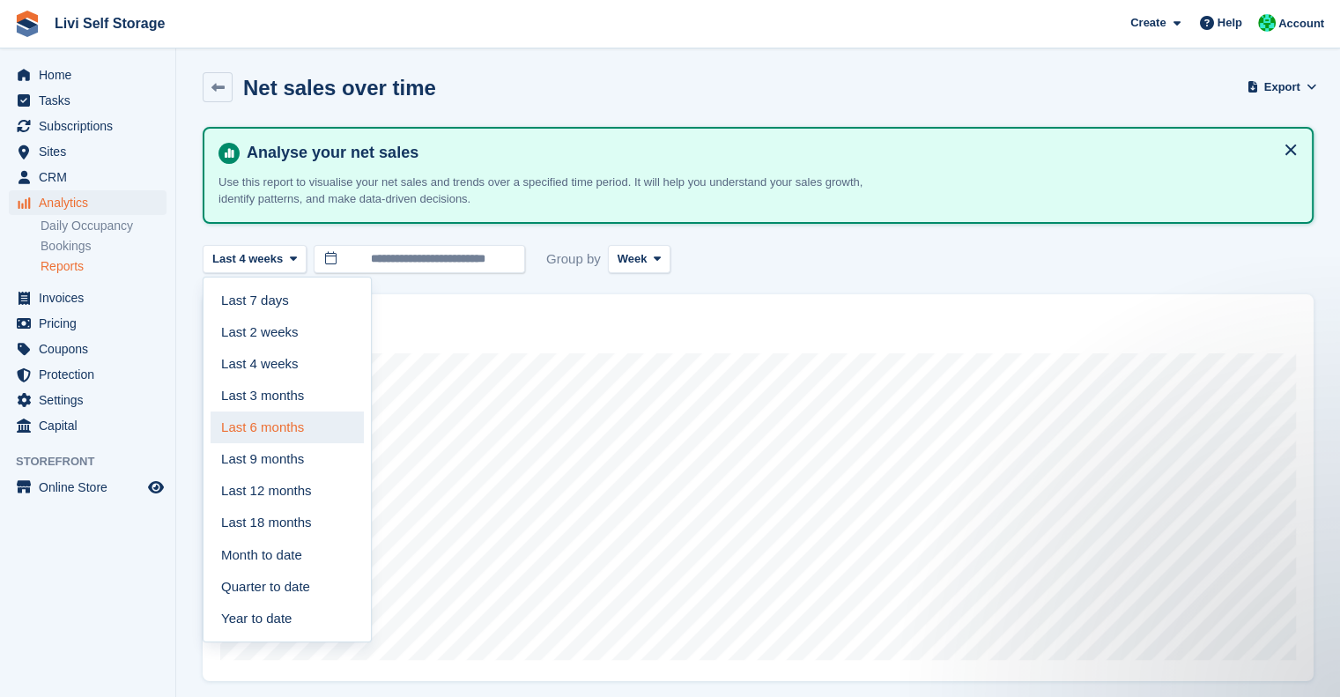
click at [276, 418] on link "Last 6 months" at bounding box center [287, 427] width 153 height 32
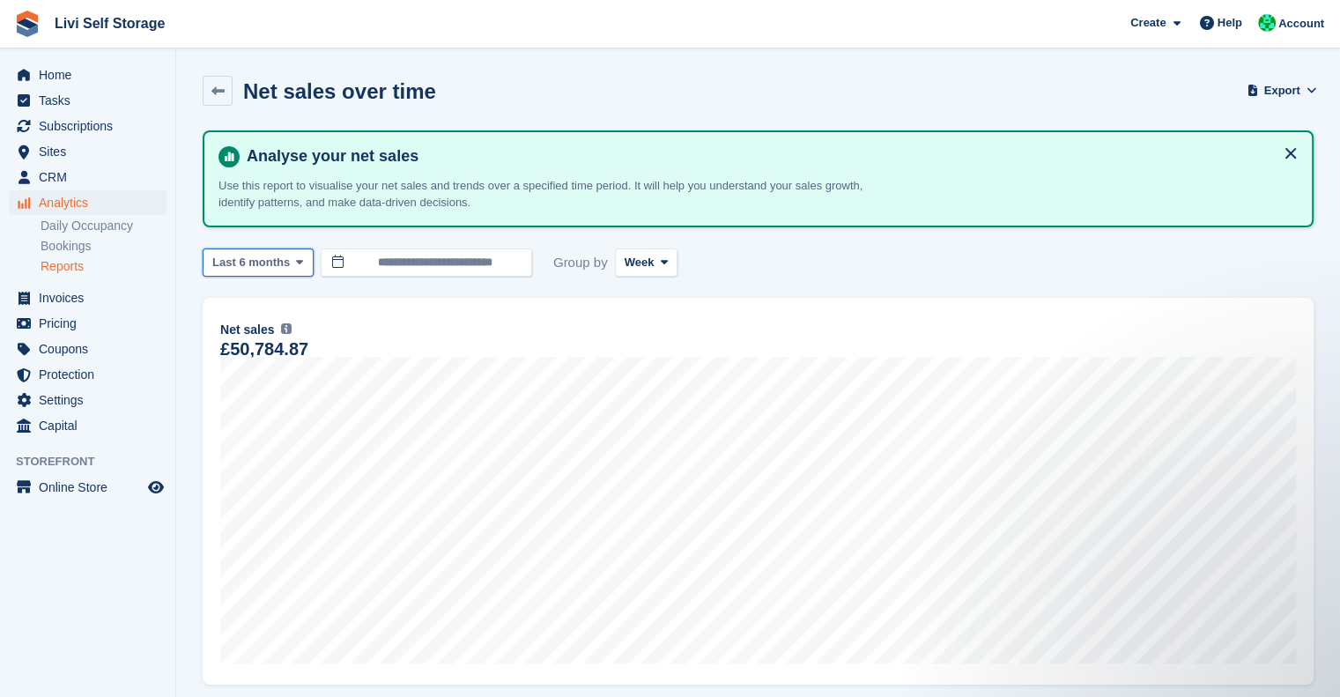
click at [279, 259] on span "Last 6 months" at bounding box center [251, 263] width 78 height 18
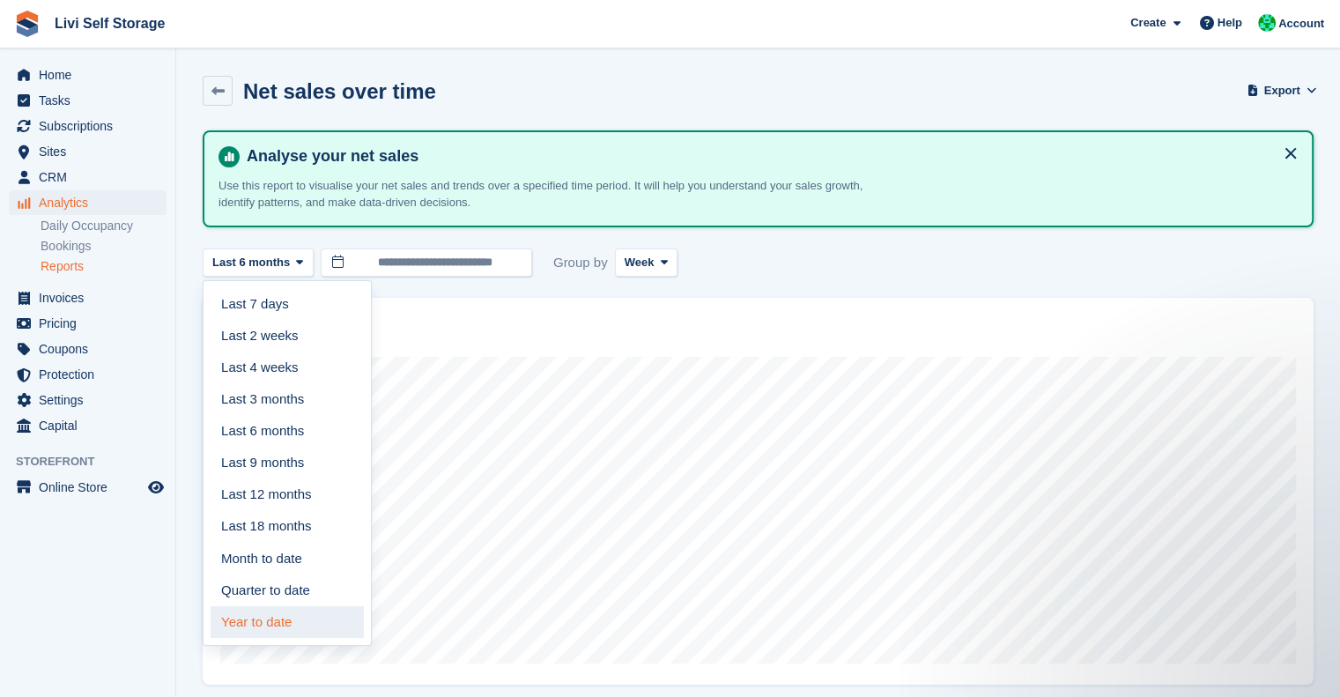
click at [275, 620] on link "Year to date" at bounding box center [287, 622] width 153 height 32
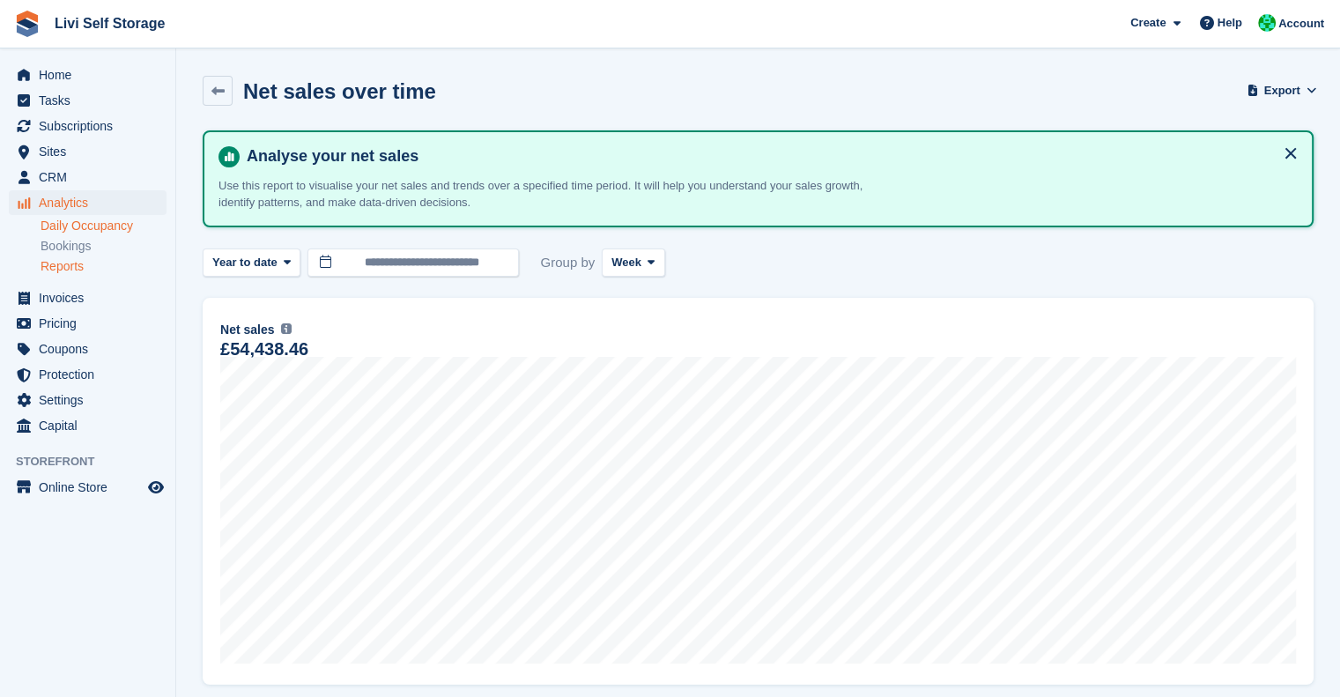
click at [87, 231] on link "Daily Occupancy" at bounding box center [104, 226] width 126 height 17
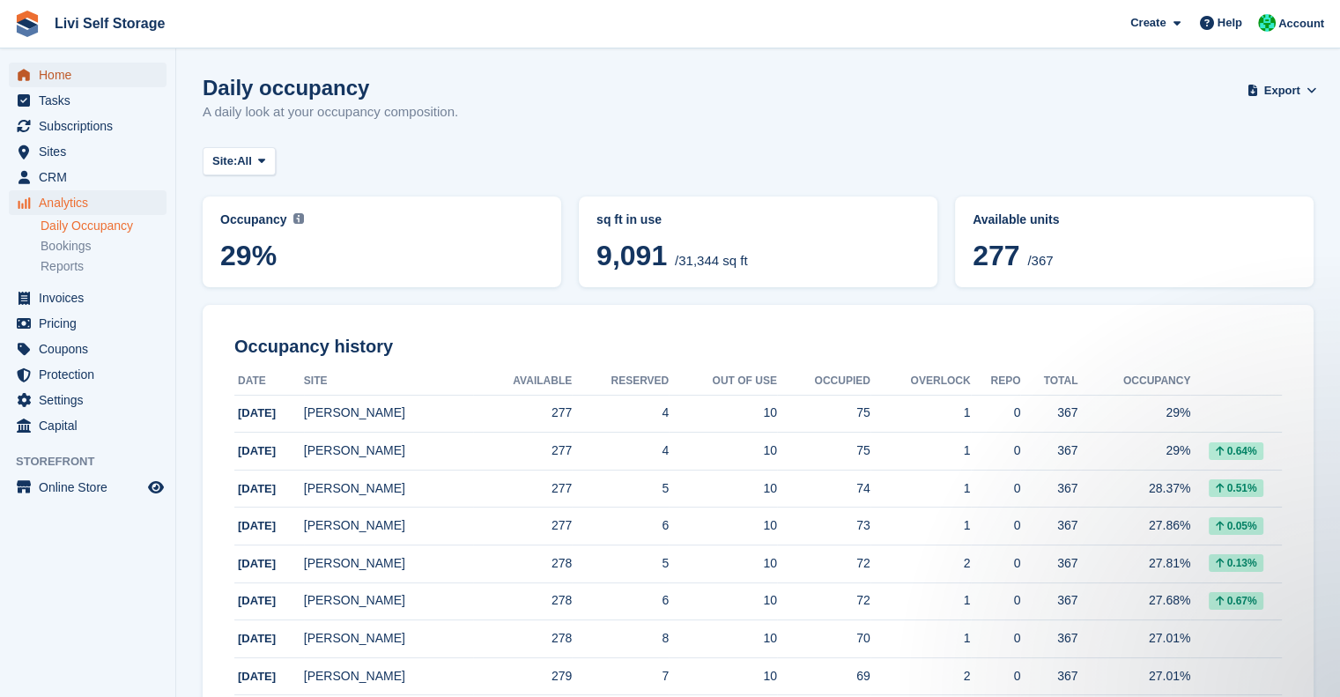
click at [52, 67] on span "Home" at bounding box center [92, 75] width 106 height 25
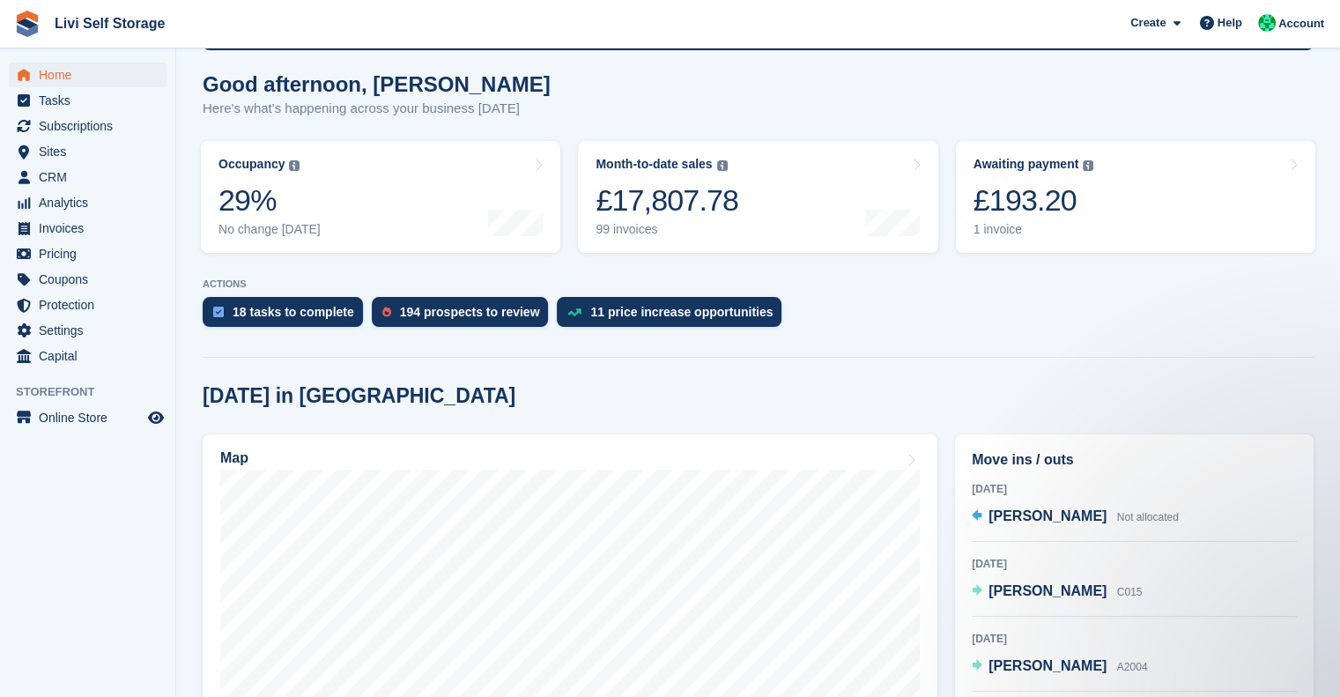
scroll to position [140, 0]
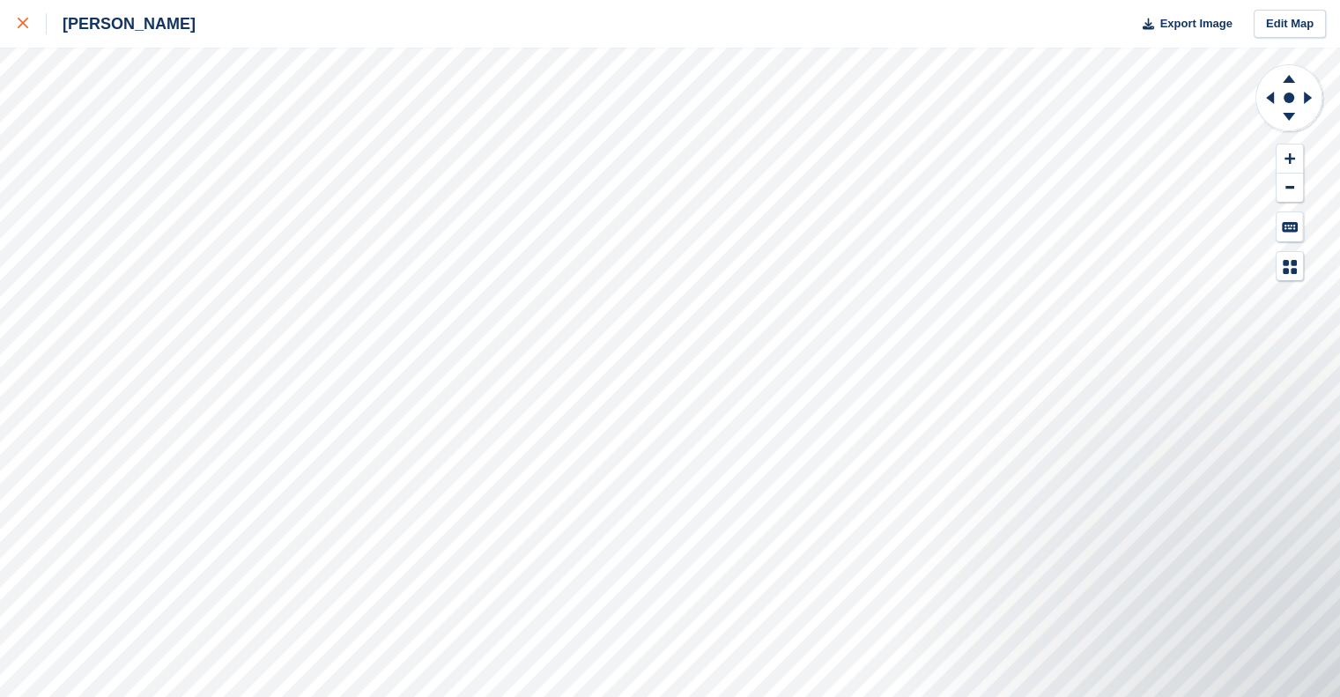
click at [25, 37] on link at bounding box center [23, 24] width 47 height 48
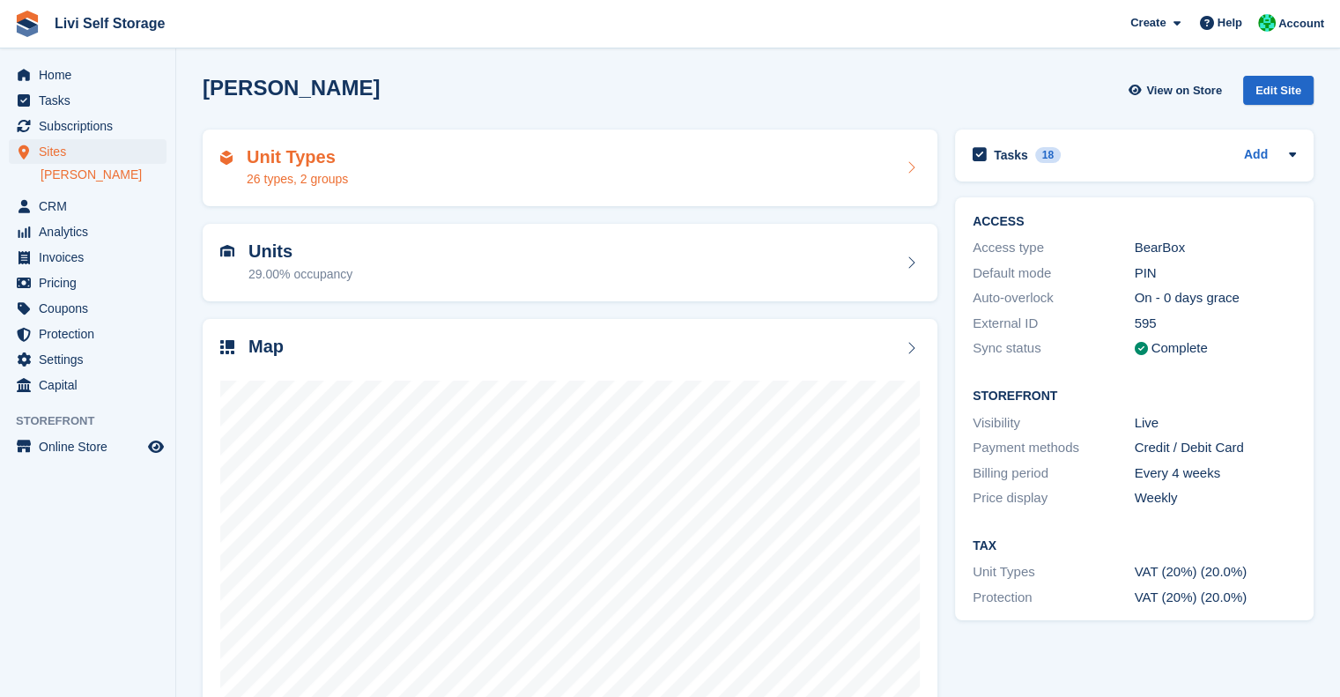
click at [70, 122] on span "Subscriptions" at bounding box center [92, 126] width 106 height 25
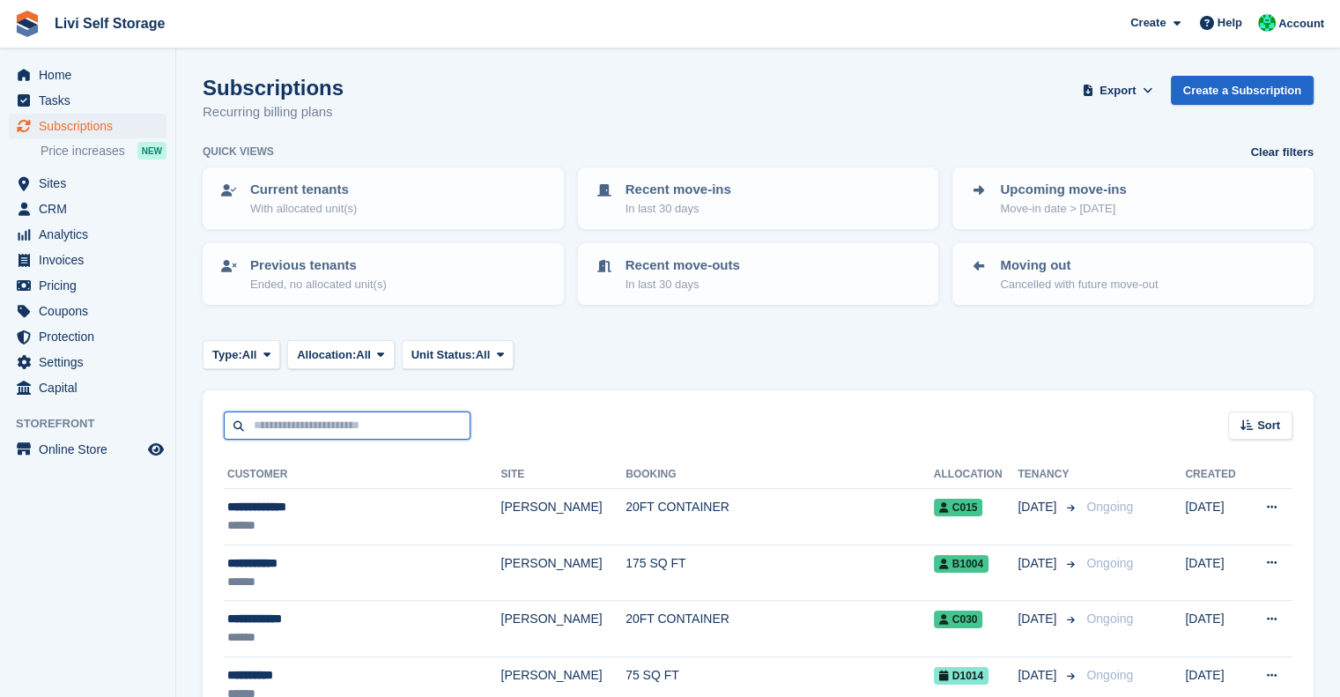
click at [382, 435] on input "text" at bounding box center [347, 425] width 247 height 29
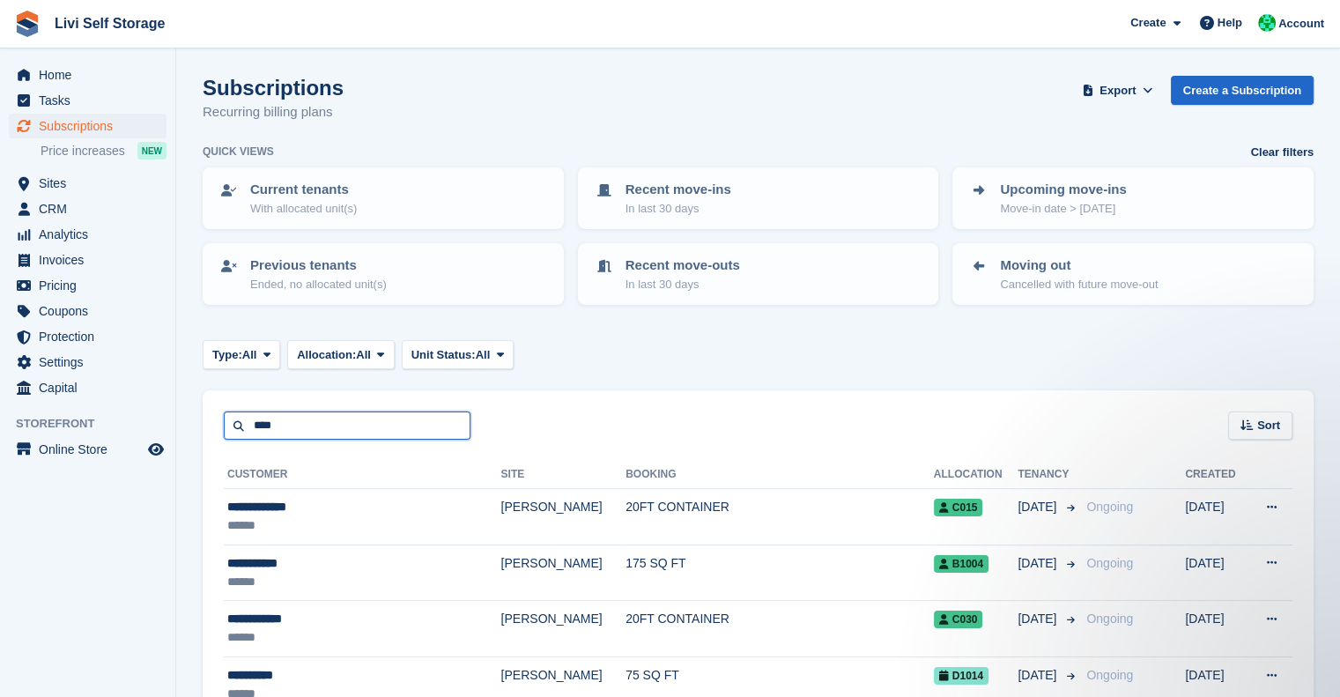
type input "****"
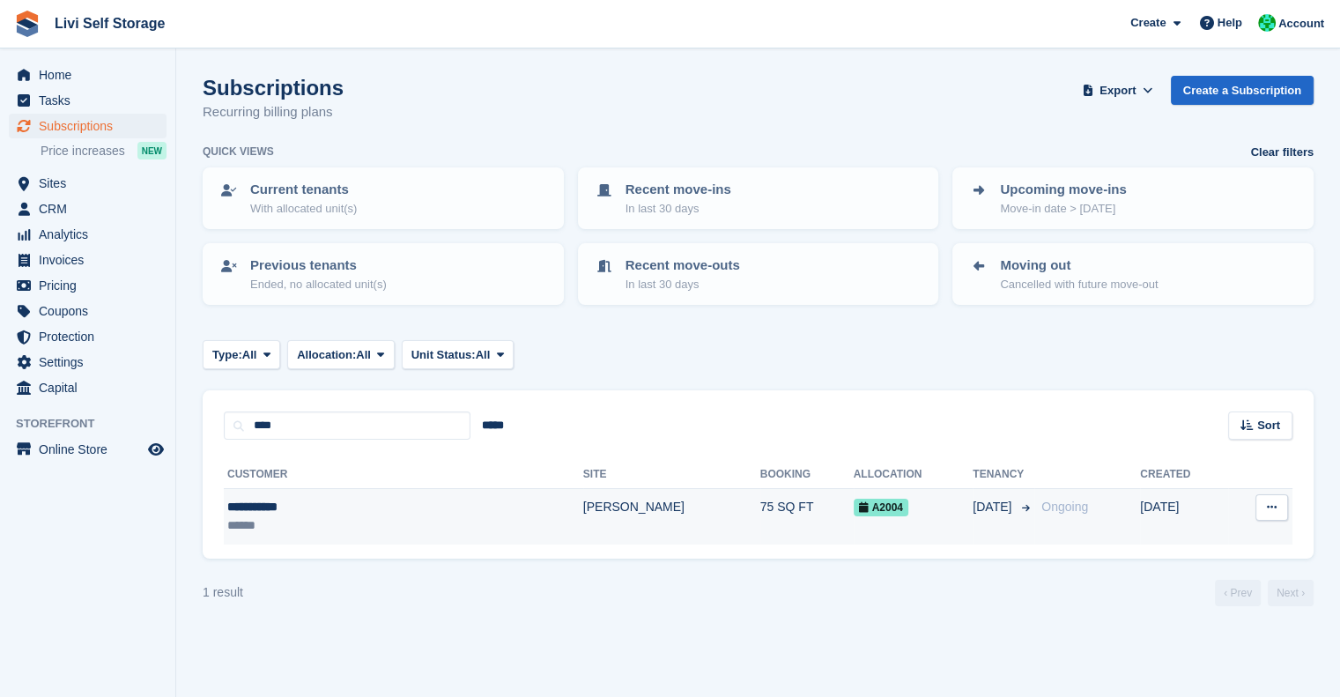
click at [583, 510] on td "[PERSON_NAME]" at bounding box center [671, 516] width 177 height 55
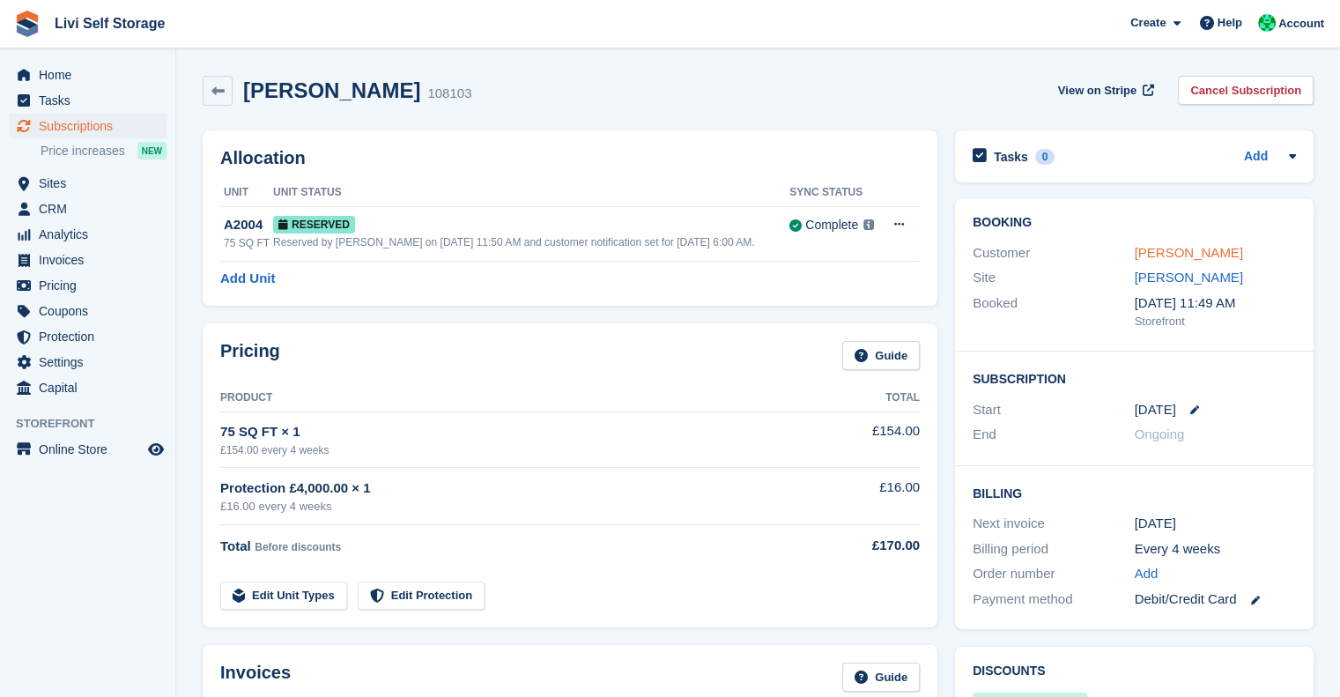
click at [1143, 256] on link "Dione Crook" at bounding box center [1189, 252] width 108 height 15
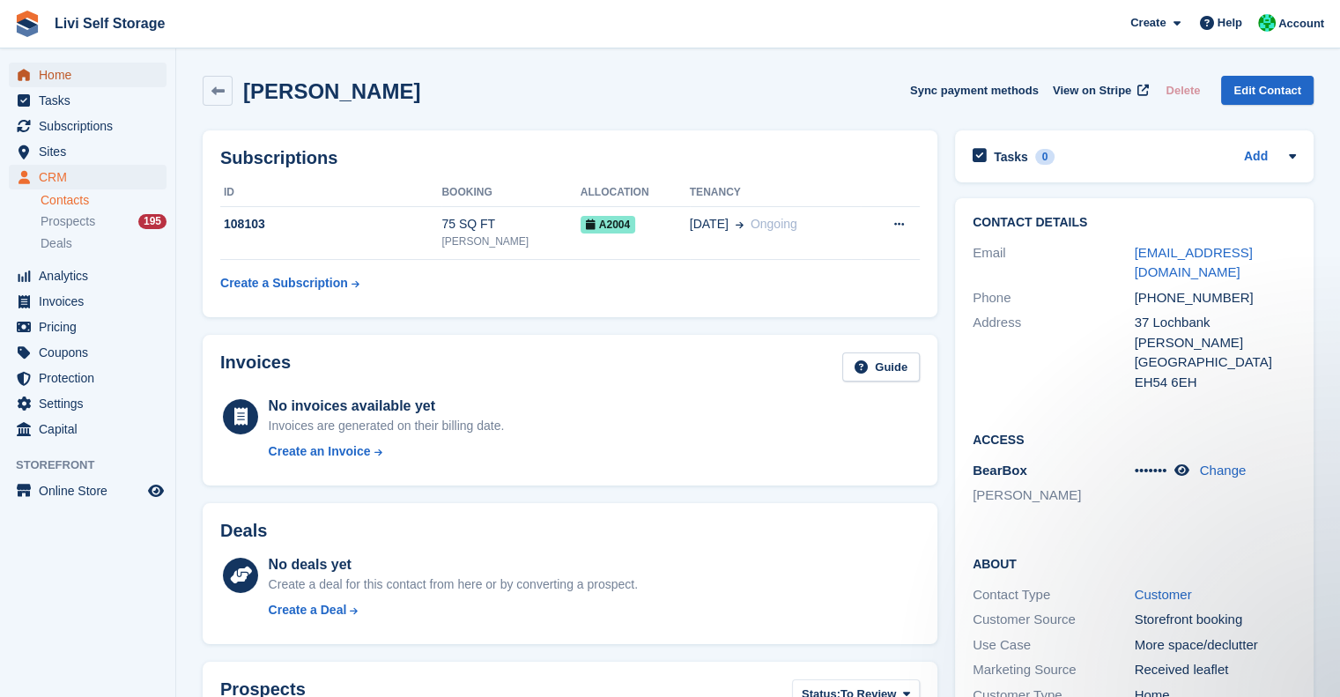
click at [70, 72] on span "Home" at bounding box center [92, 75] width 106 height 25
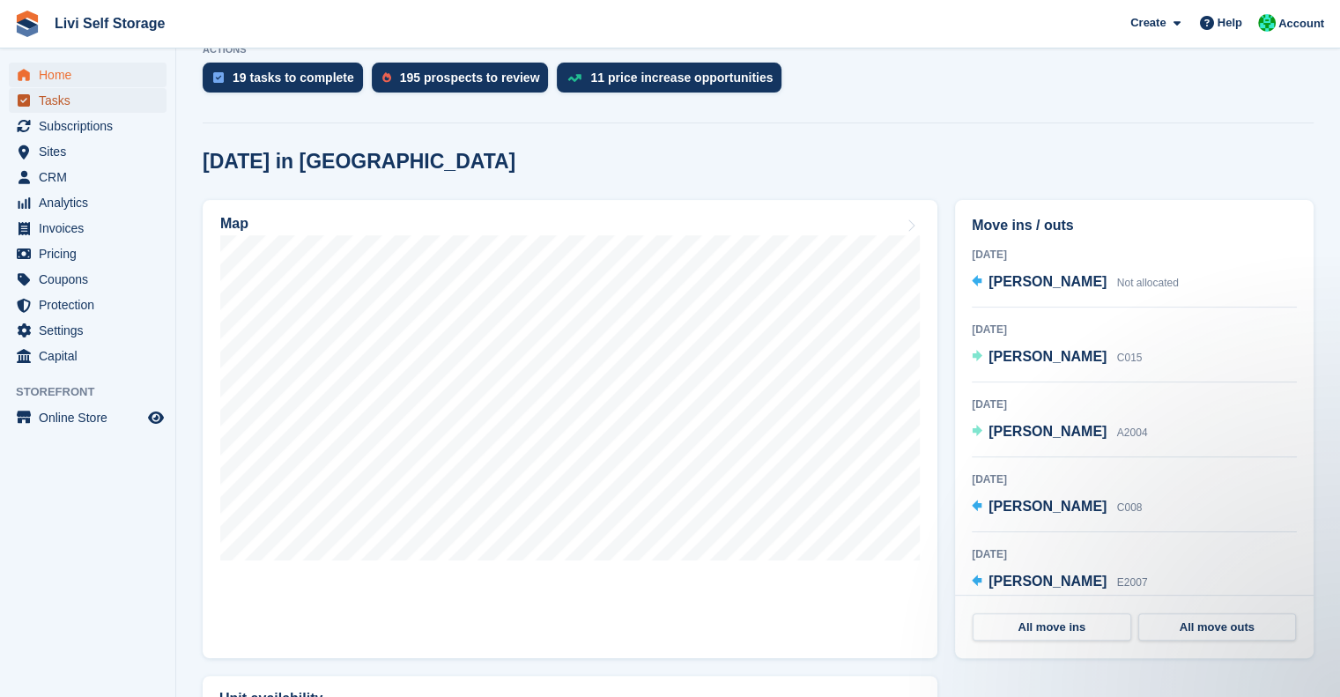
click at [55, 98] on span "Tasks" at bounding box center [92, 100] width 106 height 25
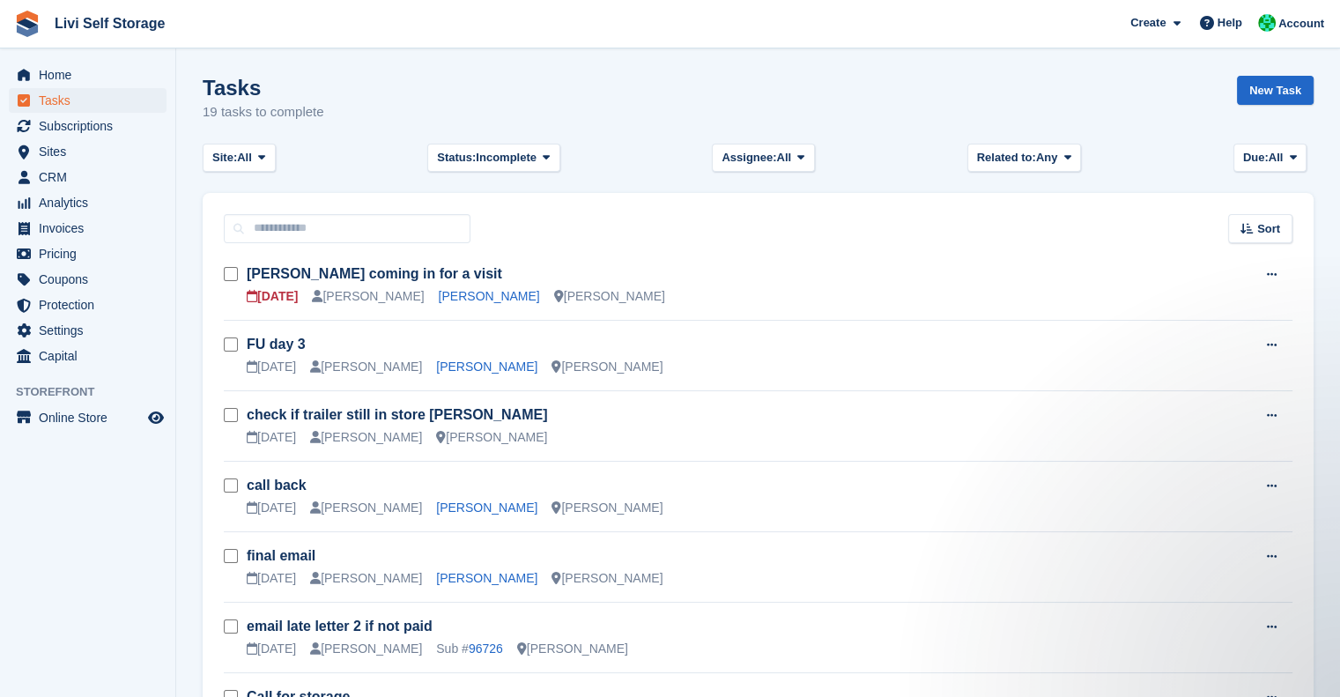
scroll to position [49, 0]
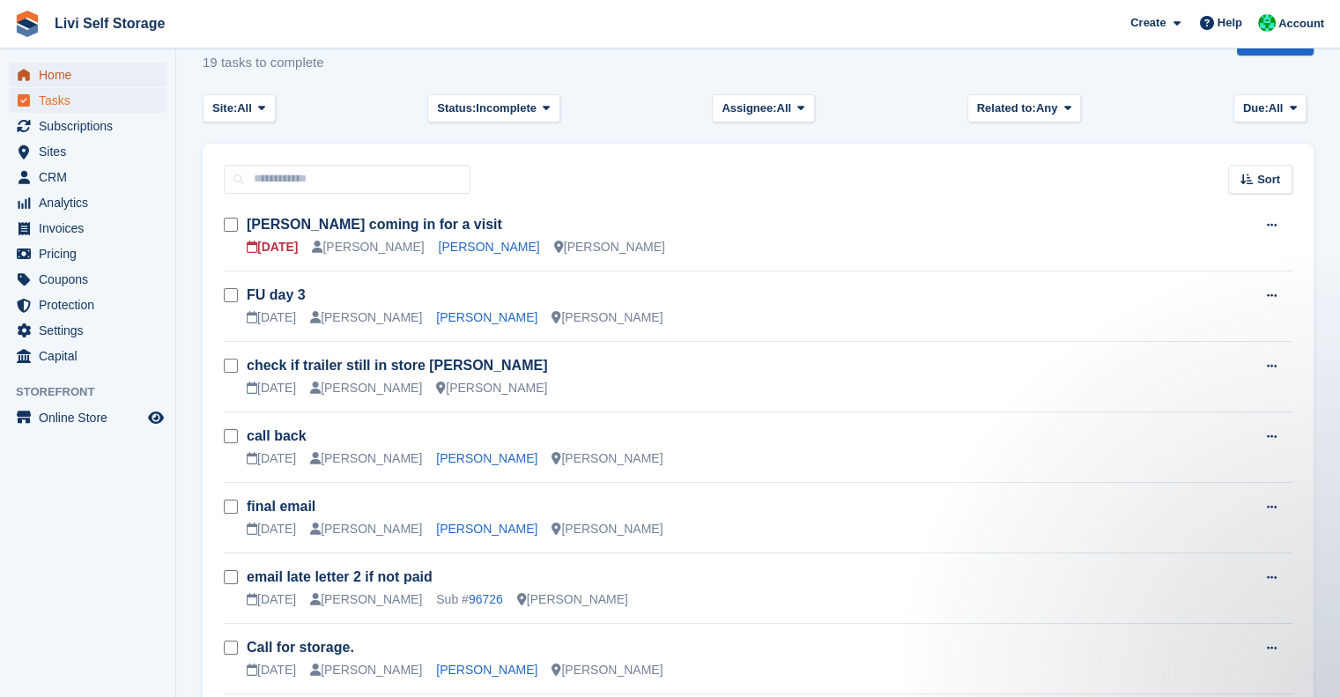
click at [48, 75] on span "Home" at bounding box center [92, 75] width 106 height 25
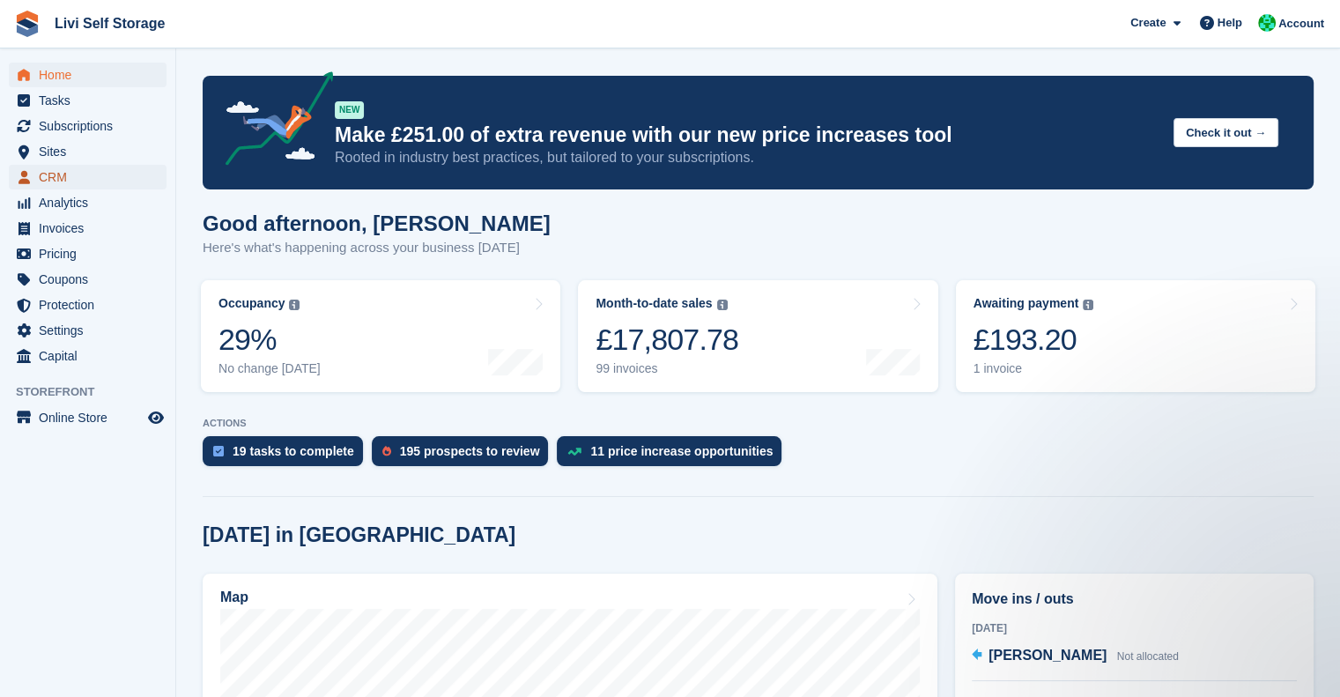
click at [56, 173] on span "CRM" at bounding box center [92, 177] width 106 height 25
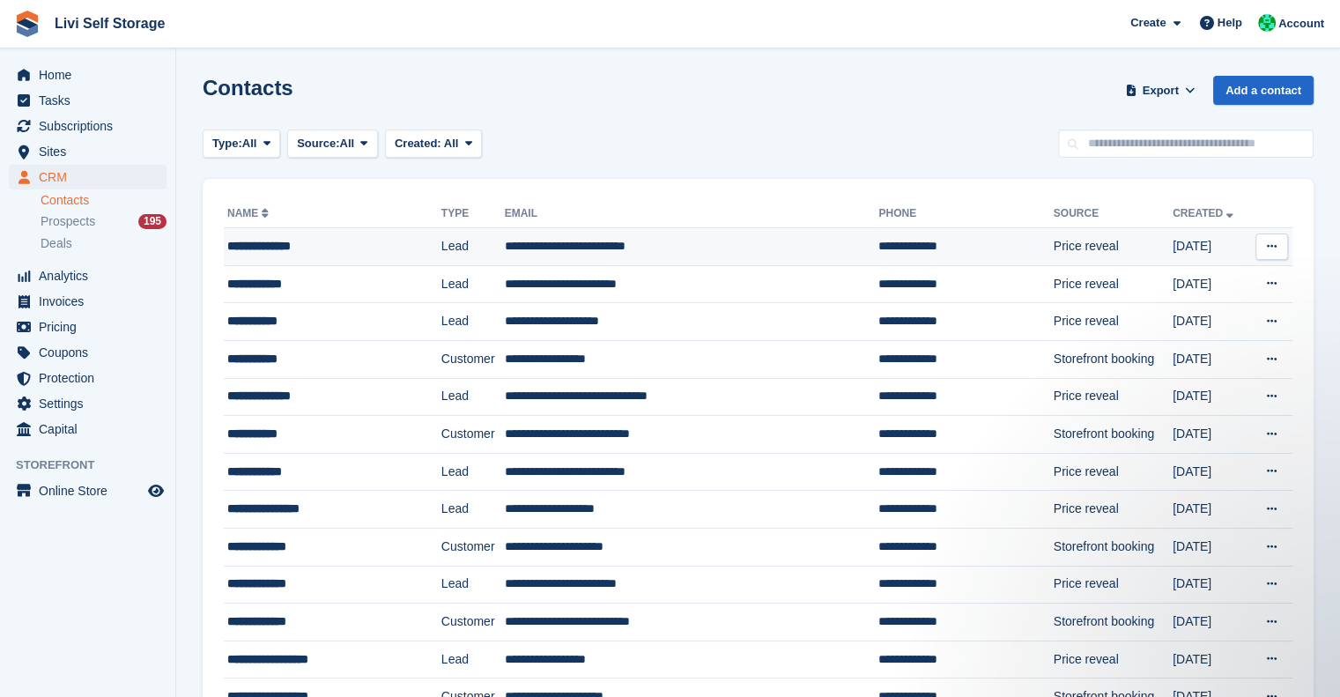
click at [315, 240] on div "**********" at bounding box center [317, 246] width 181 height 18
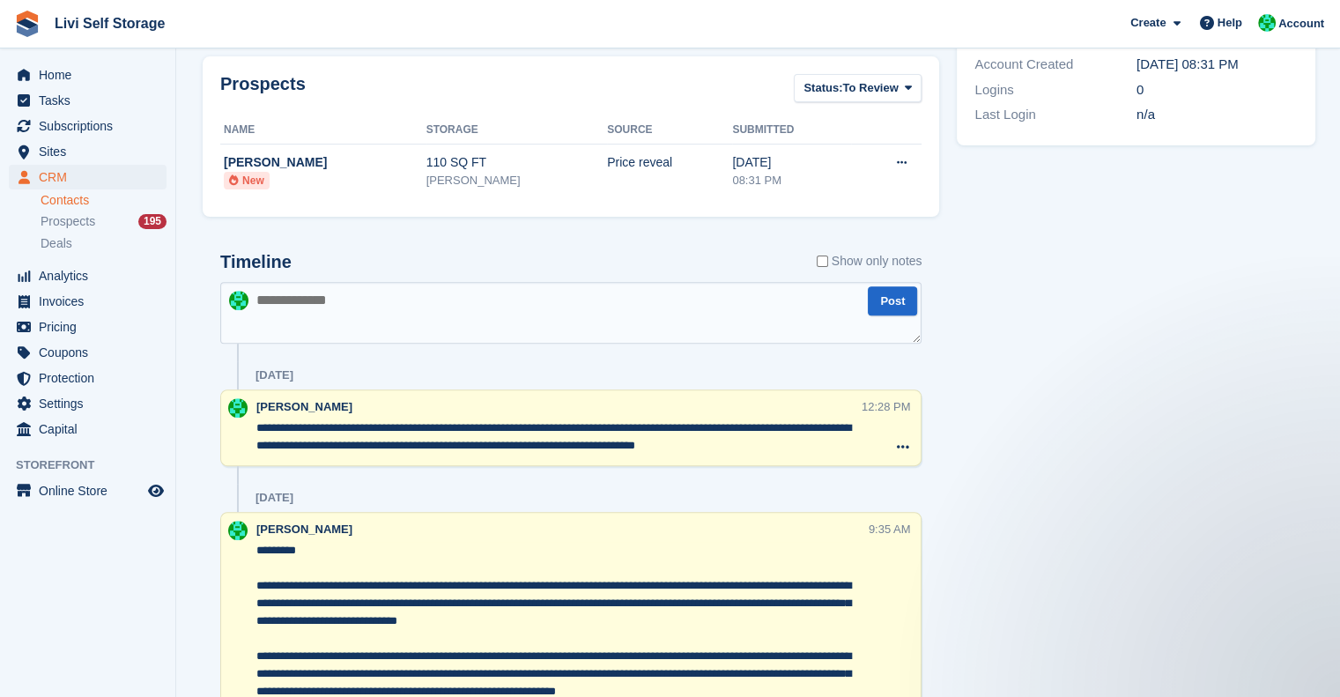
scroll to position [562, 0]
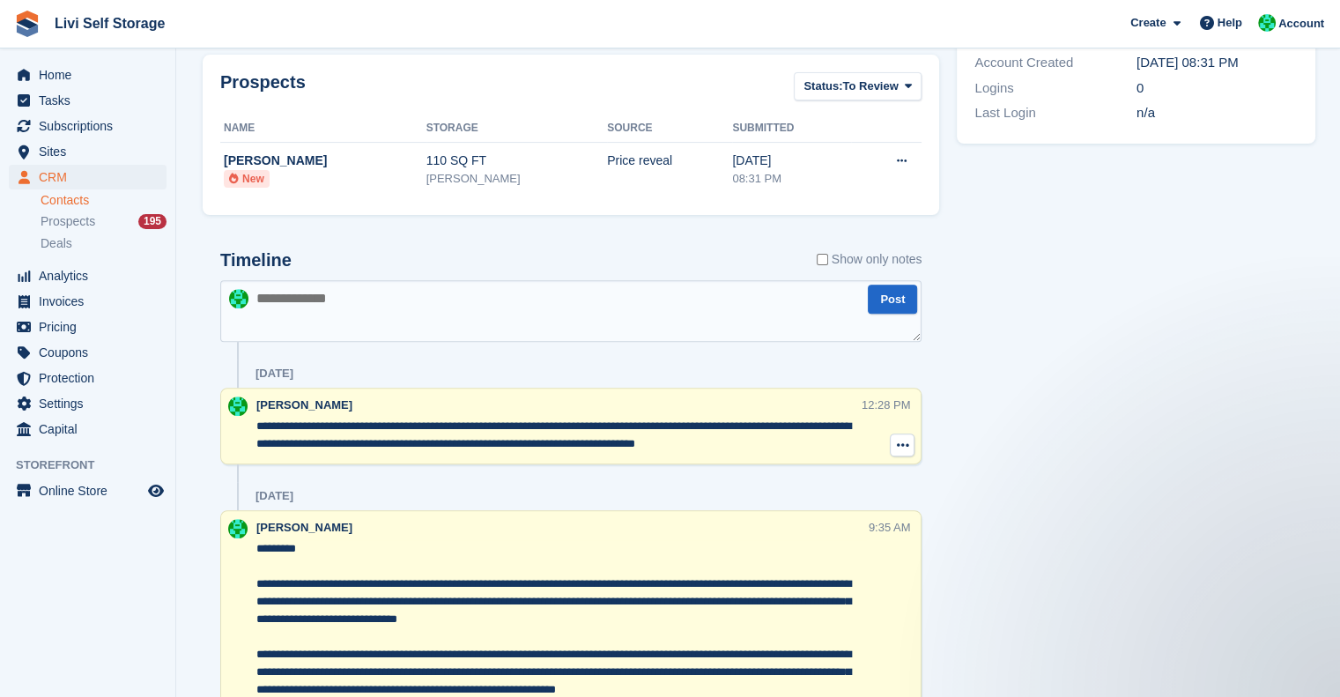
click at [896, 448] on icon at bounding box center [902, 445] width 12 height 14
click at [817, 475] on p "Delete note" at bounding box center [829, 477] width 153 height 23
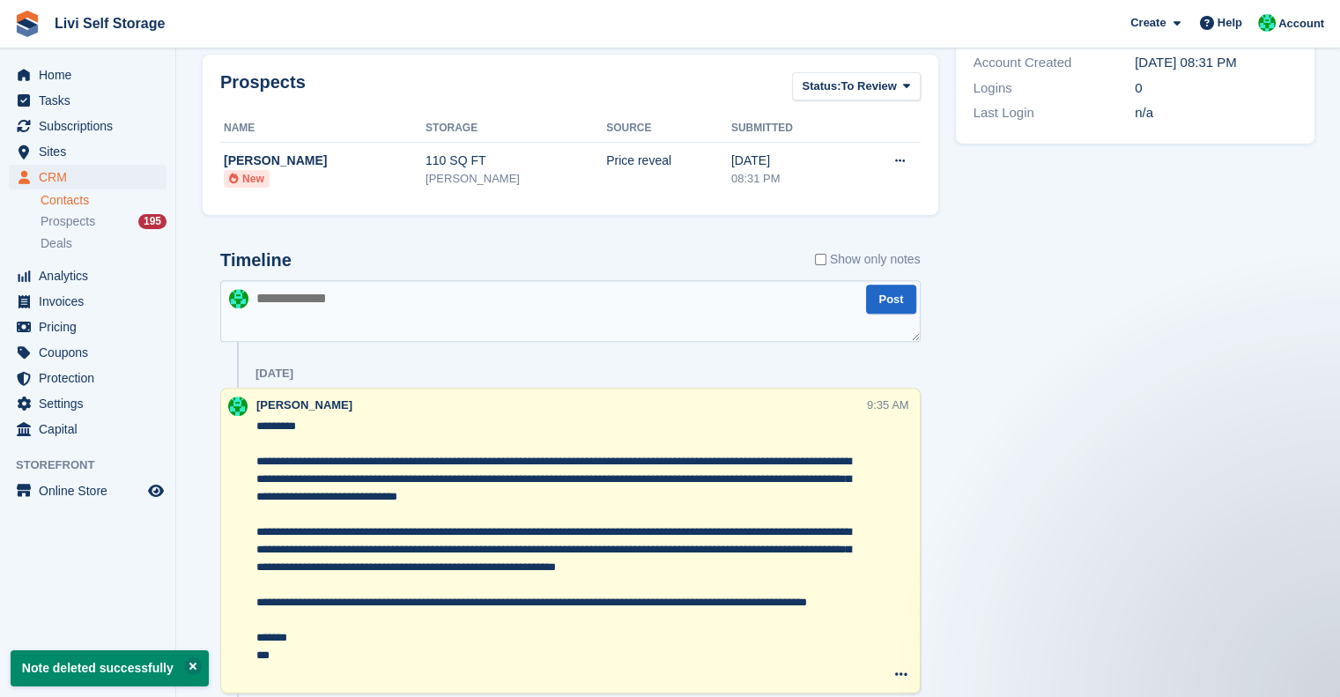
click at [354, 293] on textarea at bounding box center [570, 311] width 700 height 62
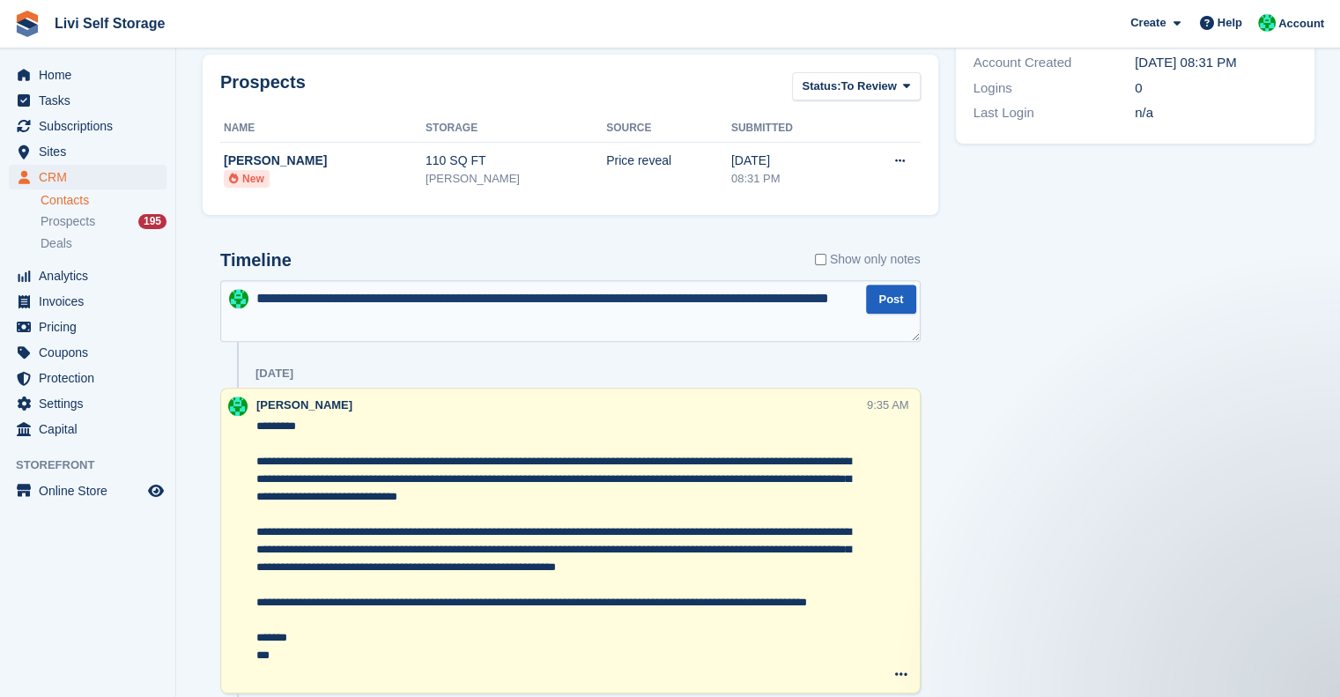
type textarea "**********"
click at [870, 293] on button "Post" at bounding box center [890, 299] width 49 height 29
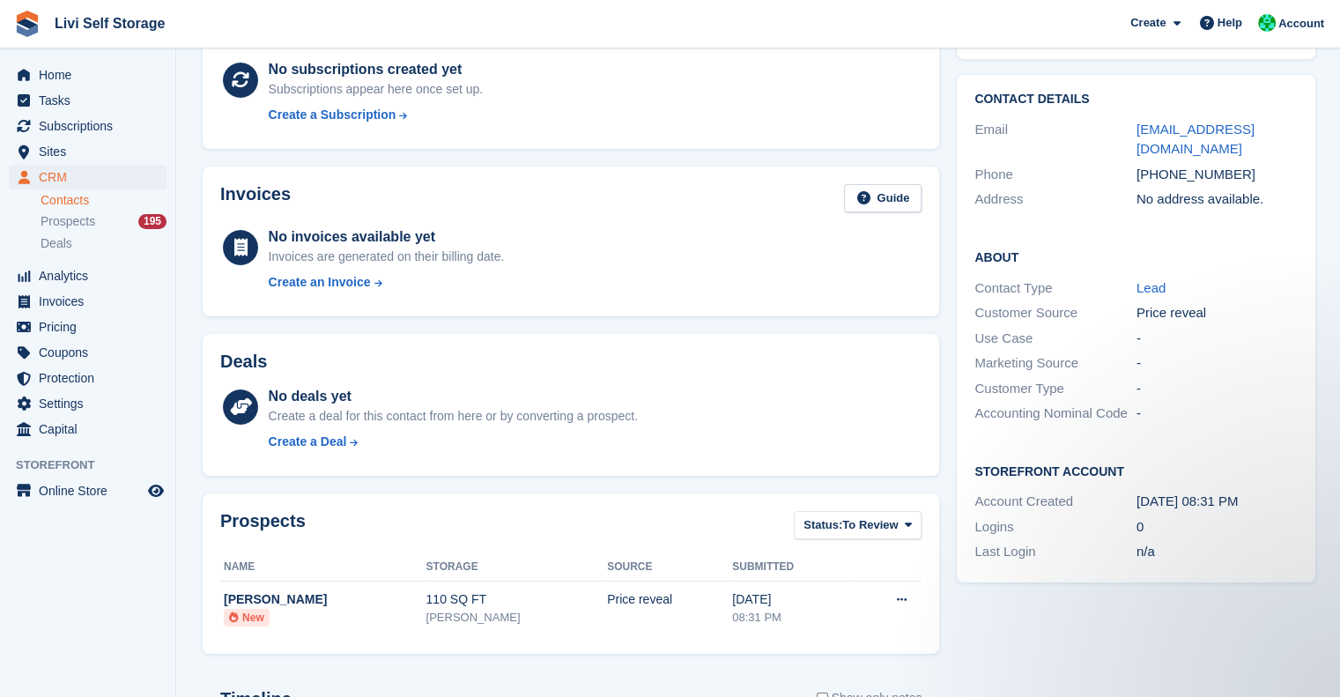
scroll to position [0, 0]
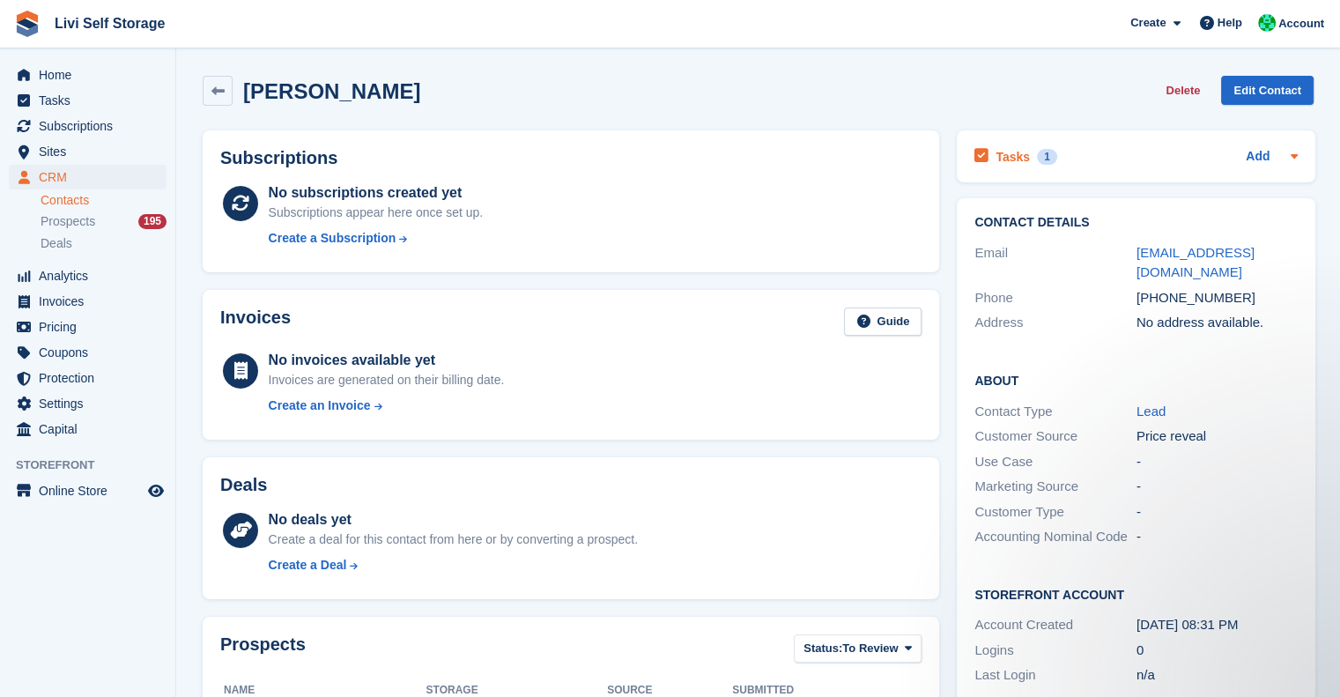
click at [995, 158] on h2 "Tasks" at bounding box center [1012, 157] width 34 height 16
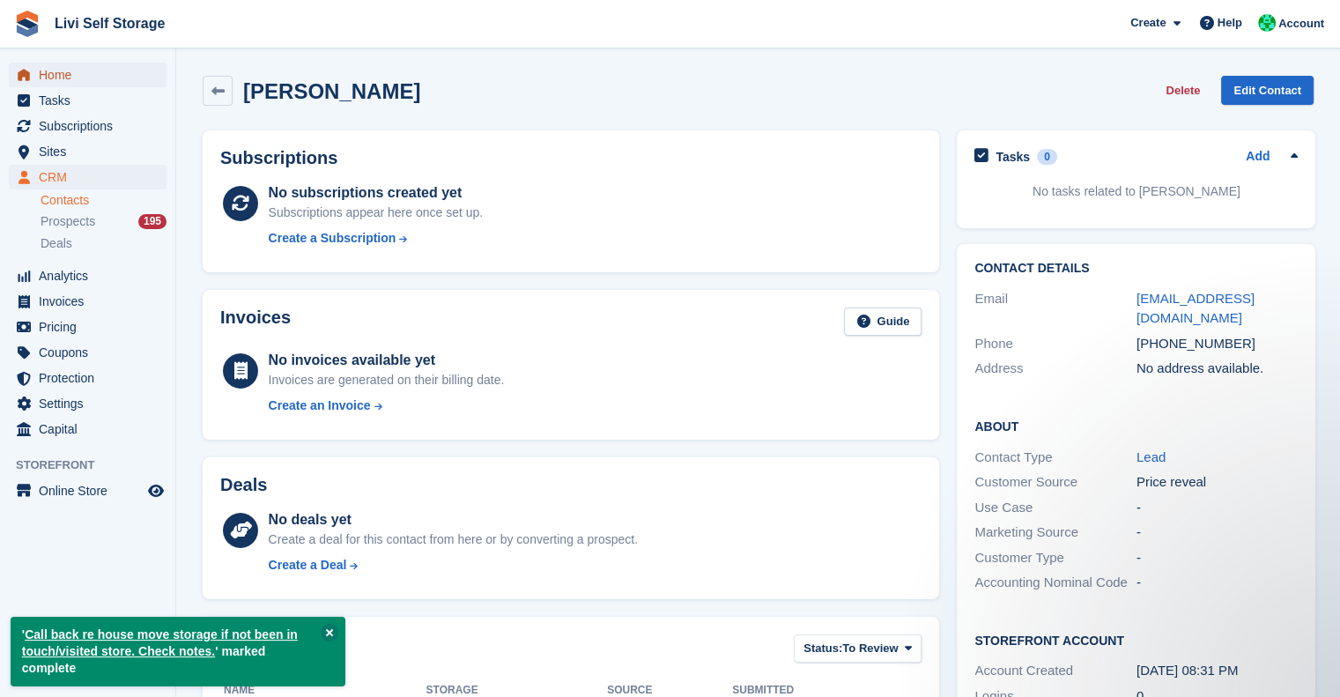
click at [53, 73] on span "Home" at bounding box center [92, 75] width 106 height 25
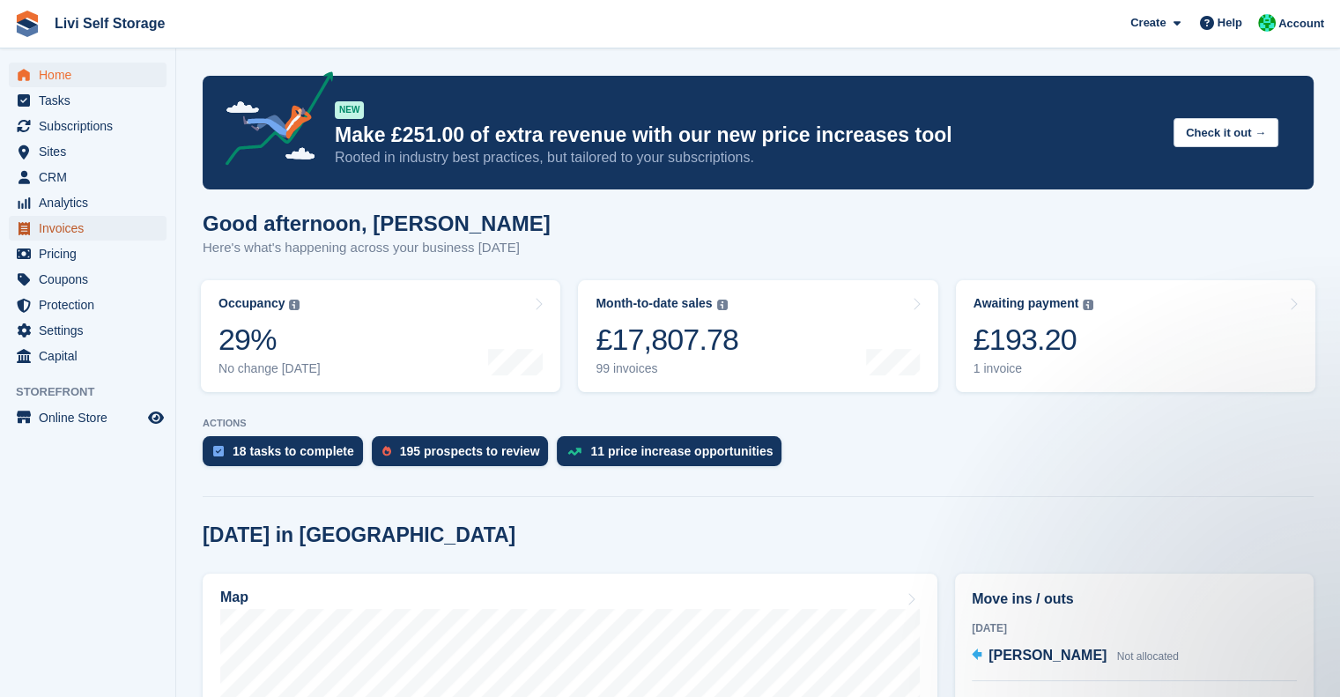
click at [44, 235] on span "Invoices" at bounding box center [92, 228] width 106 height 25
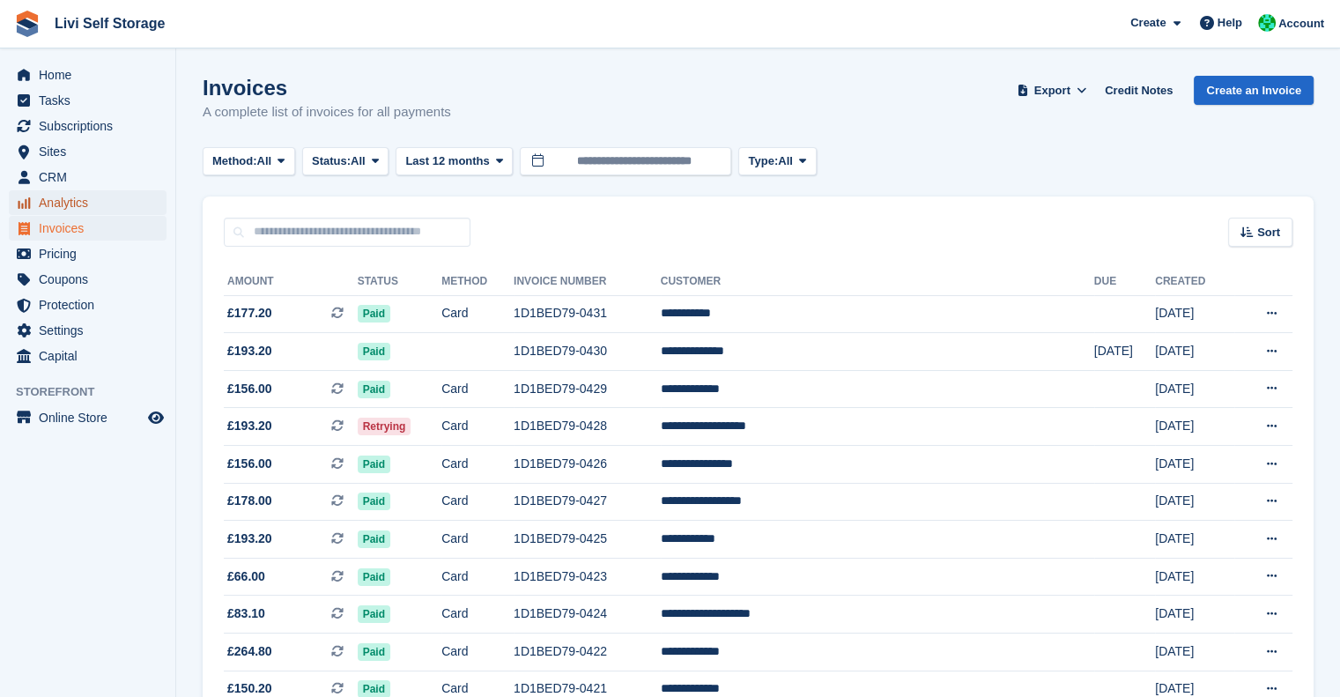
click at [50, 208] on span "Analytics" at bounding box center [92, 202] width 106 height 25
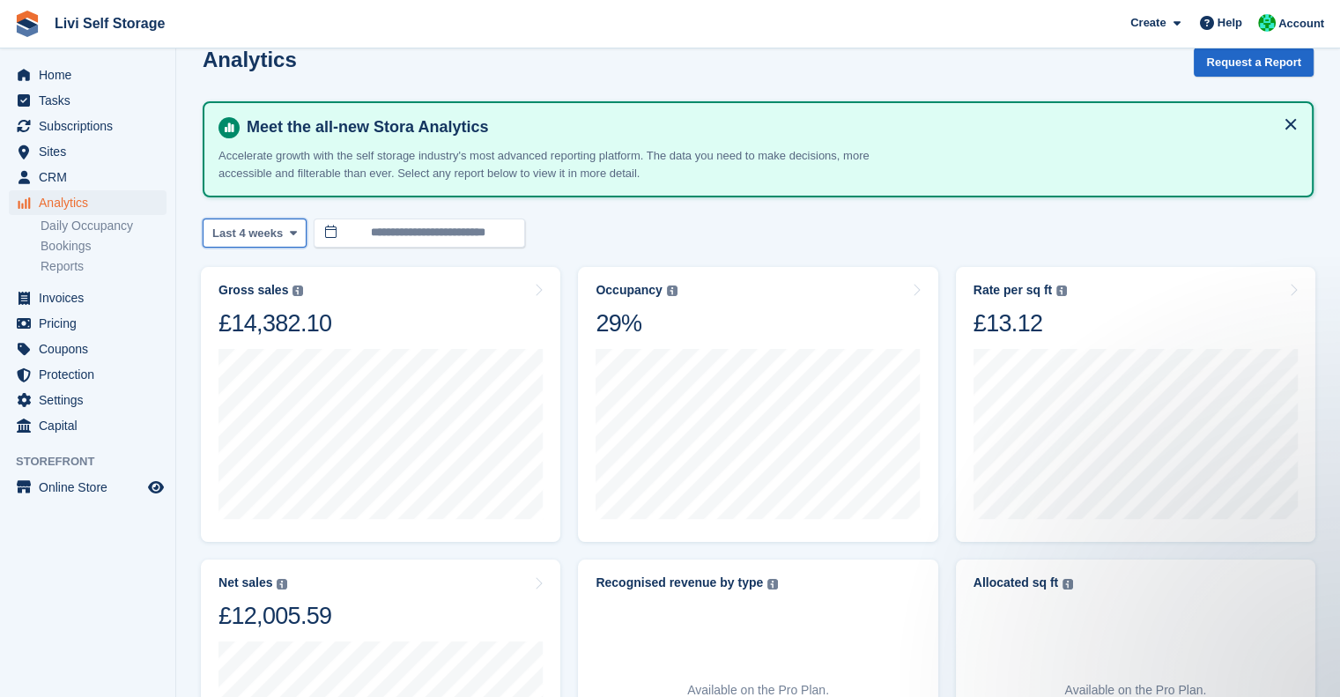
click at [250, 238] on span "Last 4 weeks" at bounding box center [247, 234] width 70 height 18
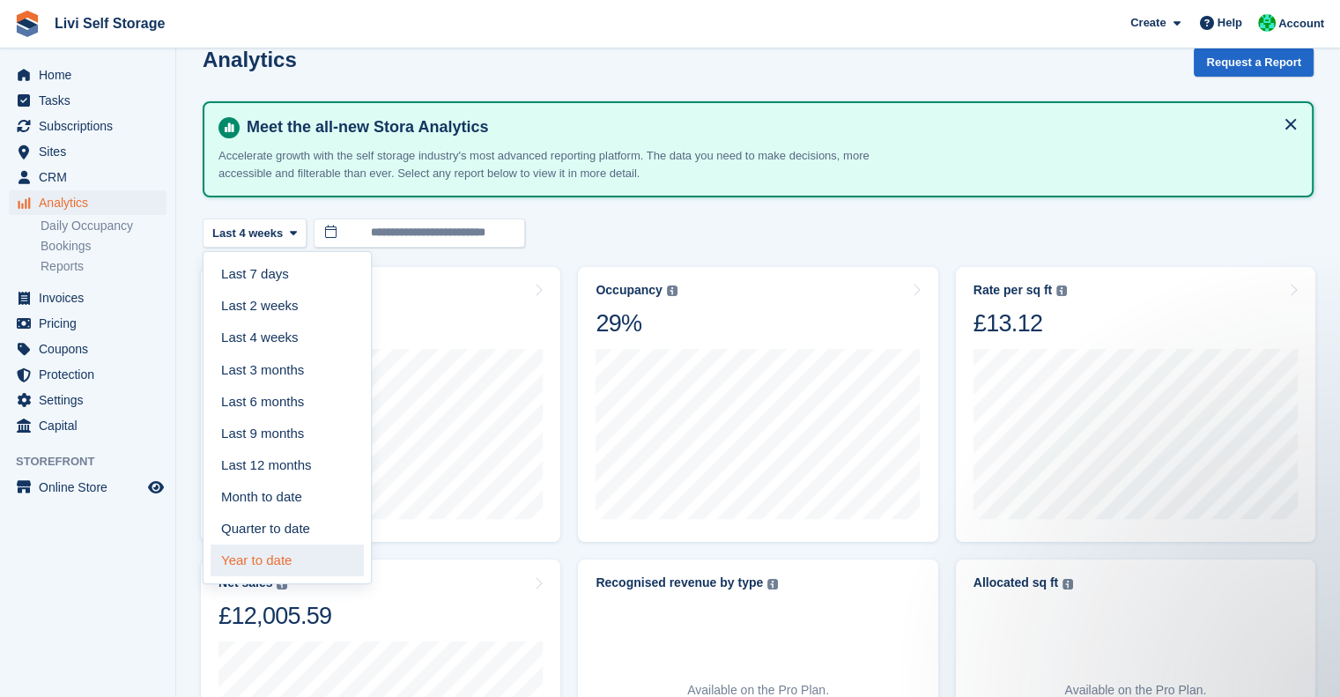
click at [275, 552] on link "Year to date" at bounding box center [287, 560] width 153 height 32
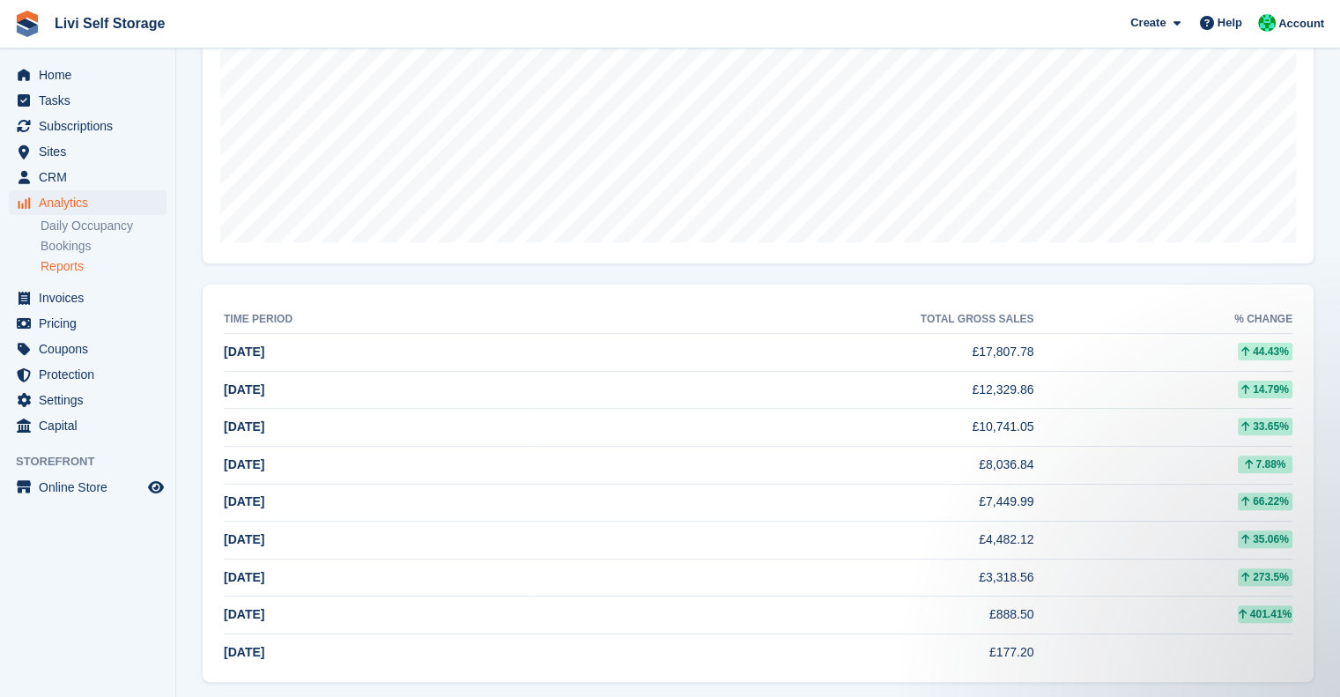
scroll to position [440, 0]
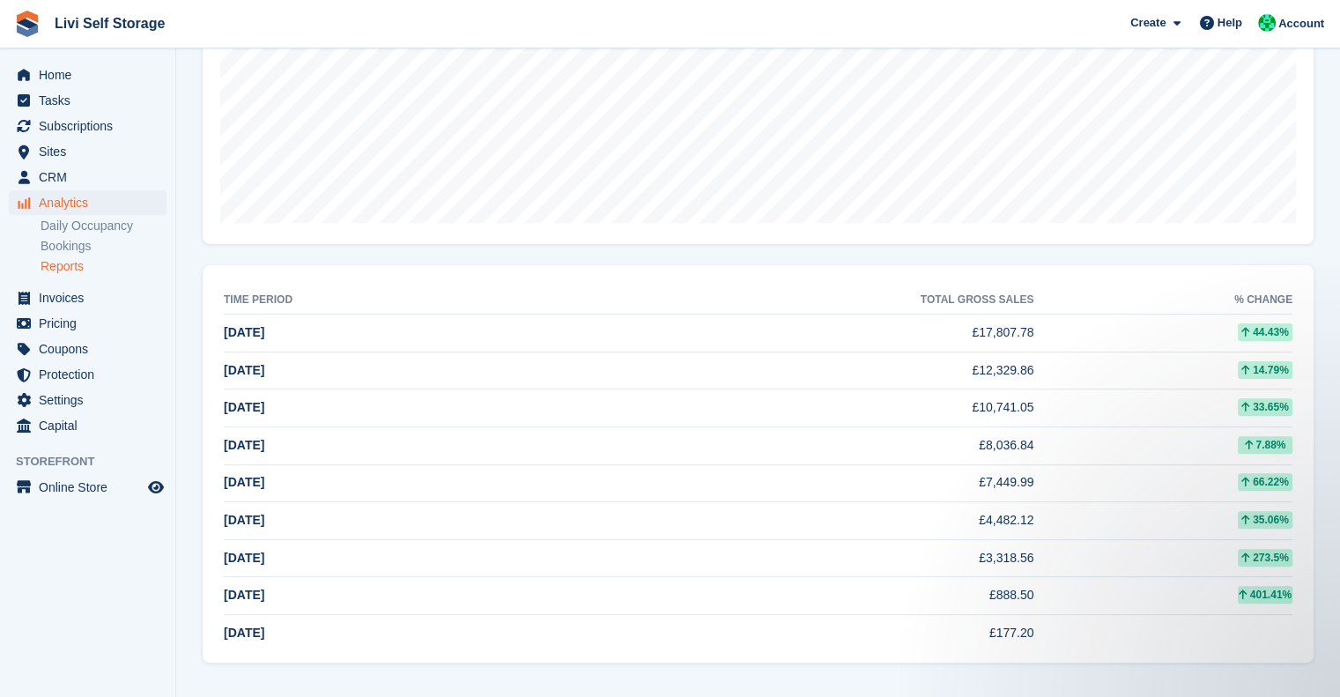
click at [152, 640] on aside "Home Tasks Subscriptions Subscriptions Subscriptions Price increases NEW Price …" at bounding box center [87, 352] width 175 height 609
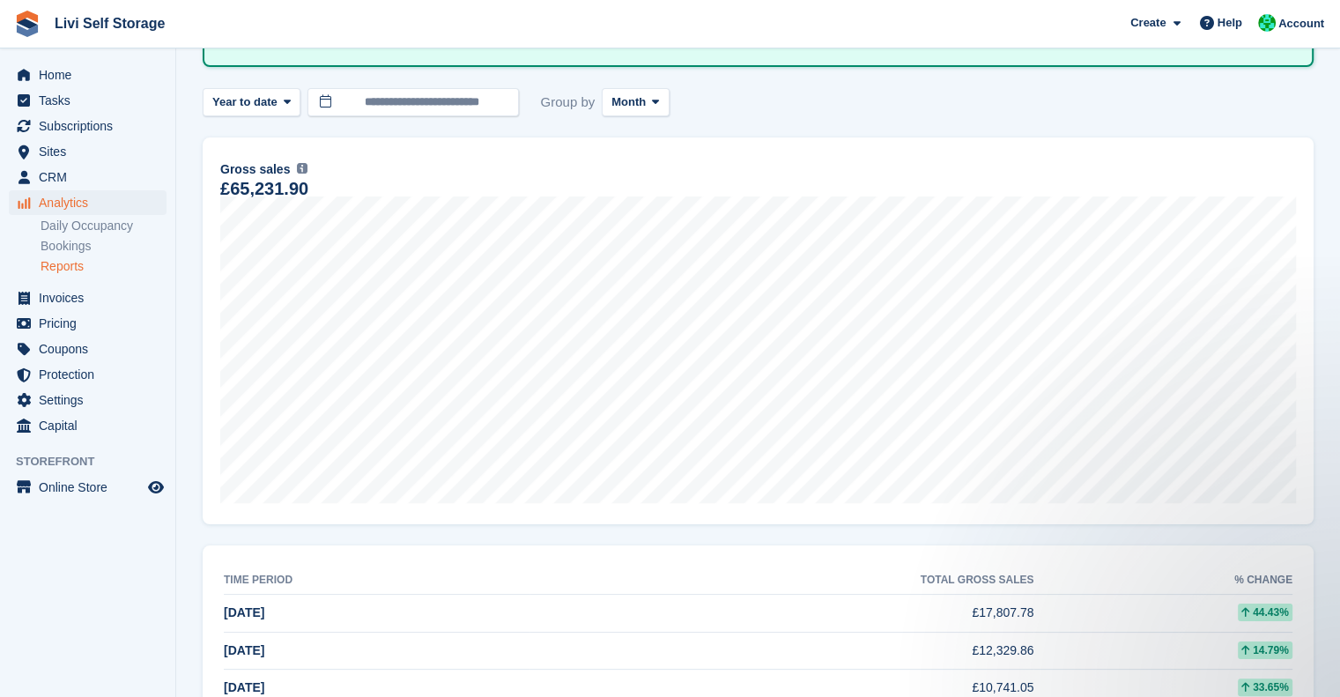
scroll to position [153, 0]
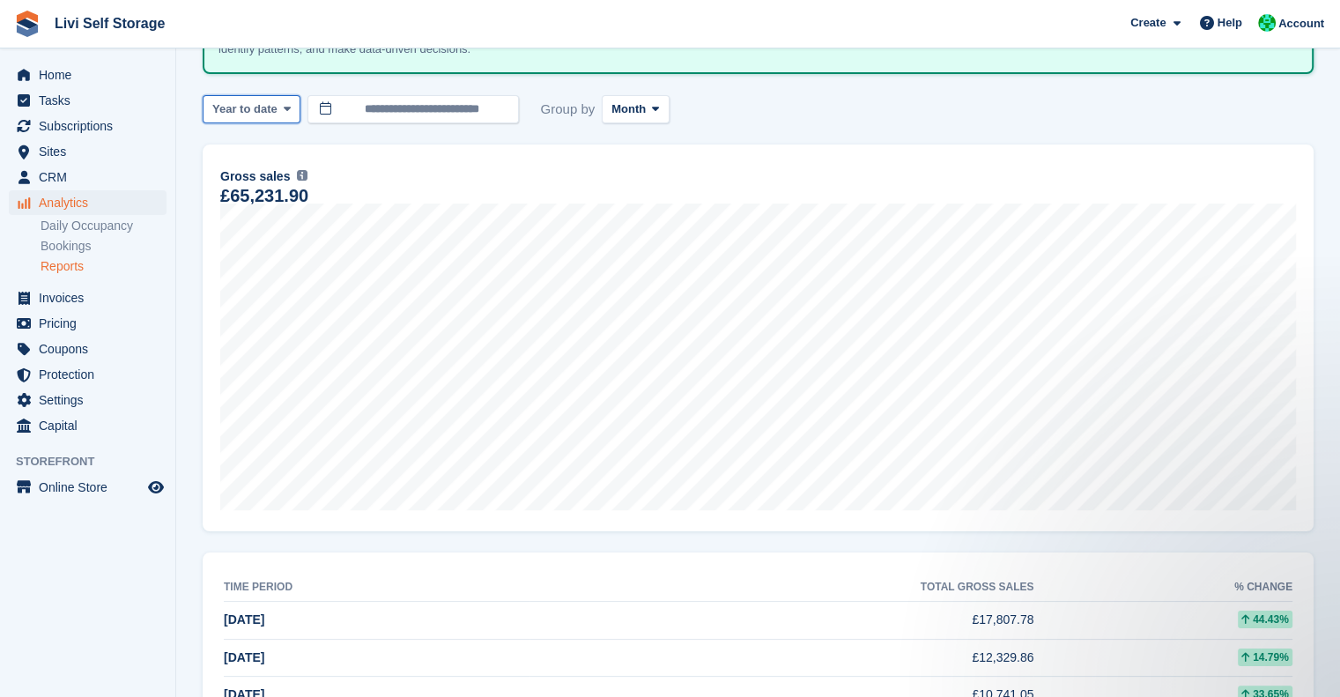
click at [269, 107] on span "Year to date" at bounding box center [244, 109] width 65 height 18
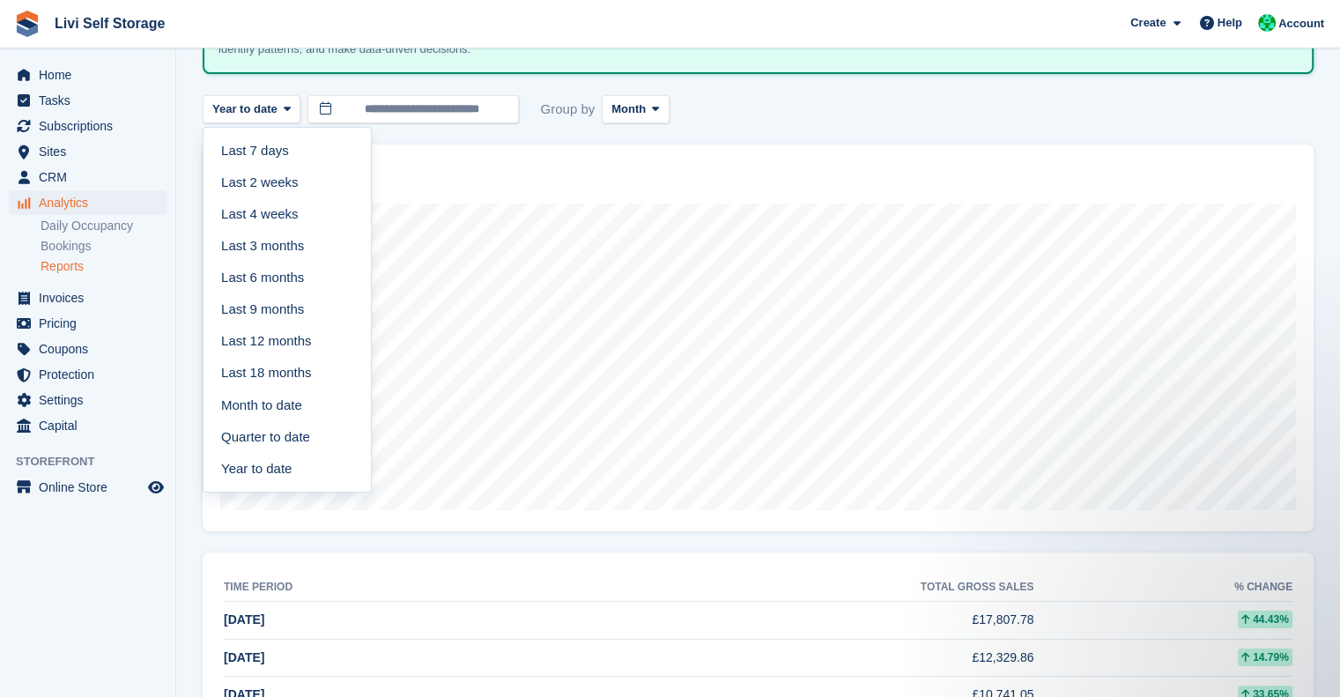
click at [492, 133] on div "**********" at bounding box center [758, 463] width 1111 height 973
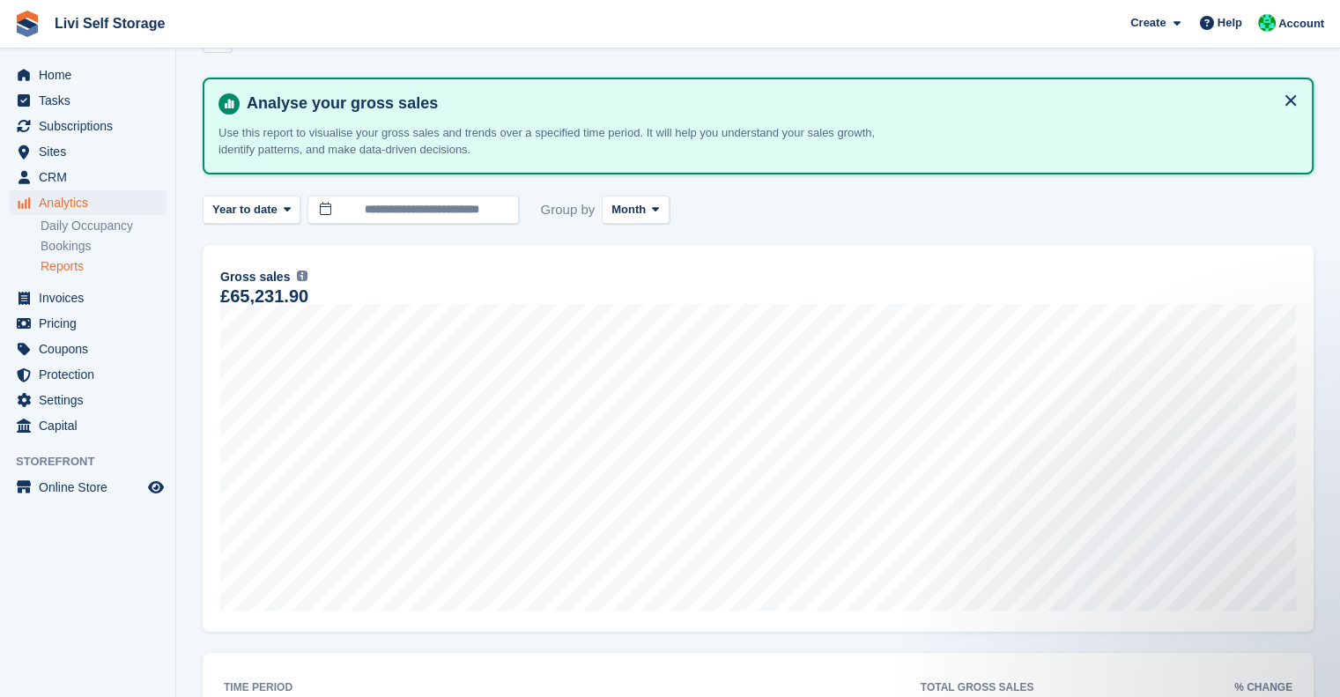
scroll to position [52, 0]
click at [78, 241] on link "Bookings" at bounding box center [104, 246] width 126 height 17
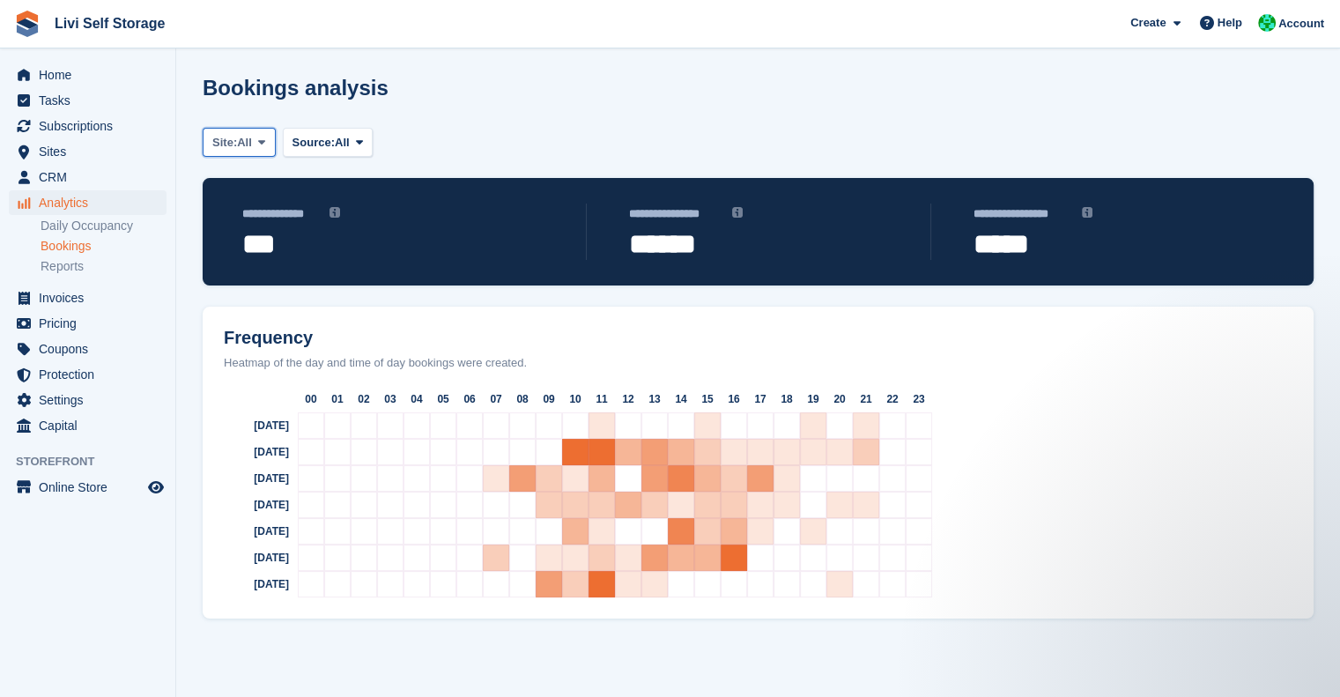
click at [243, 141] on span "All" at bounding box center [244, 143] width 15 height 18
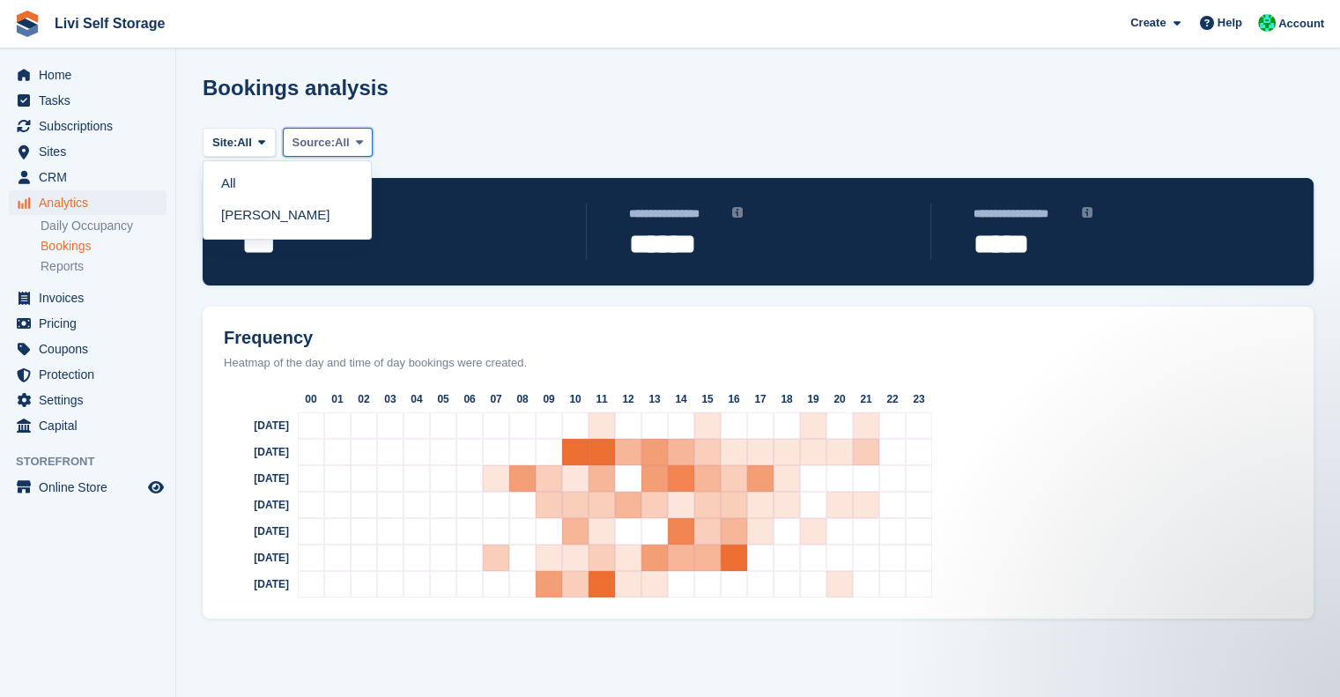
click at [324, 140] on span "Source:" at bounding box center [313, 143] width 42 height 18
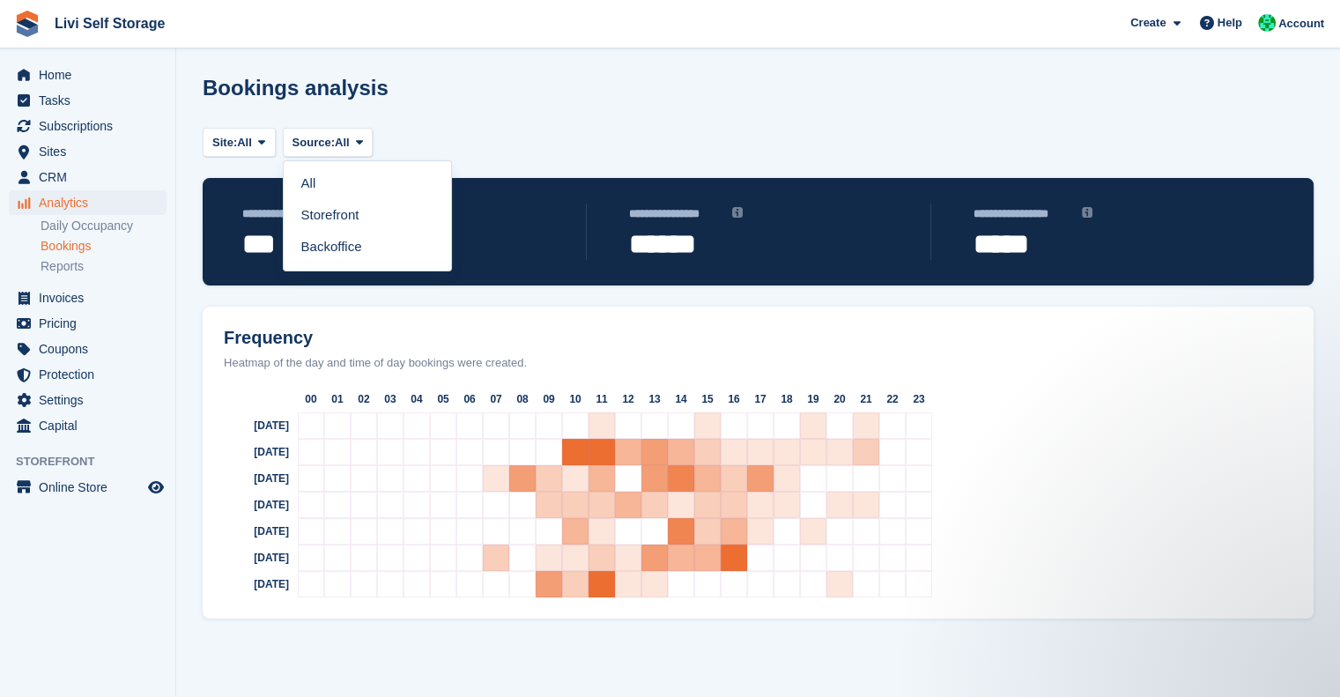
click at [480, 129] on div "Site: All All Livingston Source: All All Storefront Backoffice" at bounding box center [758, 151] width 1111 height 54
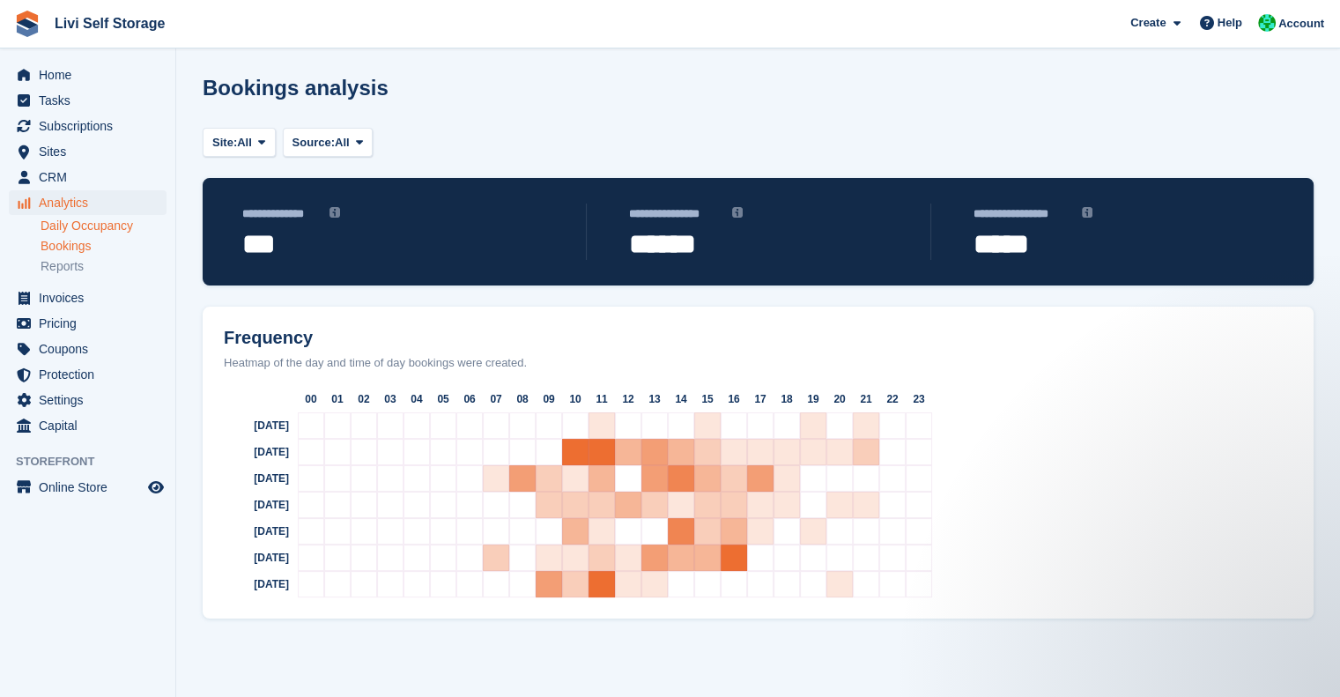
click at [69, 227] on link "Daily Occupancy" at bounding box center [104, 226] width 126 height 17
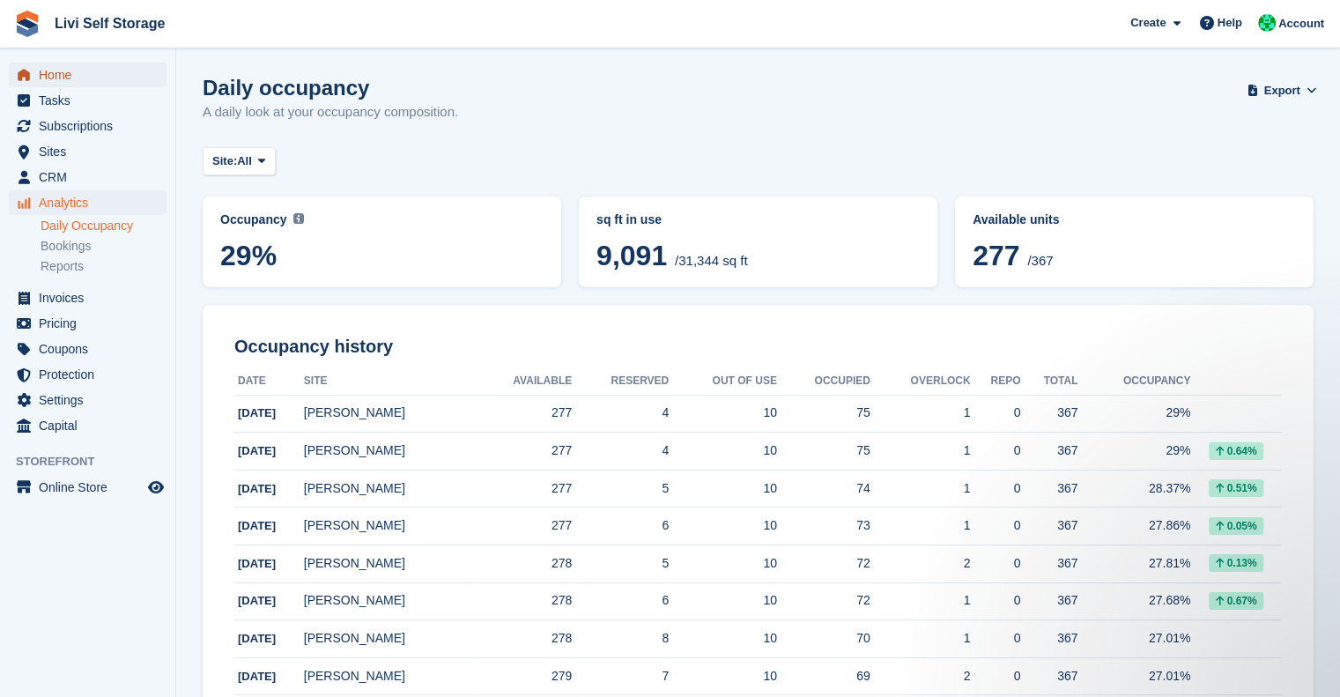
click at [60, 70] on span "Home" at bounding box center [92, 75] width 106 height 25
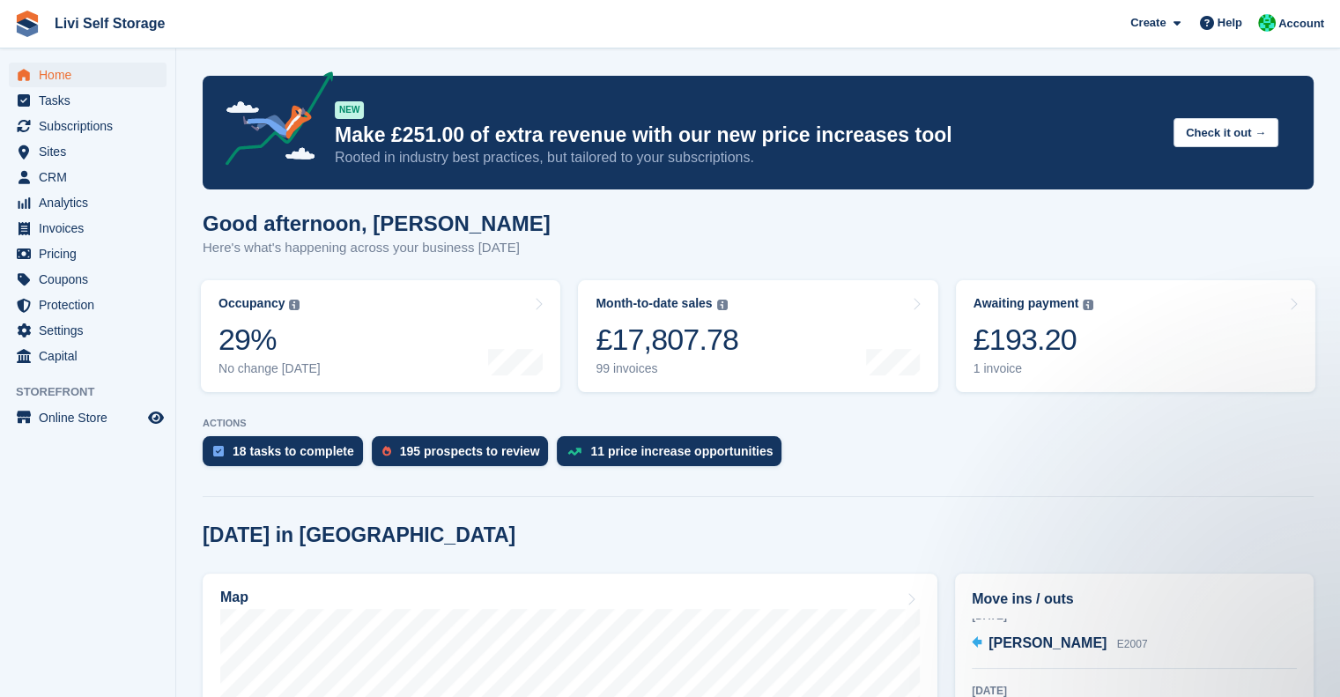
scroll to position [365, 0]
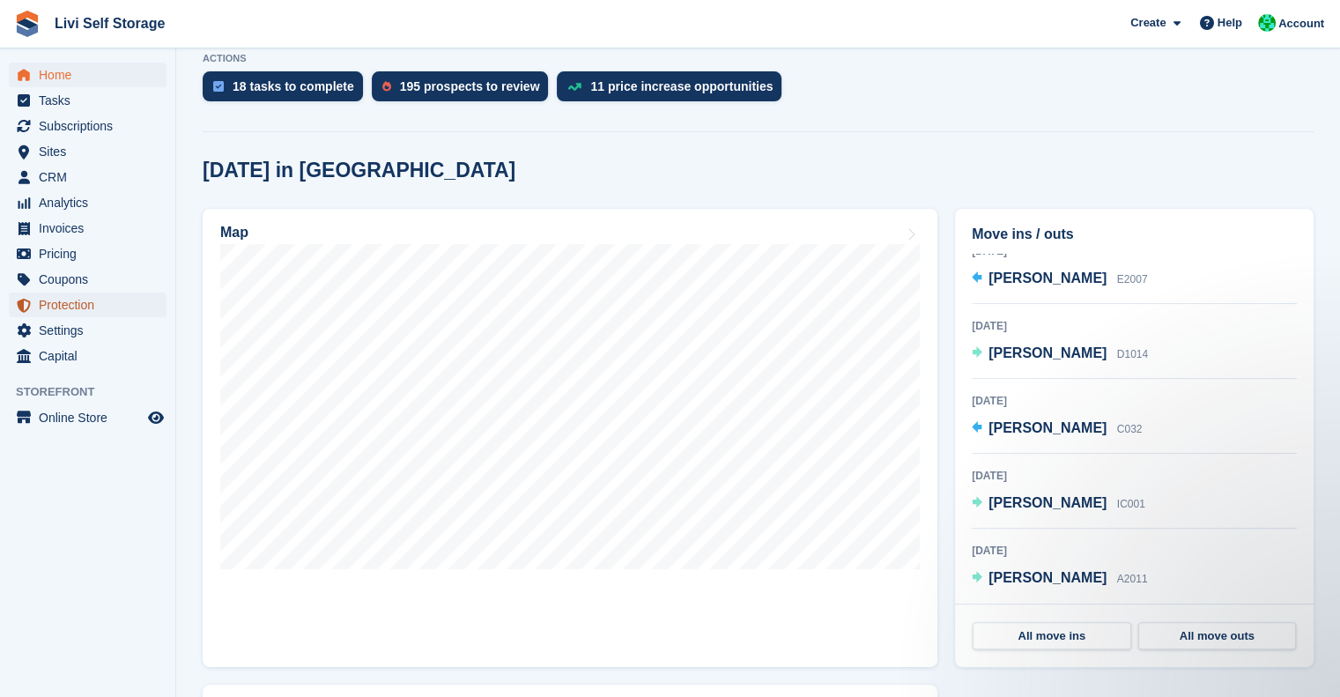
click at [63, 301] on span "Protection" at bounding box center [92, 304] width 106 height 25
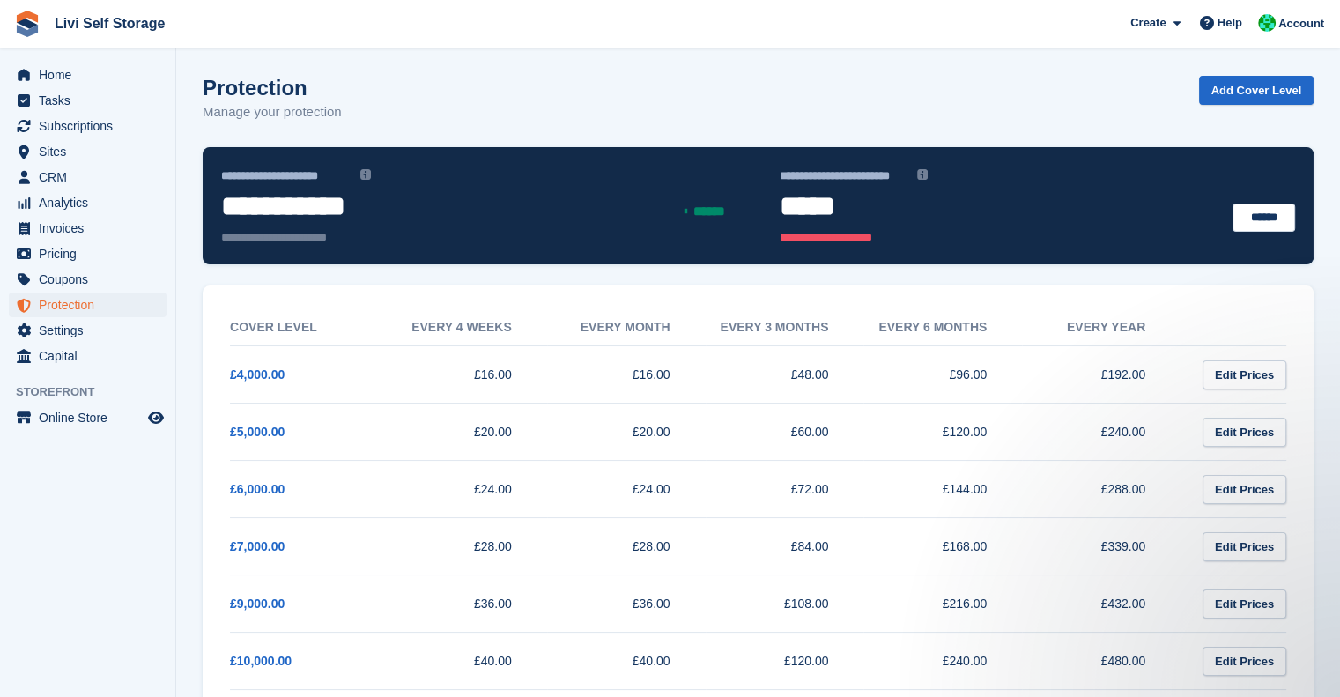
click at [106, 562] on aside "Home Tasks Subscriptions Subscriptions Subscriptions Price increases NEW Price …" at bounding box center [87, 352] width 175 height 609
click at [55, 72] on span "Home" at bounding box center [92, 75] width 106 height 25
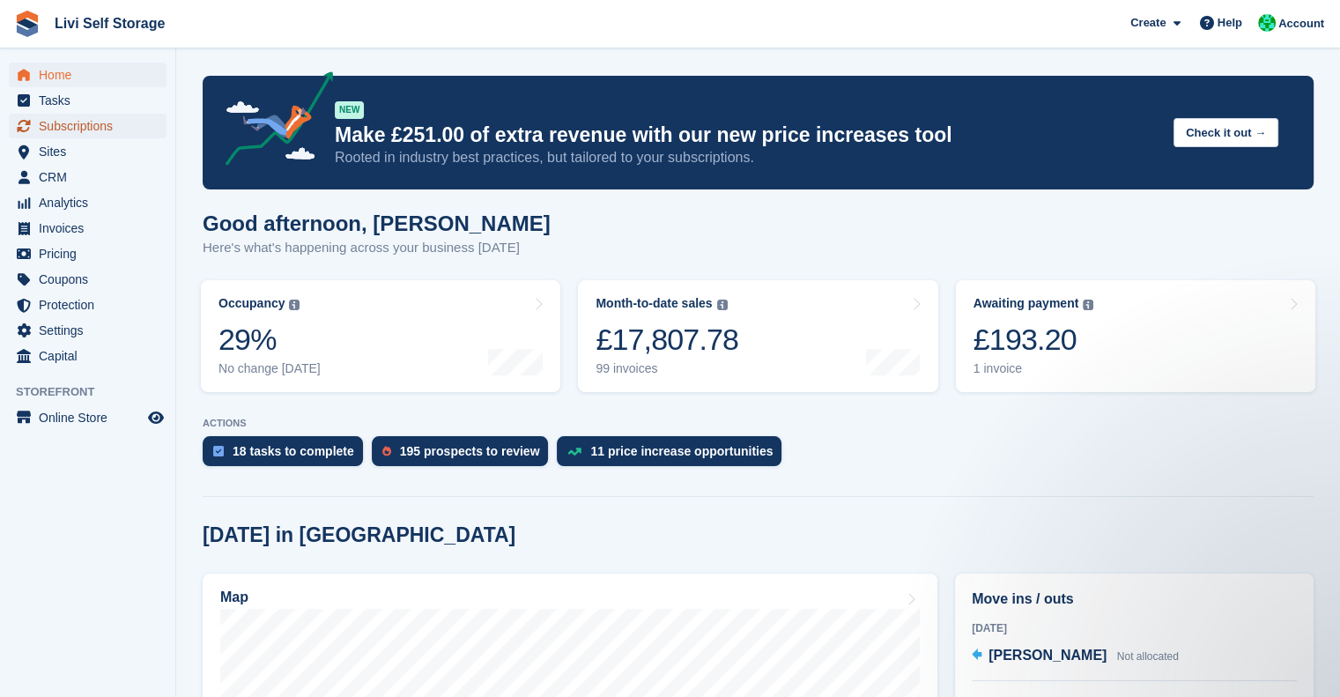
click at [60, 126] on span "Subscriptions" at bounding box center [92, 126] width 106 height 25
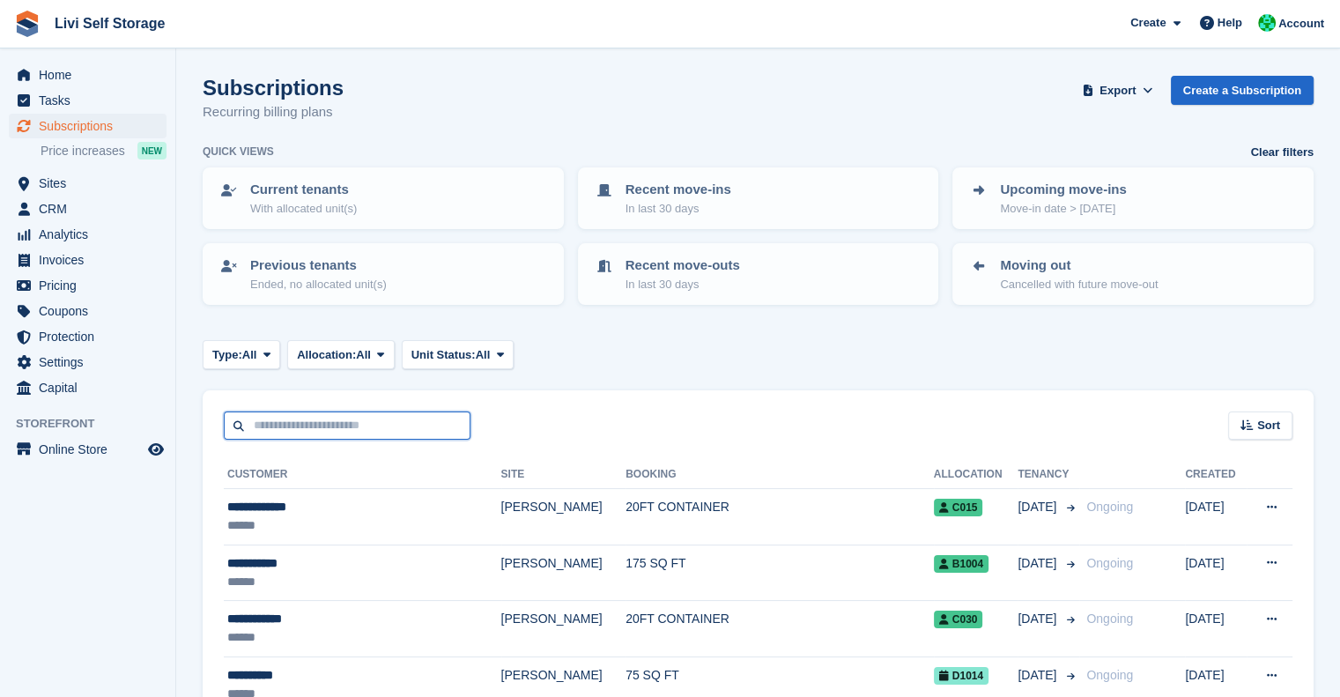
click at [319, 411] on input "text" at bounding box center [347, 425] width 247 height 29
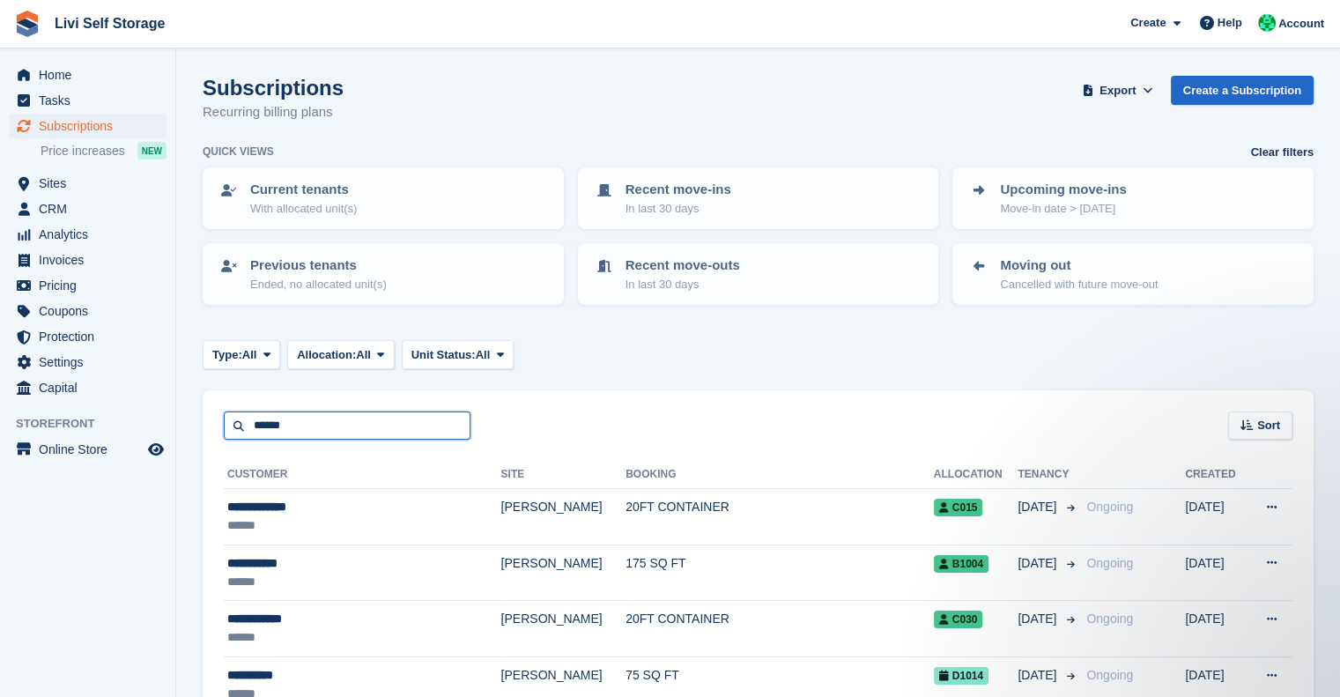
type input "******"
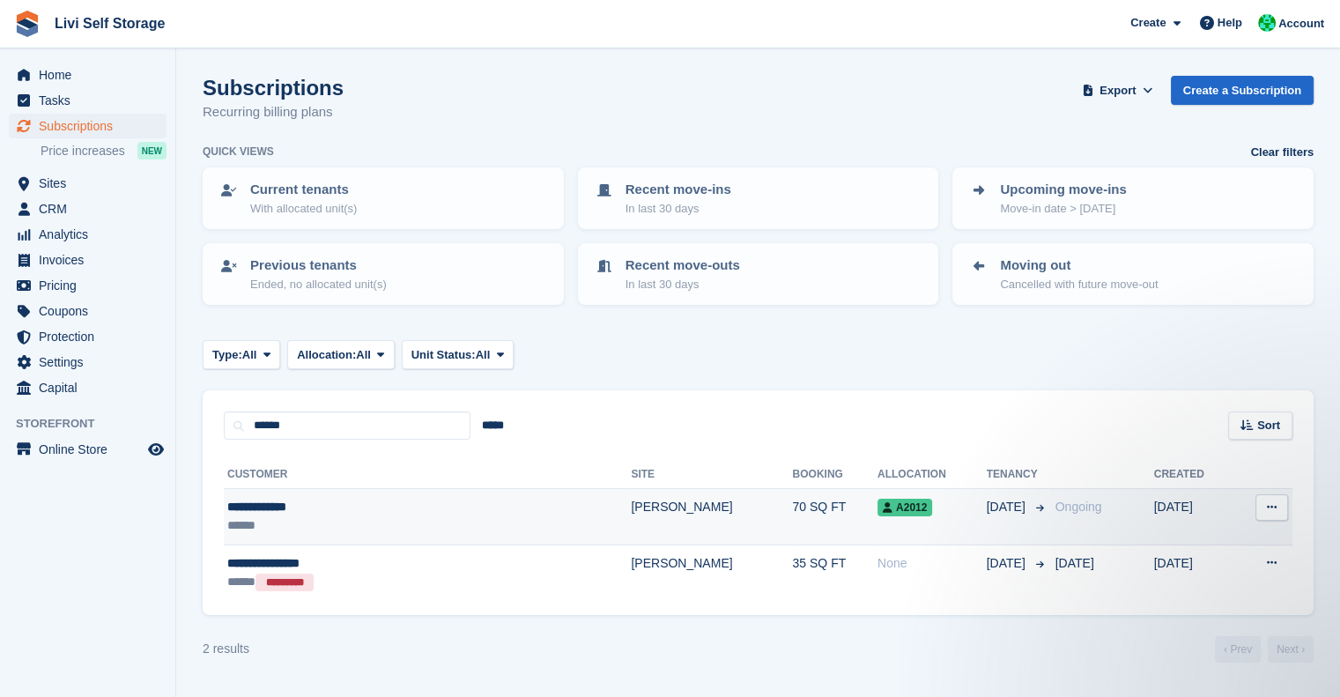
click at [300, 513] on div "**********" at bounding box center [353, 507] width 253 height 18
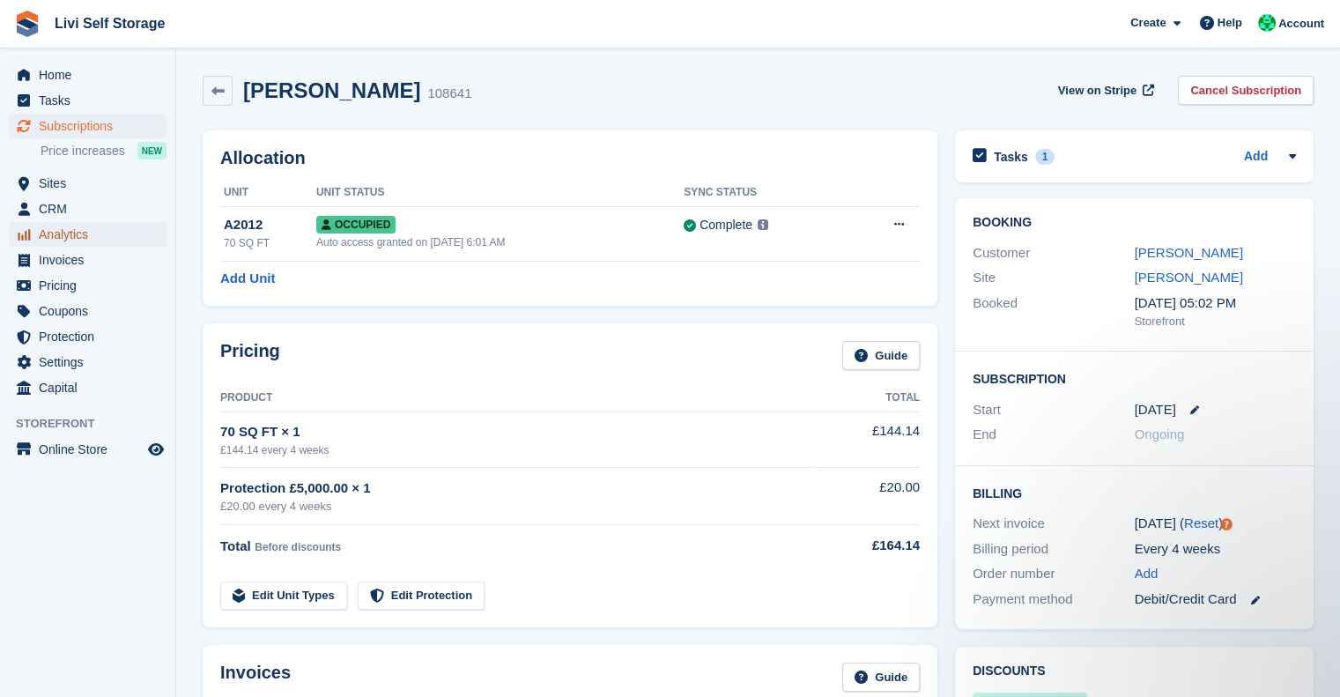
click at [60, 240] on span "Analytics" at bounding box center [92, 234] width 106 height 25
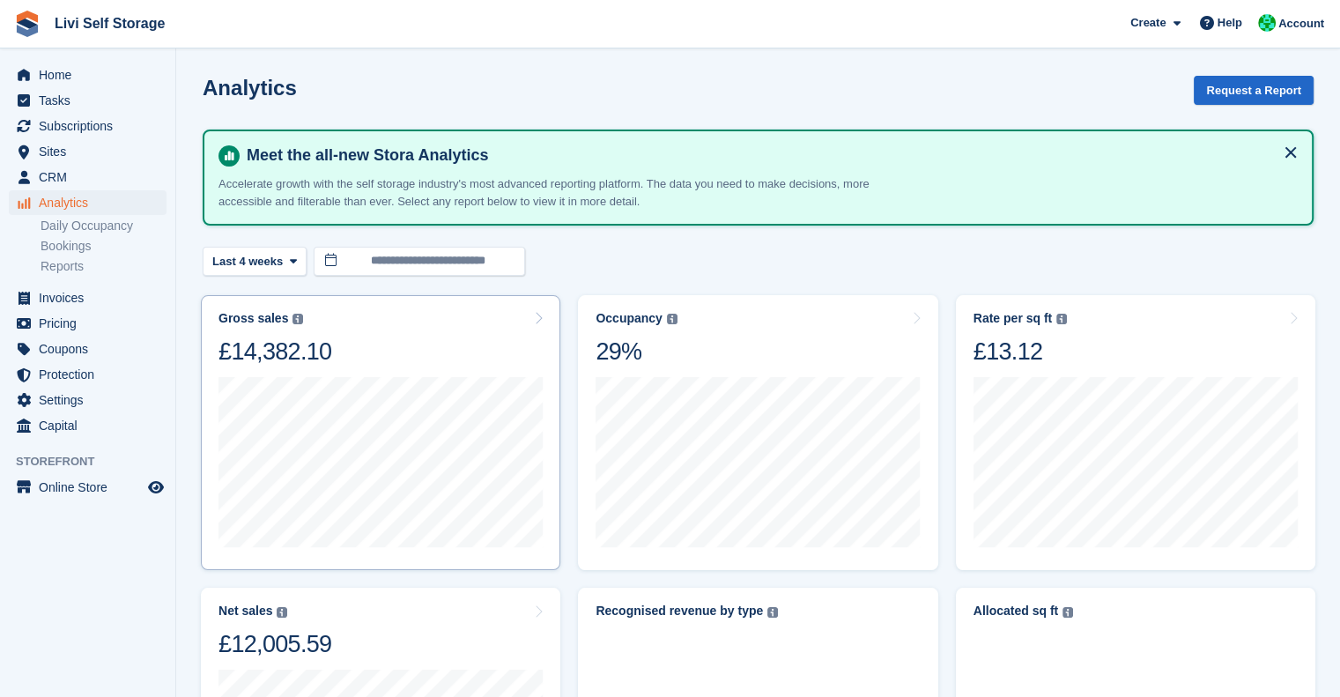
click at [363, 326] on div "Gross sales The sum of all finalised invoices, after discount and including tax…" at bounding box center [380, 338] width 324 height 55
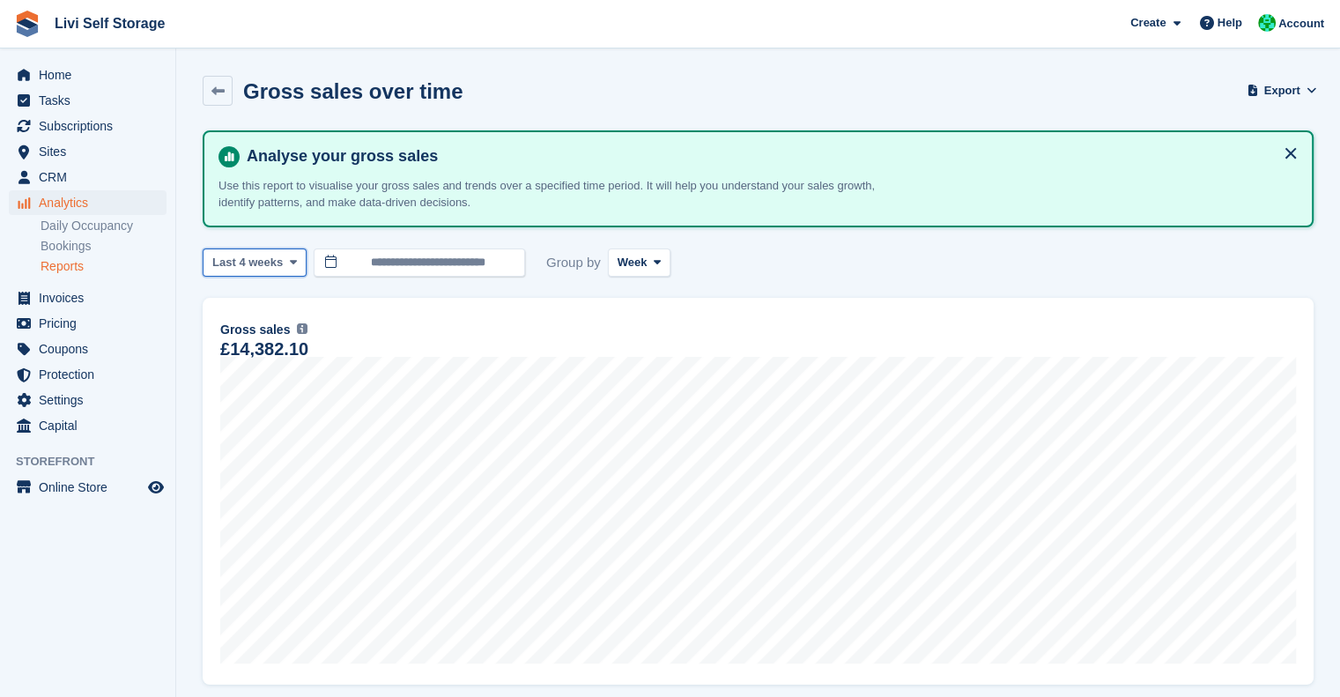
click at [254, 267] on span "Last 4 weeks" at bounding box center [247, 263] width 70 height 18
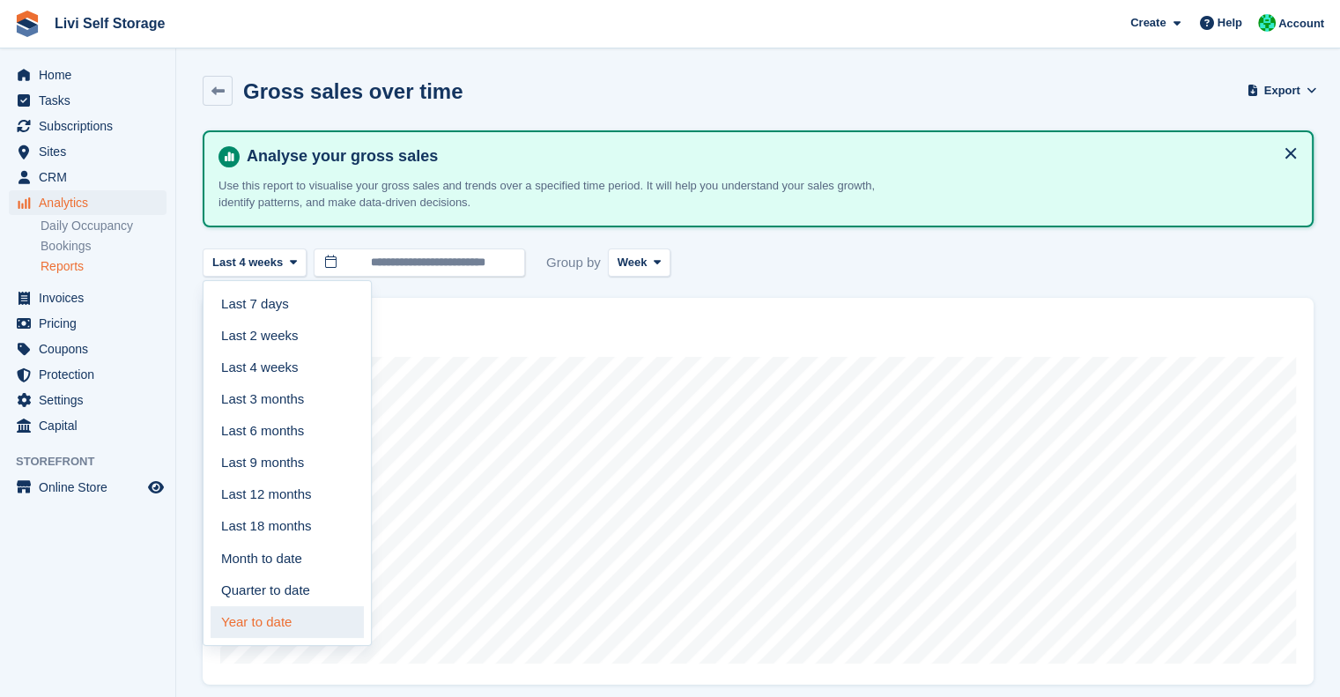
click at [281, 622] on link "Year to date" at bounding box center [287, 622] width 153 height 32
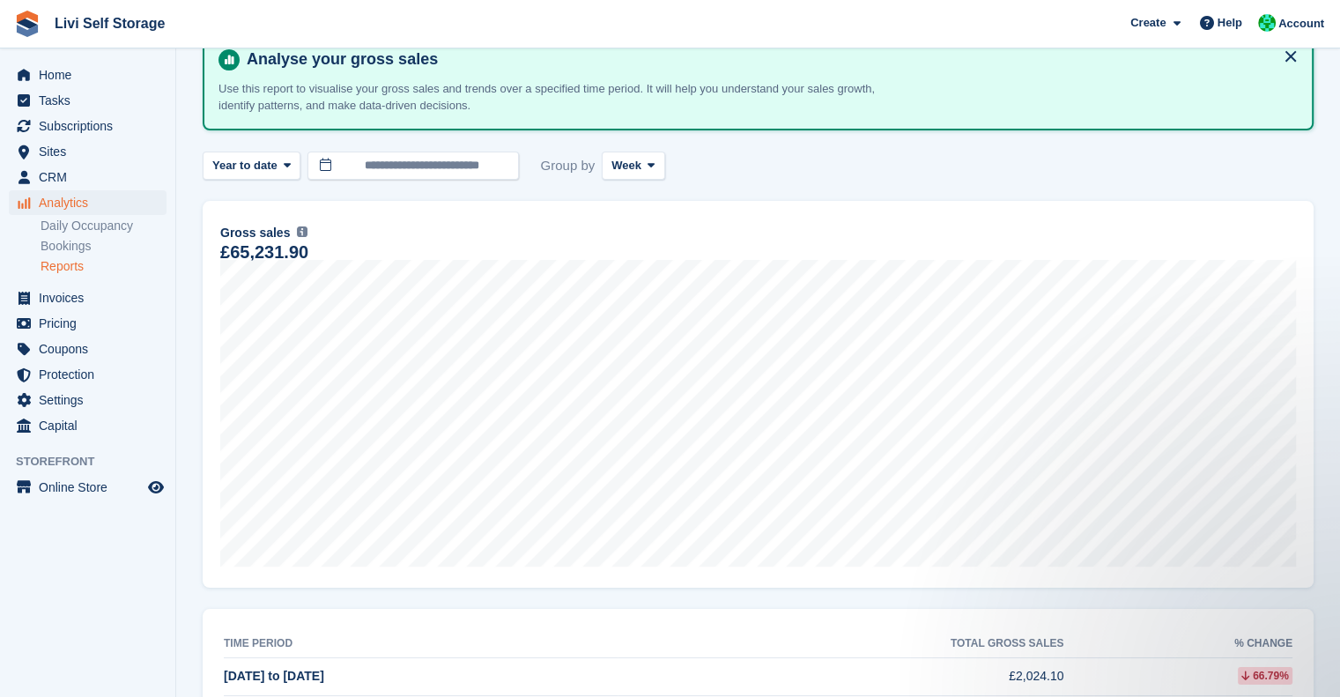
scroll to position [95, 0]
click at [622, 168] on span "Week" at bounding box center [626, 168] width 30 height 18
click at [641, 274] on link "Month" at bounding box center [686, 272] width 153 height 32
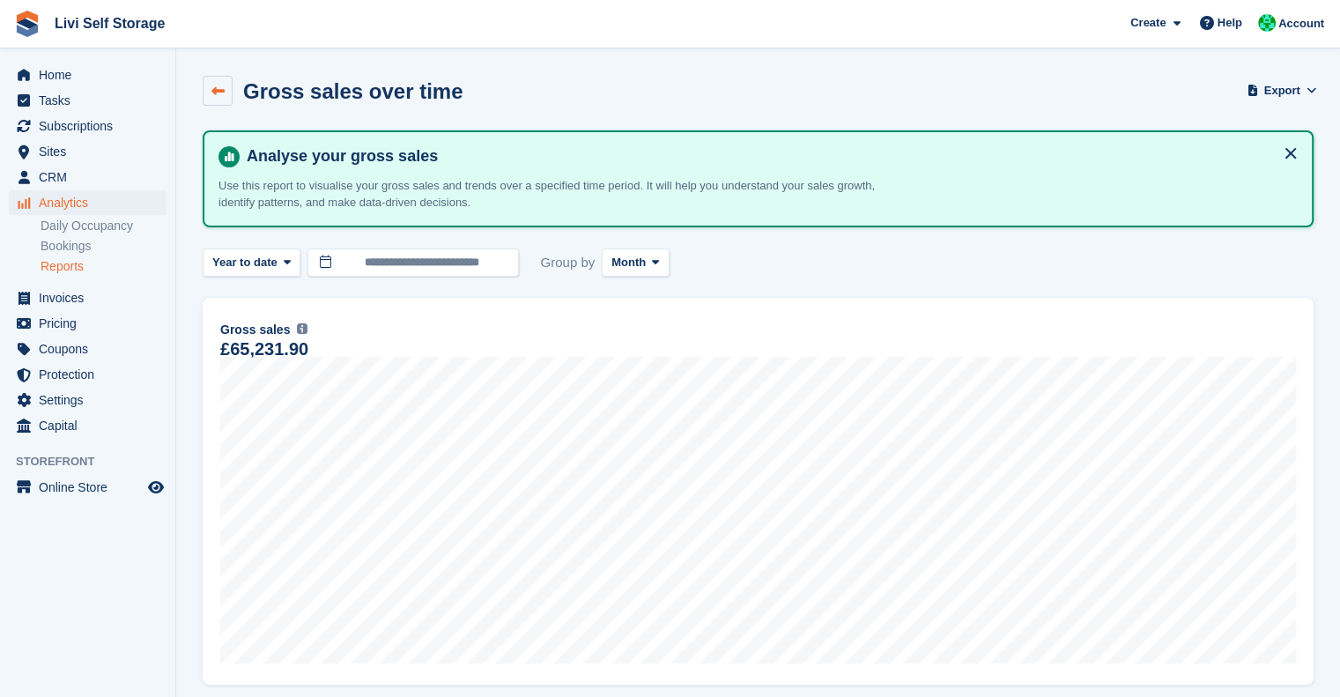
click at [213, 88] on icon at bounding box center [217, 91] width 13 height 13
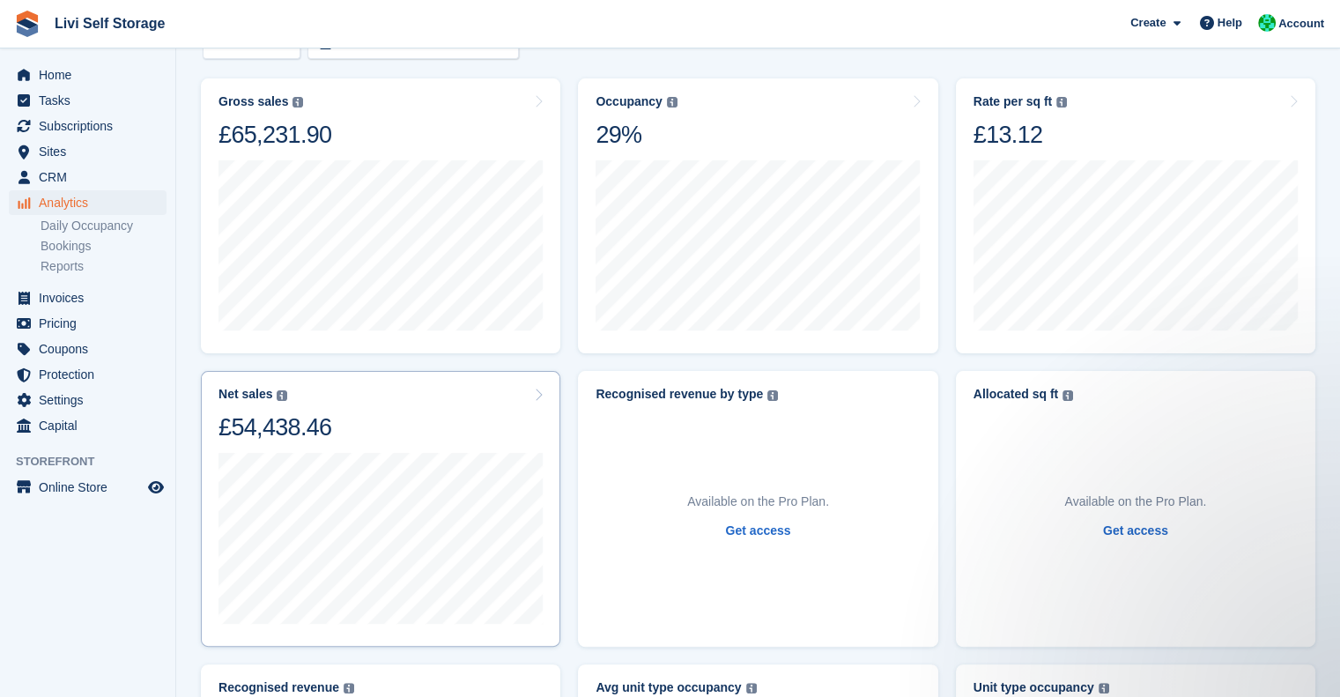
scroll to position [181, 0]
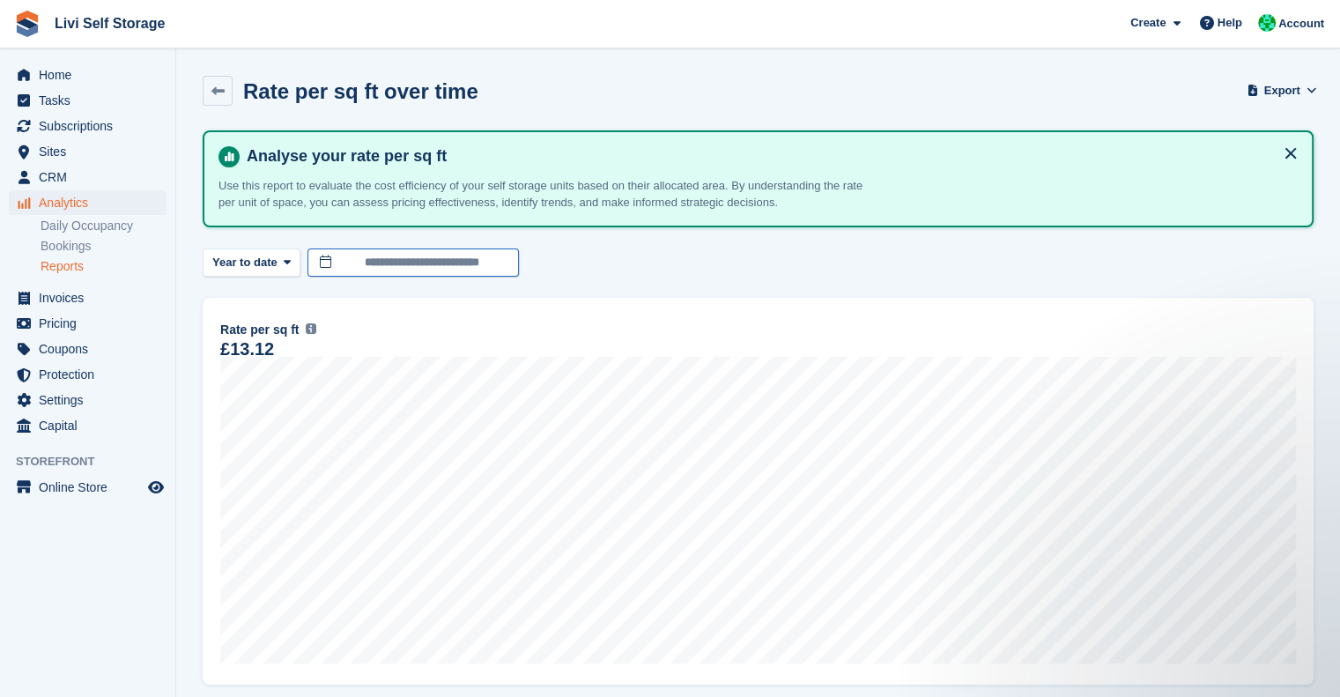
click at [371, 270] on input "**********" at bounding box center [412, 262] width 211 height 29
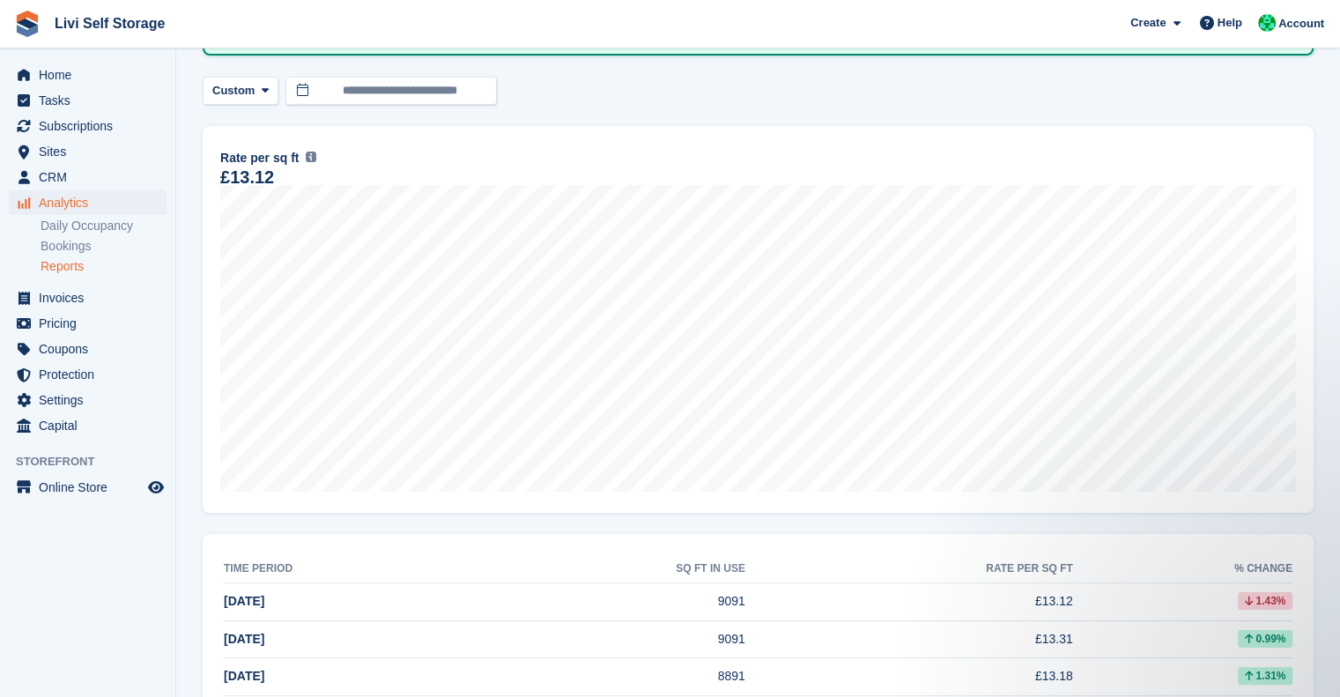
scroll to position [173, 0]
